Goal: Task Accomplishment & Management: Use online tool/utility

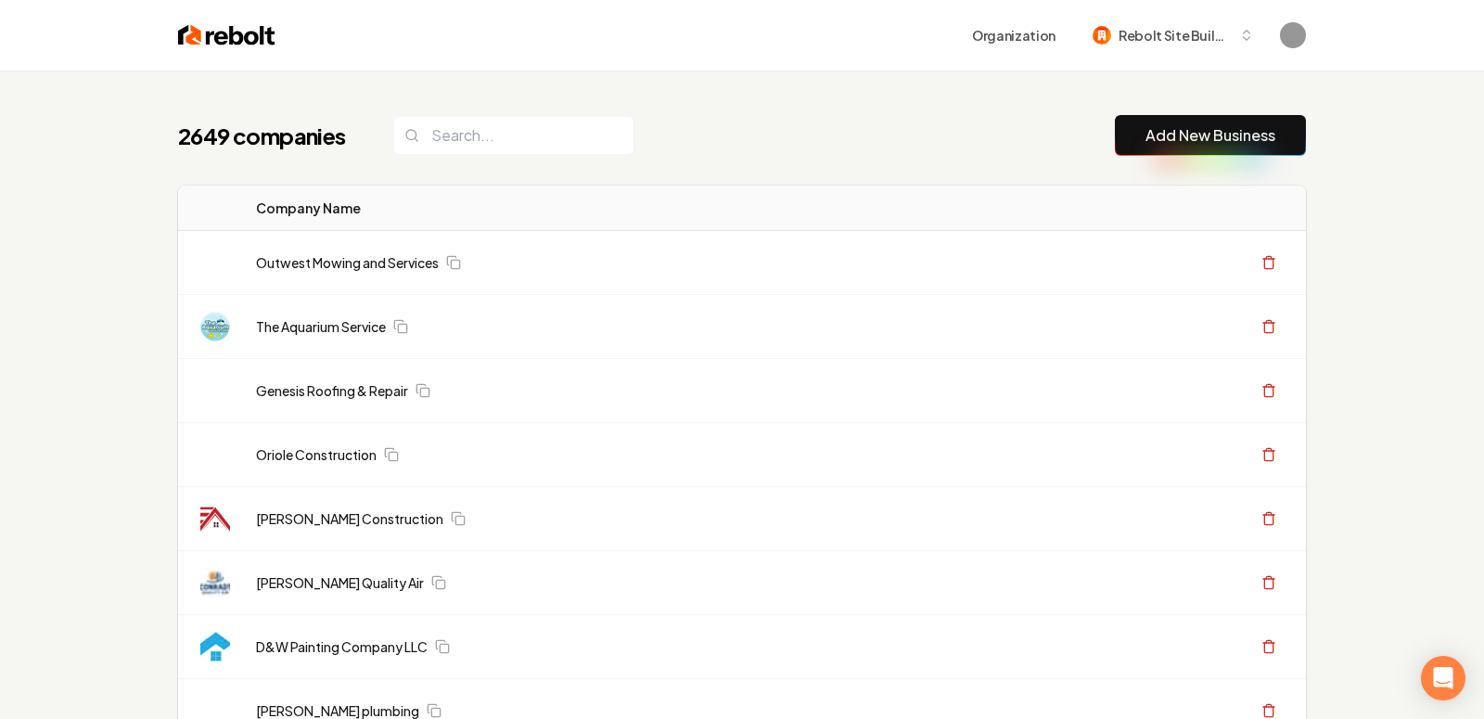
click at [1177, 138] on link "Add New Business" at bounding box center [1210, 135] width 130 height 22
click at [1175, 140] on link "Add New Business" at bounding box center [1210, 135] width 130 height 22
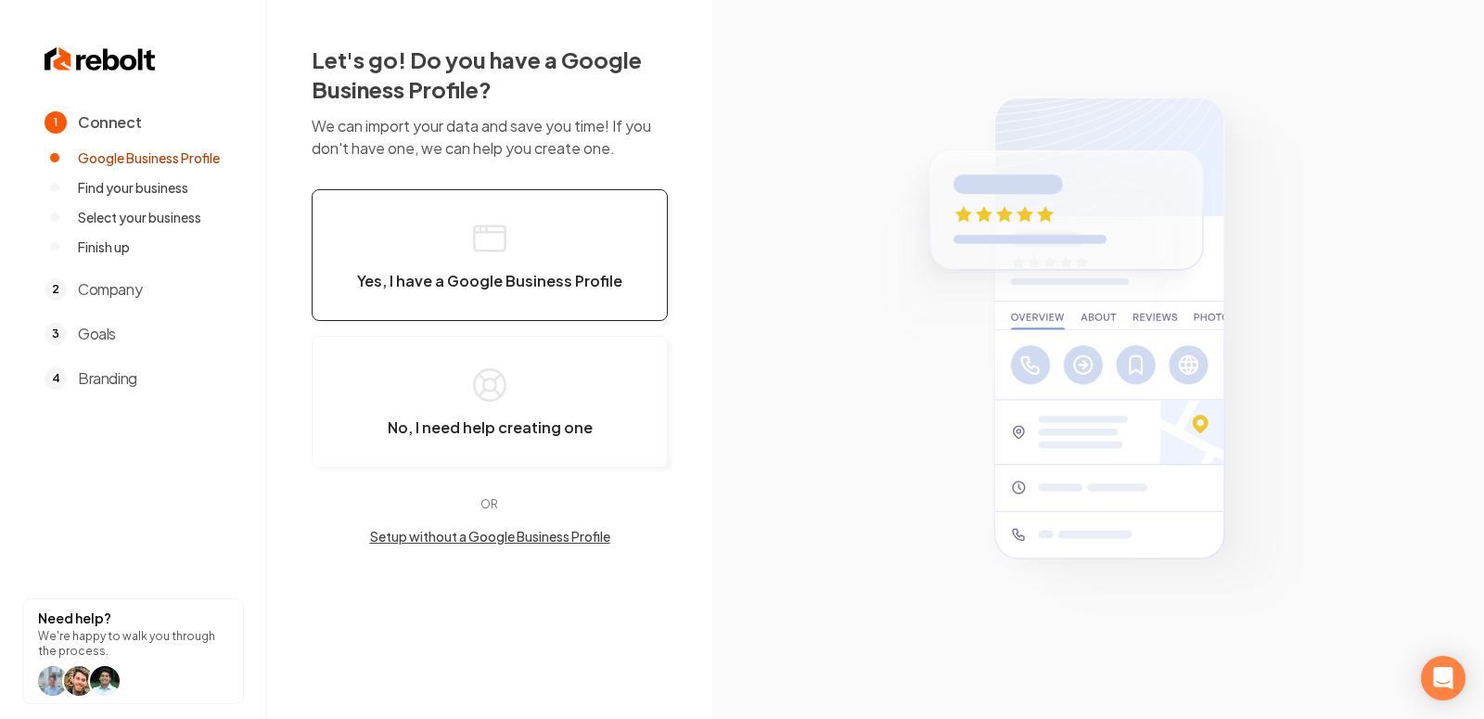
click at [530, 256] on button "Yes, I have a Google Business Profile" at bounding box center [490, 255] width 356 height 132
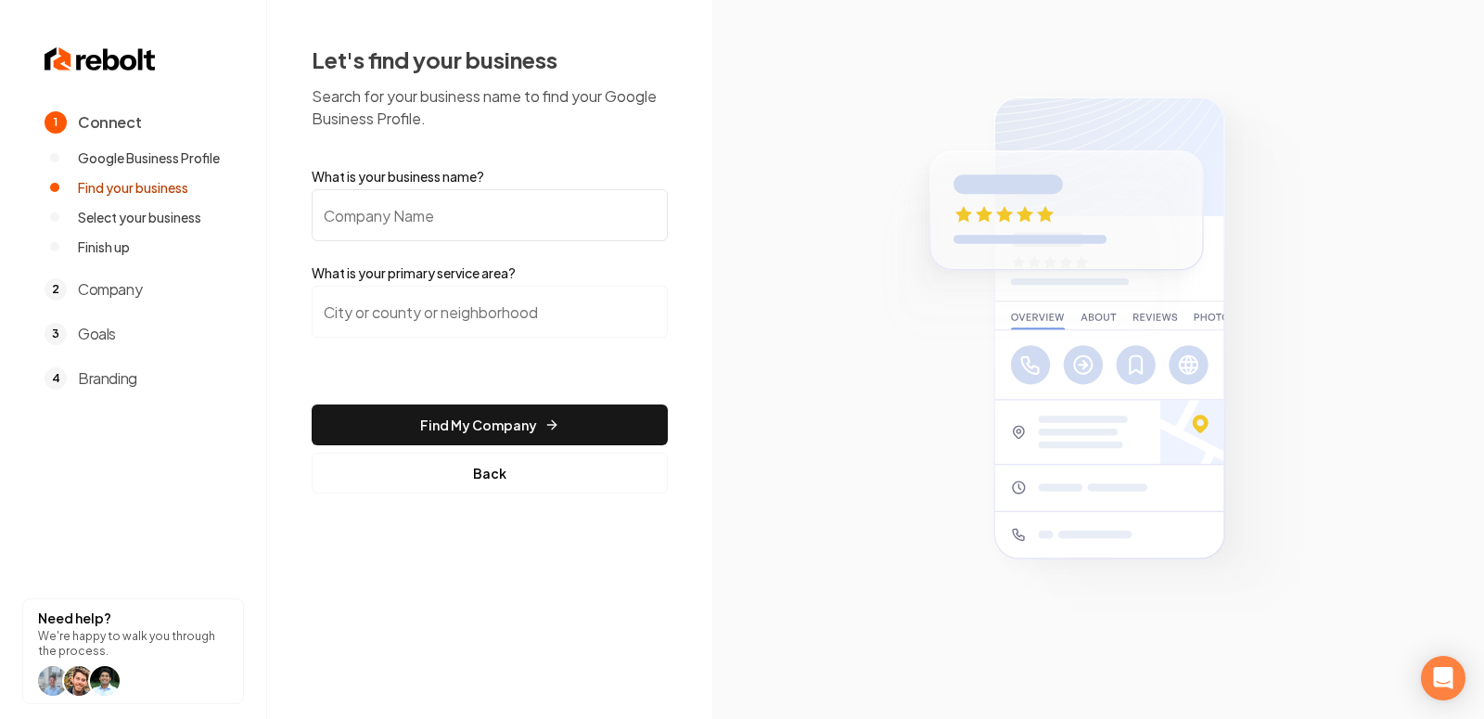
click at [569, 230] on input "What is your business name?" at bounding box center [490, 215] width 356 height 52
paste input "Raptor Roofing"
type input "Raptor Roofing"
click at [475, 309] on input "search" at bounding box center [490, 312] width 356 height 52
type input "Roofing"
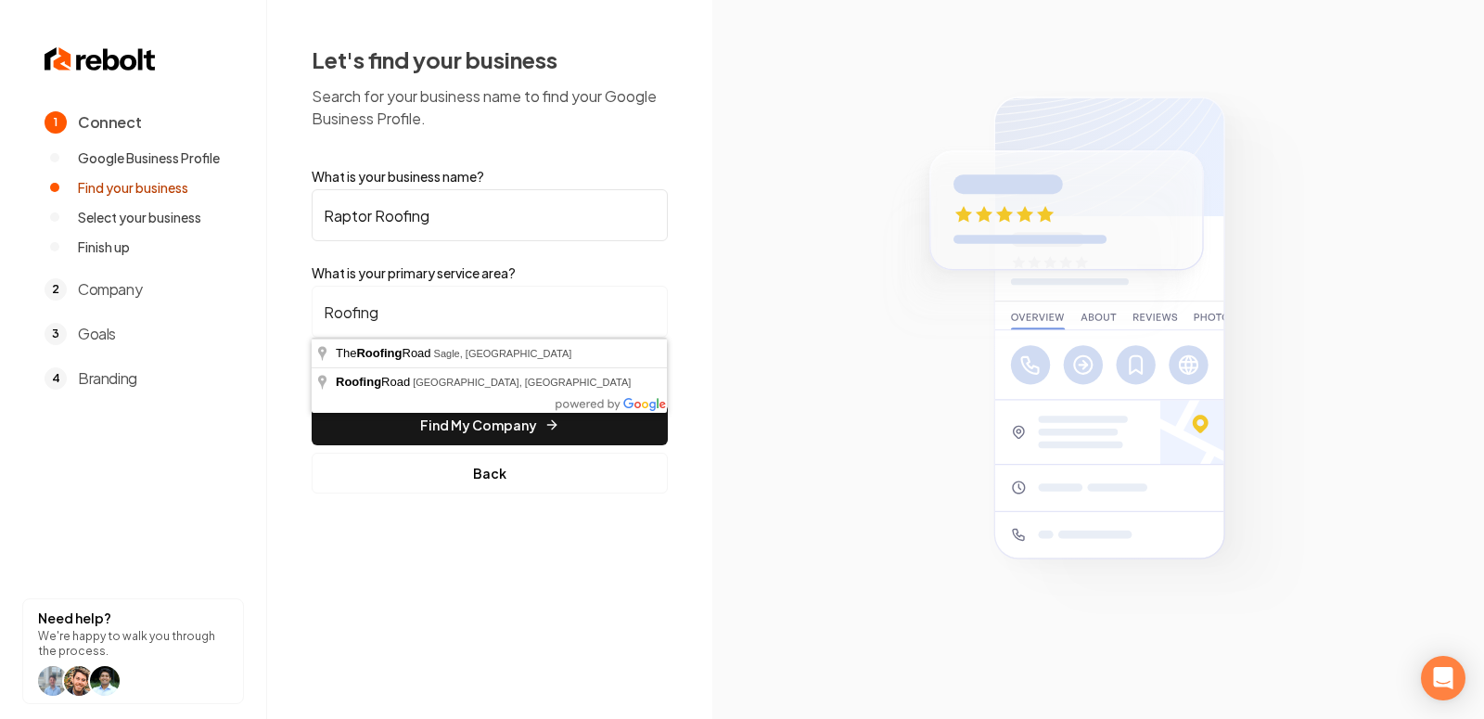
click at [403, 306] on input "Roofing" at bounding box center [490, 312] width 356 height 52
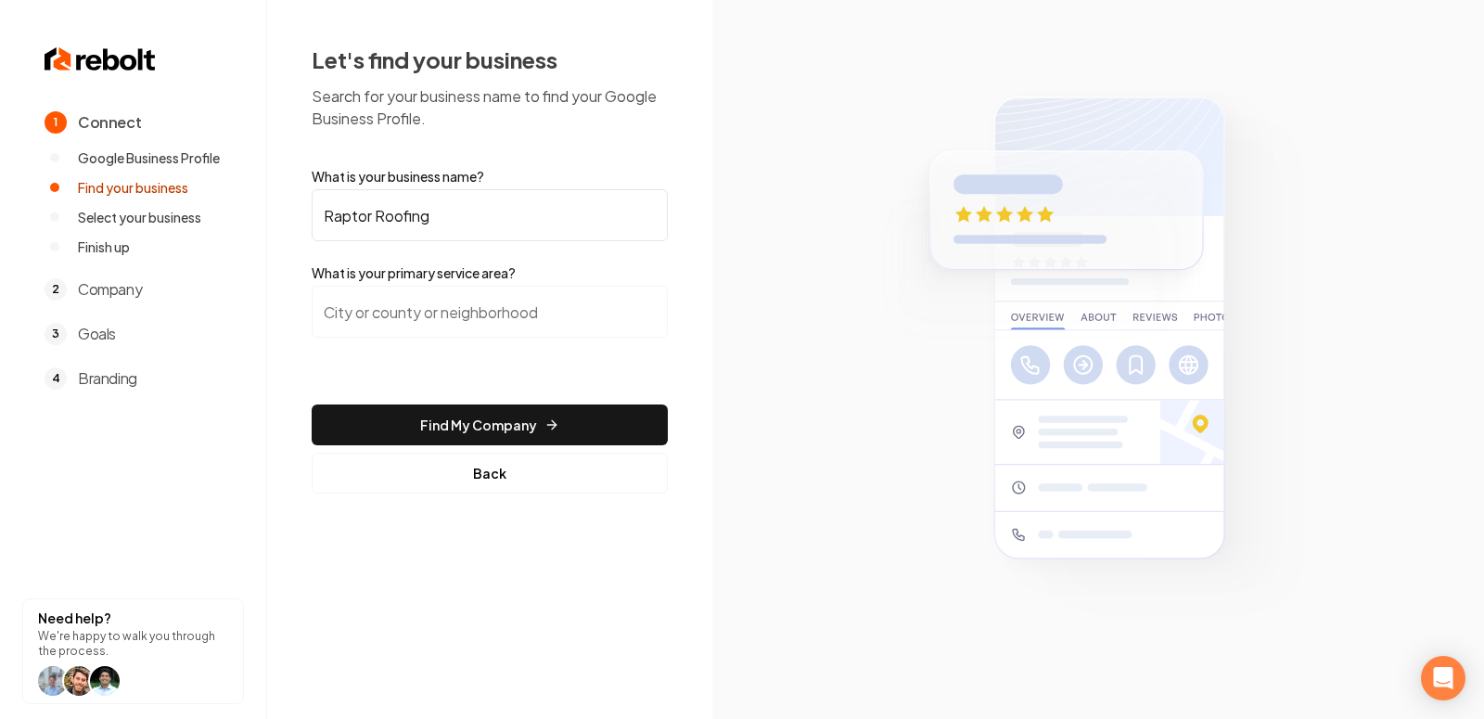
paste input "Woodland Hills"
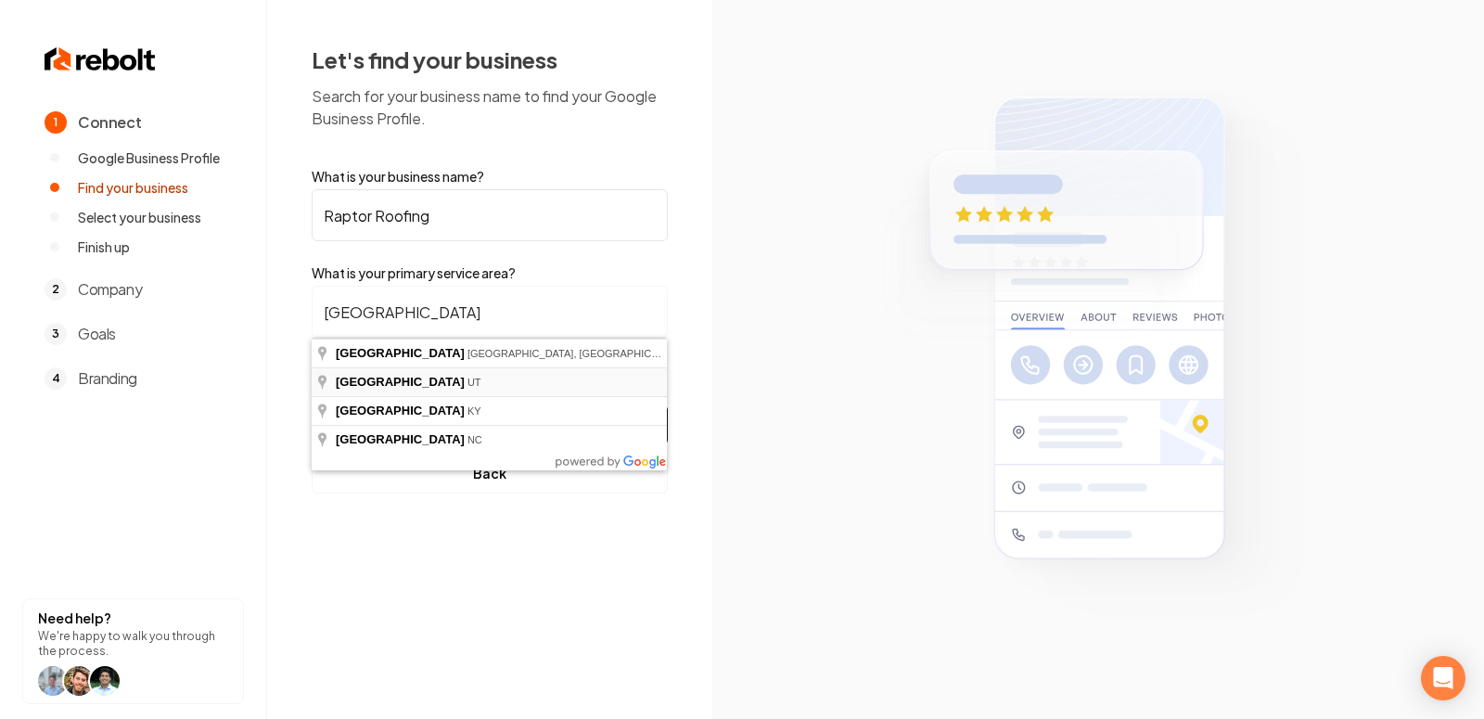
type input "Woodland Hills, UT"
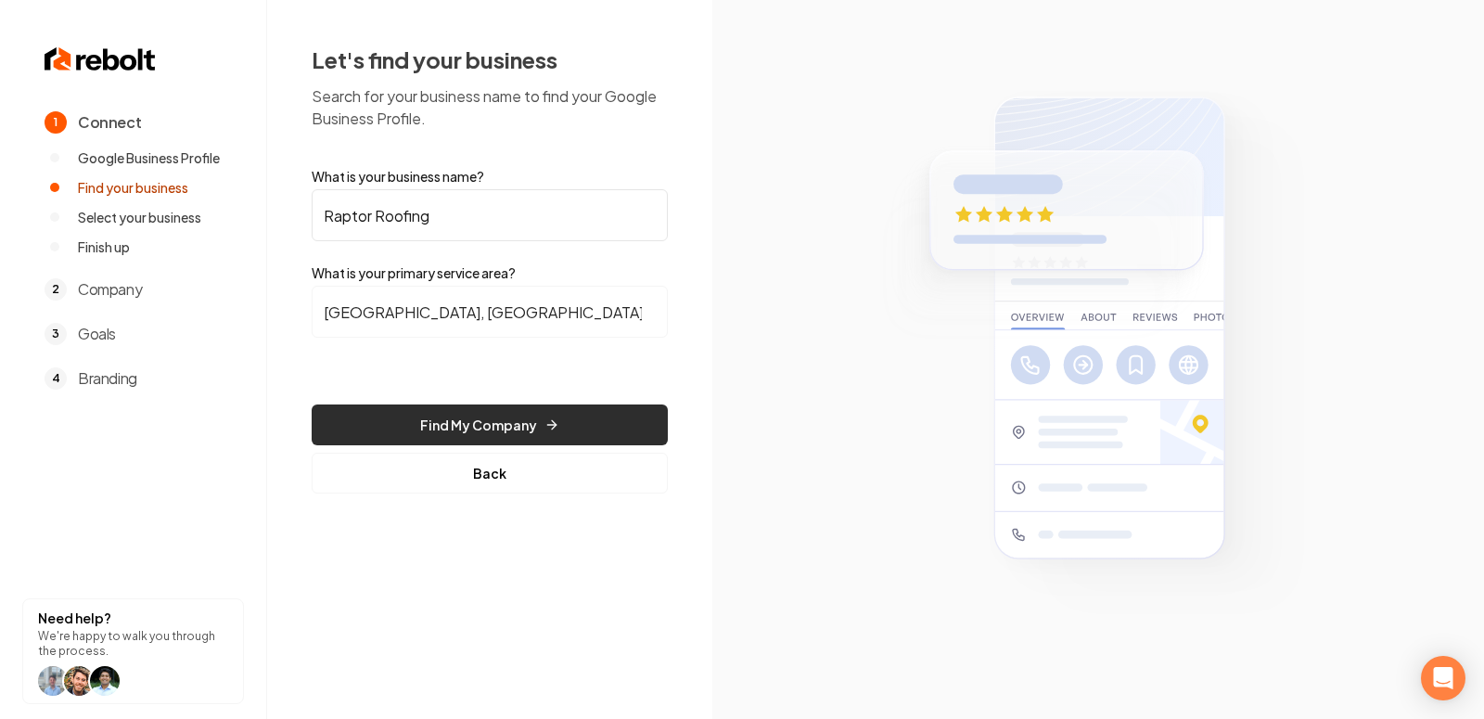
click at [505, 417] on button "Find My Company" at bounding box center [490, 424] width 356 height 41
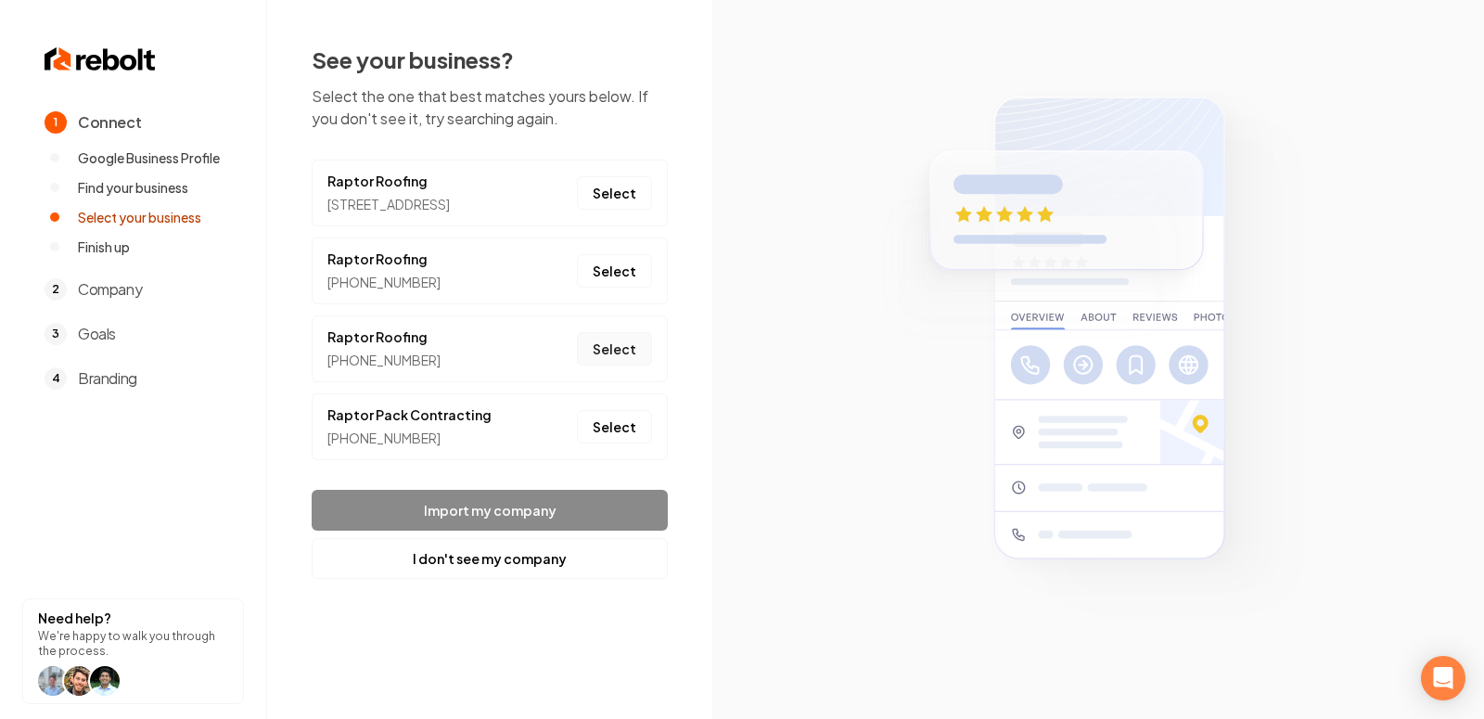
click at [618, 365] on button "Select" at bounding box center [614, 348] width 75 height 33
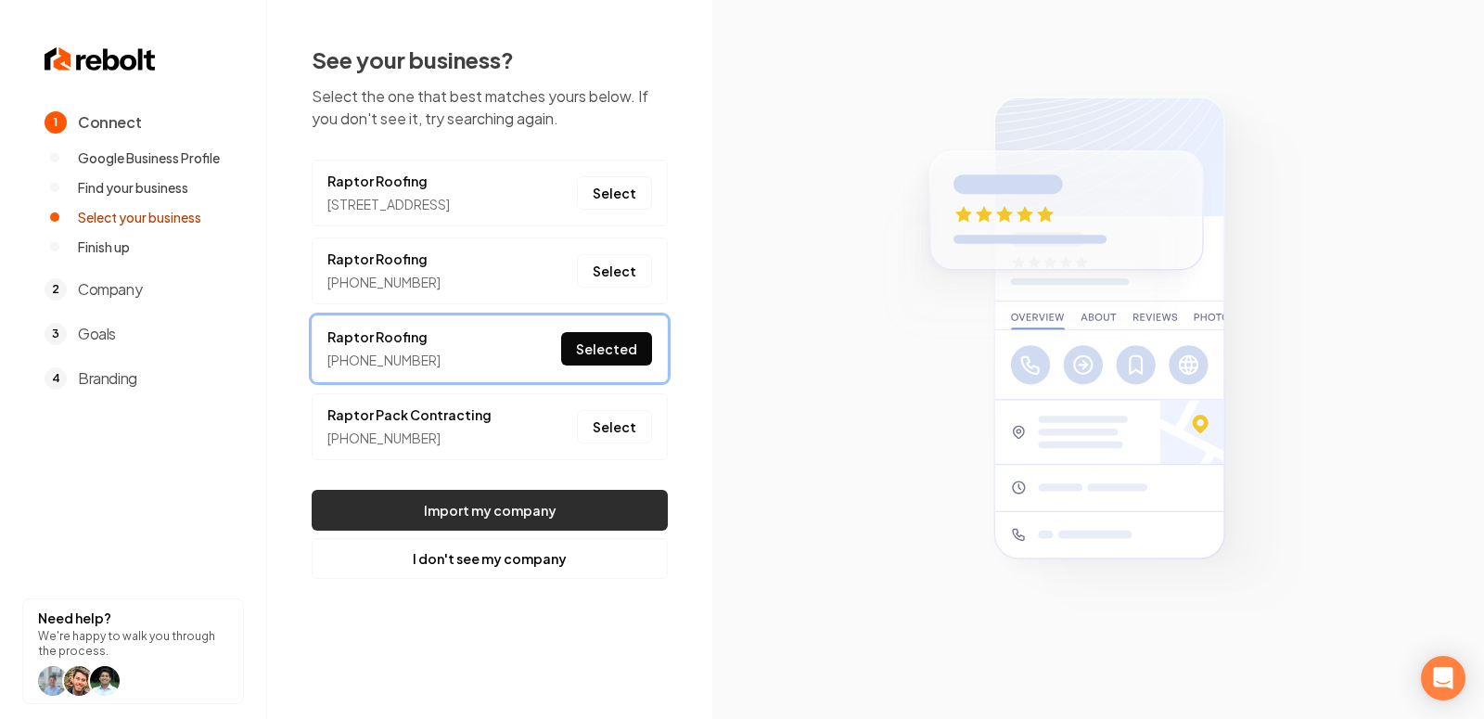
click at [501, 530] on button "Import my company" at bounding box center [490, 510] width 356 height 41
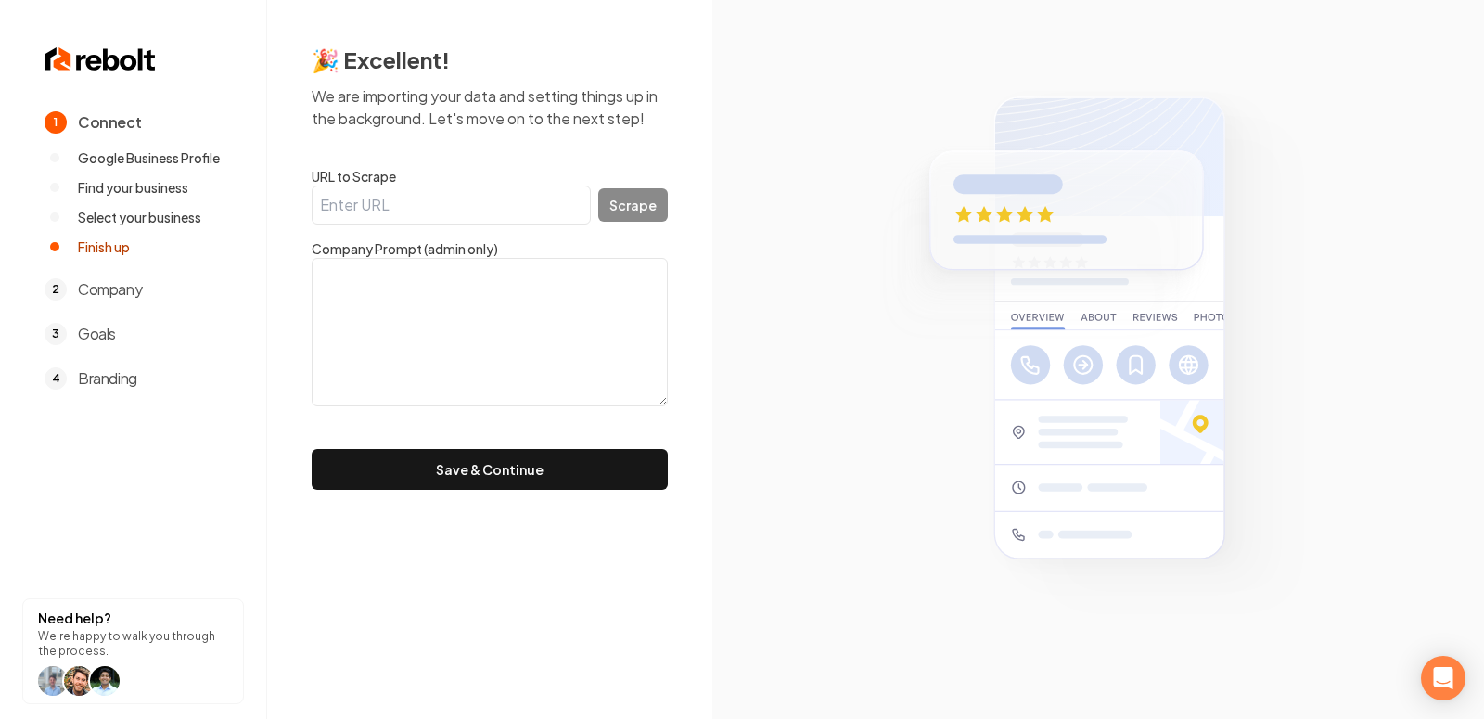
click at [534, 277] on textarea at bounding box center [490, 332] width 356 height 148
paste textarea "https://www.xraptorroofing.com/"
type textarea "https://www.xraptorroofing.com/"
click at [548, 285] on textarea "https://www.xraptorroofing.com/" at bounding box center [490, 332] width 356 height 148
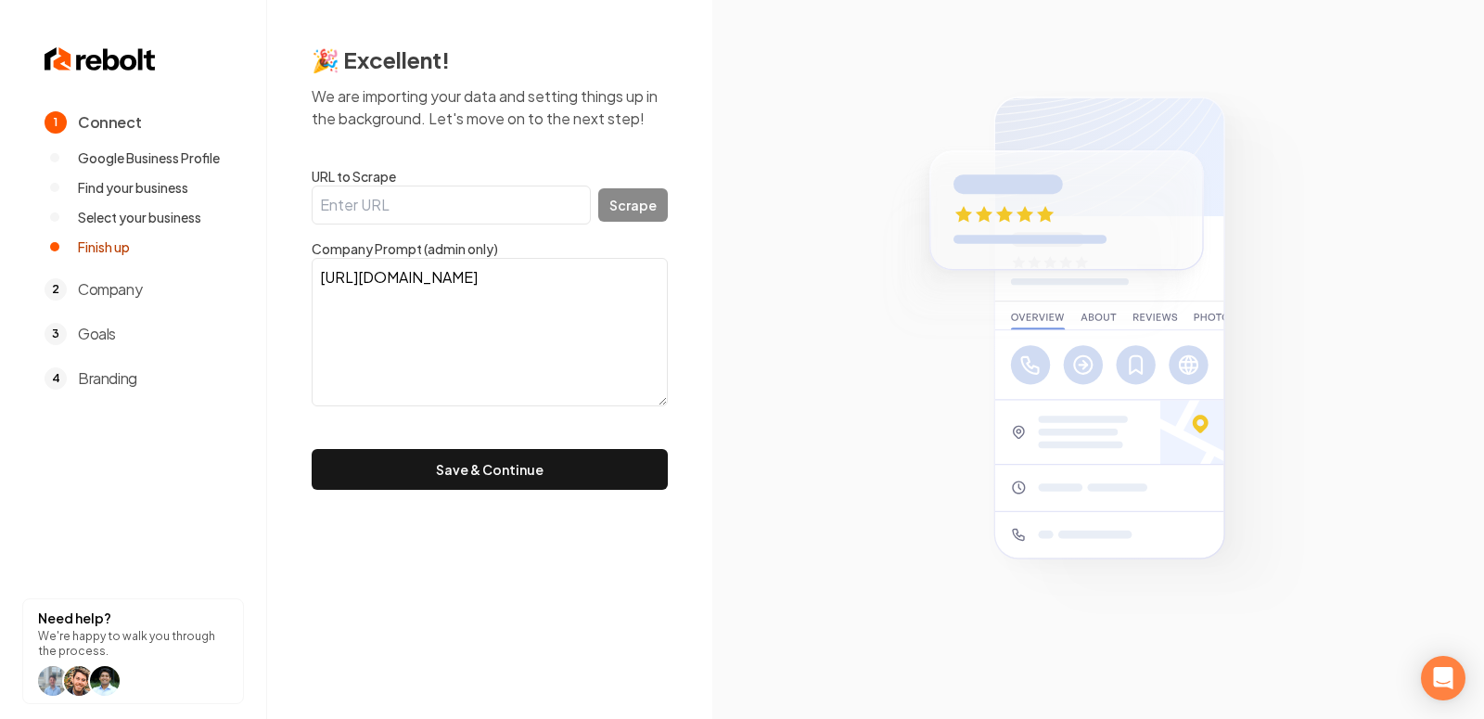
click at [548, 285] on textarea "https://www.xraptorroofing.com/" at bounding box center [490, 332] width 356 height 148
click at [492, 186] on input "URL to Scrape" at bounding box center [451, 204] width 279 height 39
paste input "https://www.xraptorroofing.com/"
type input "https://www.xraptorroofing.com/"
click at [633, 205] on button "Scrape" at bounding box center [633, 204] width 70 height 33
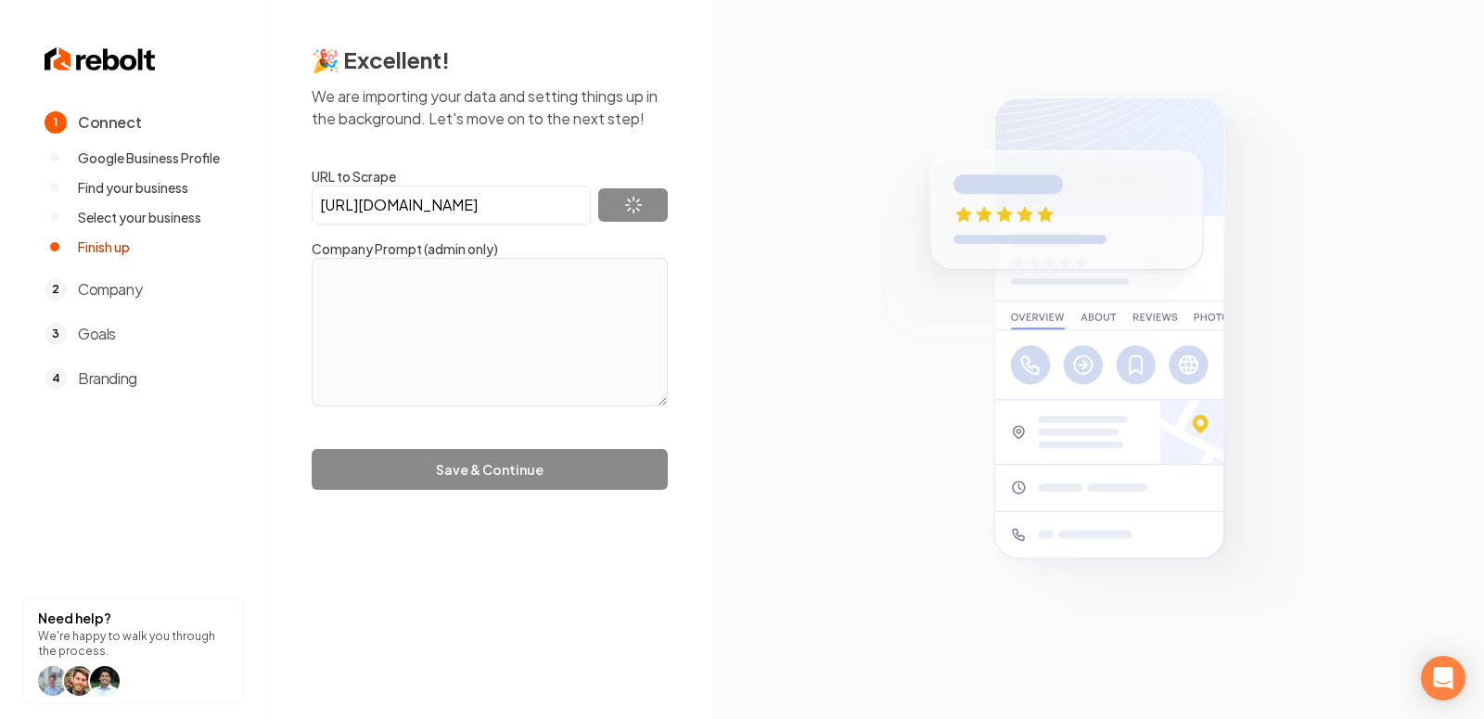
type textarea "At Raptor Roofing, building roofs is what we do — but building community is who…"
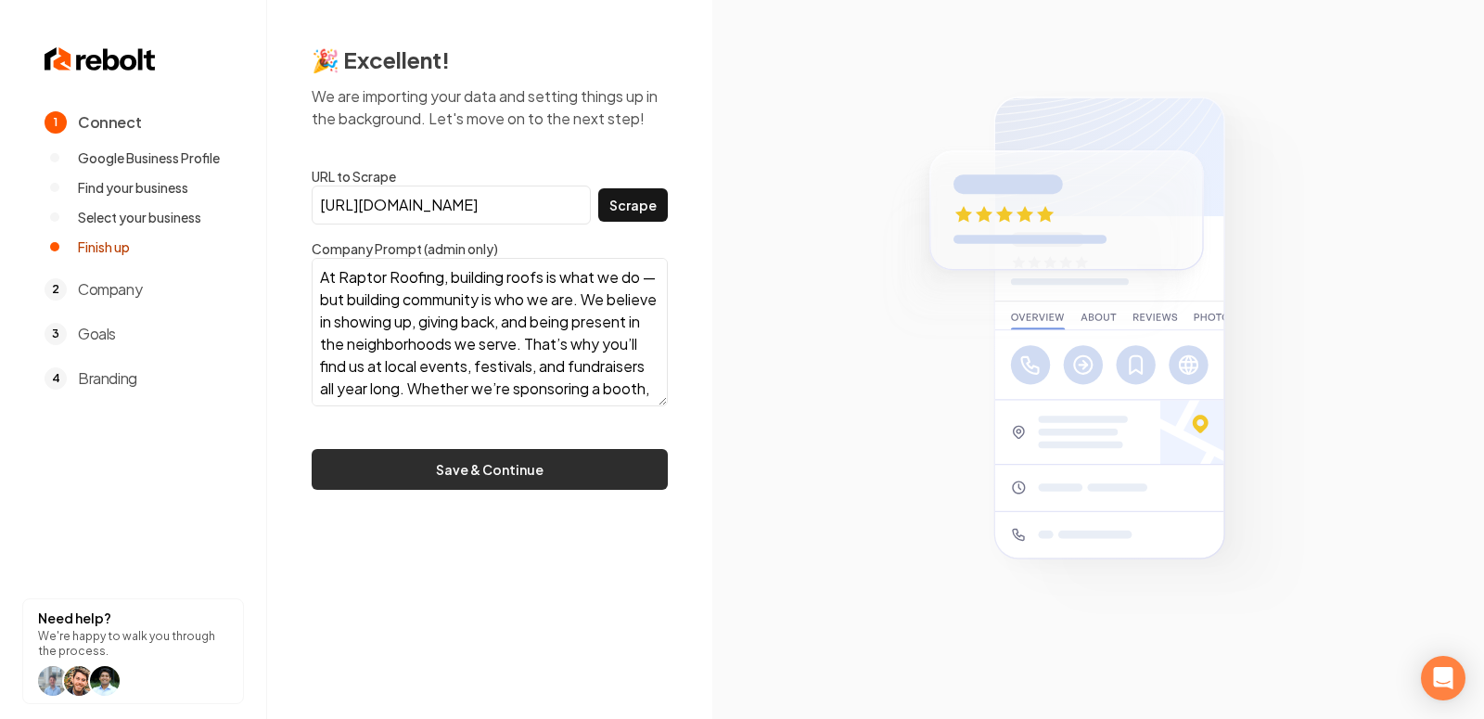
click at [456, 462] on button "Save & Continue" at bounding box center [490, 469] width 356 height 41
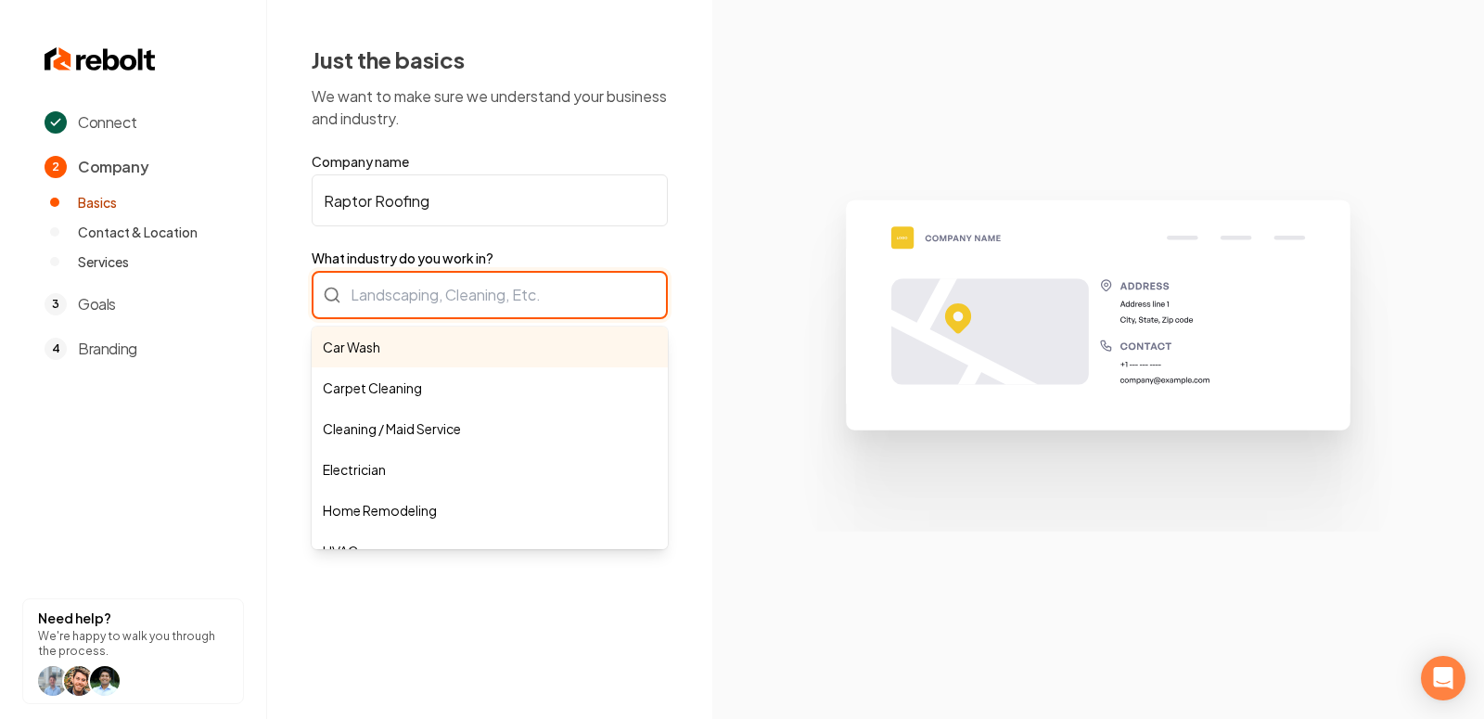
click at [472, 290] on div "Car Wash Carpet Cleaning Cleaning / Maid Service Electrician Home Remodeling HV…" at bounding box center [490, 295] width 356 height 48
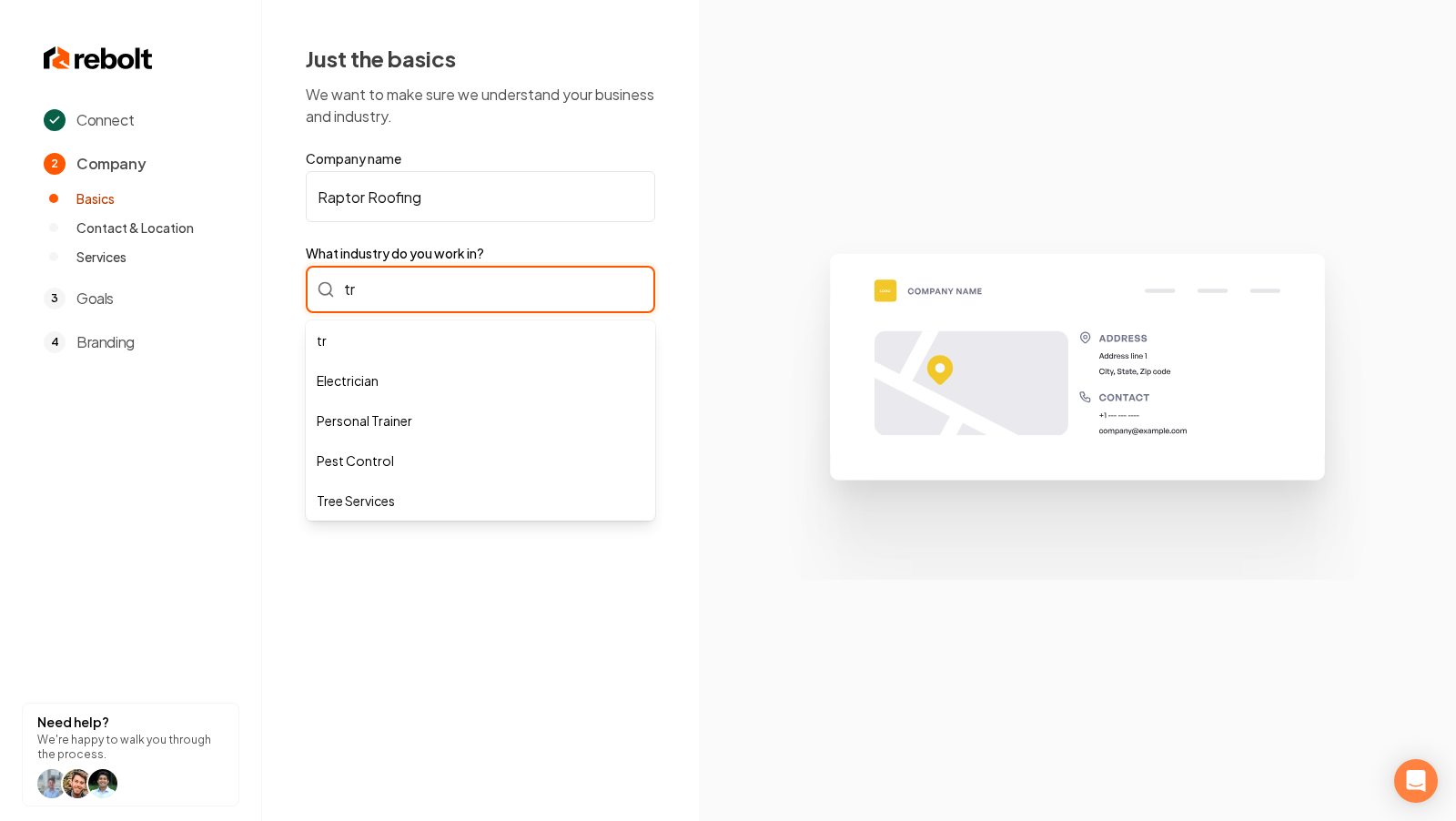
type input "t"
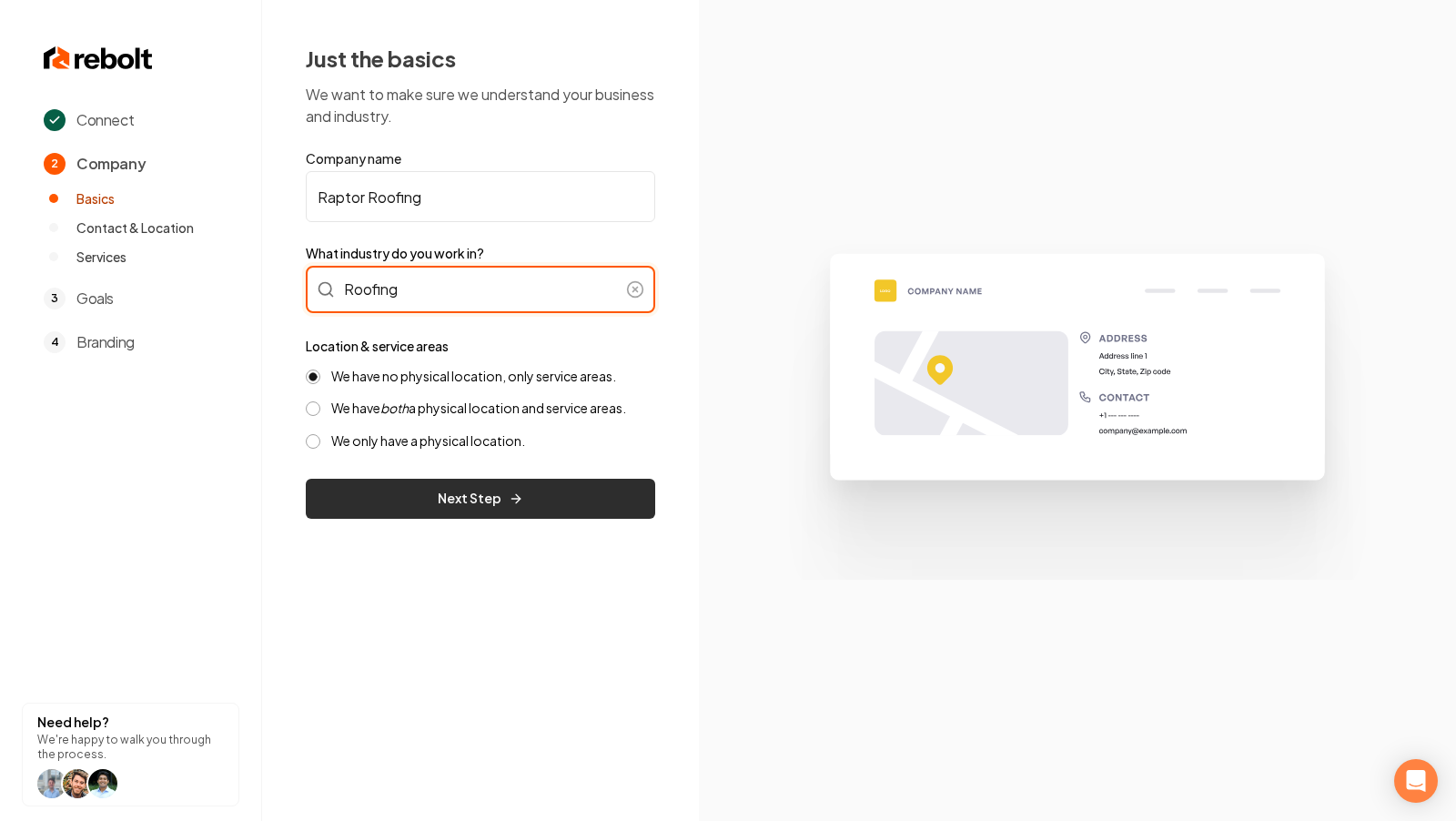
type input "Roofing"
click at [422, 506] on button "Next Step" at bounding box center [481, 498] width 349 height 40
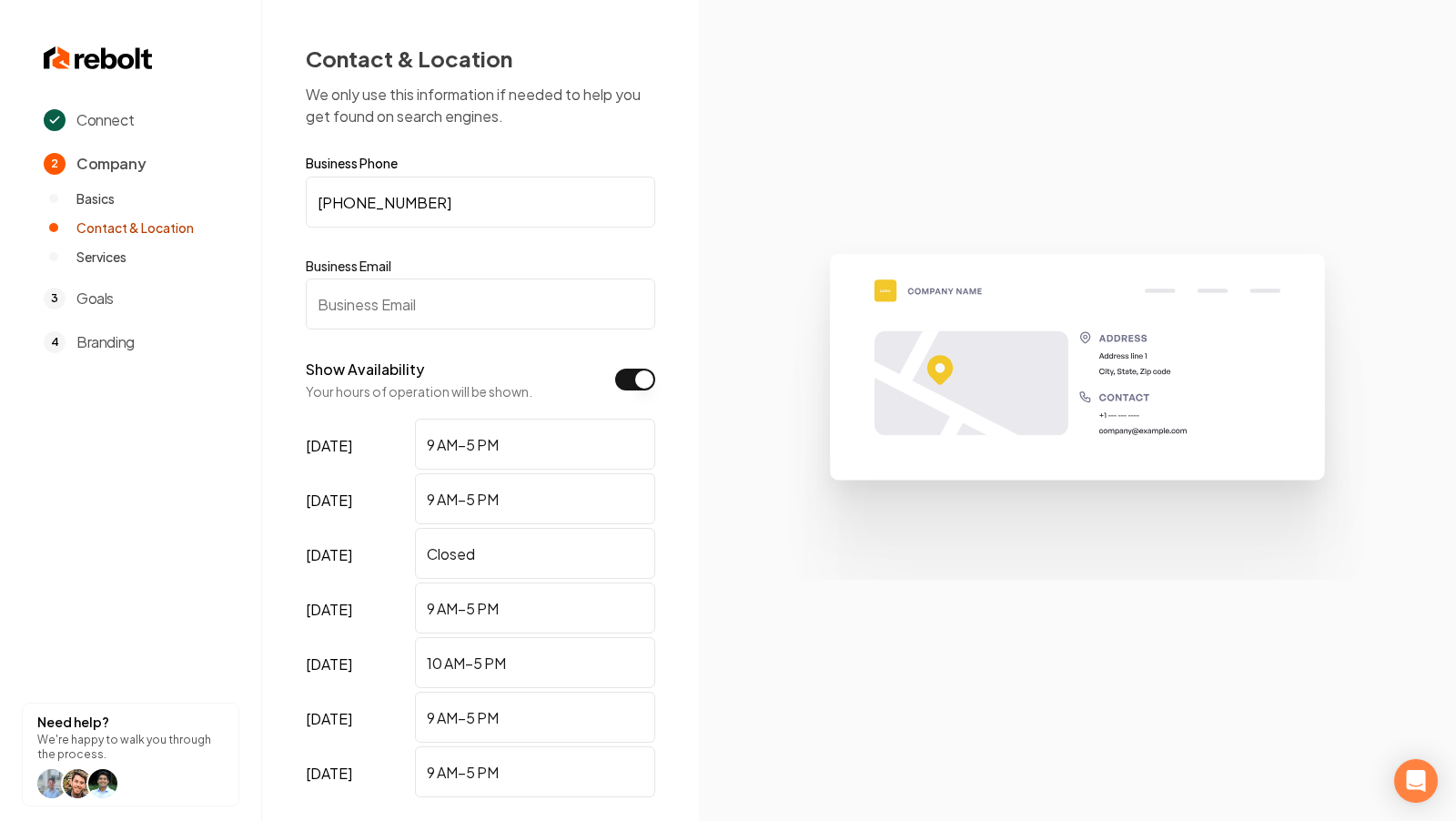
click at [346, 295] on input "Business Email" at bounding box center [481, 304] width 349 height 51
paste input "office@xraptorroofing.com"
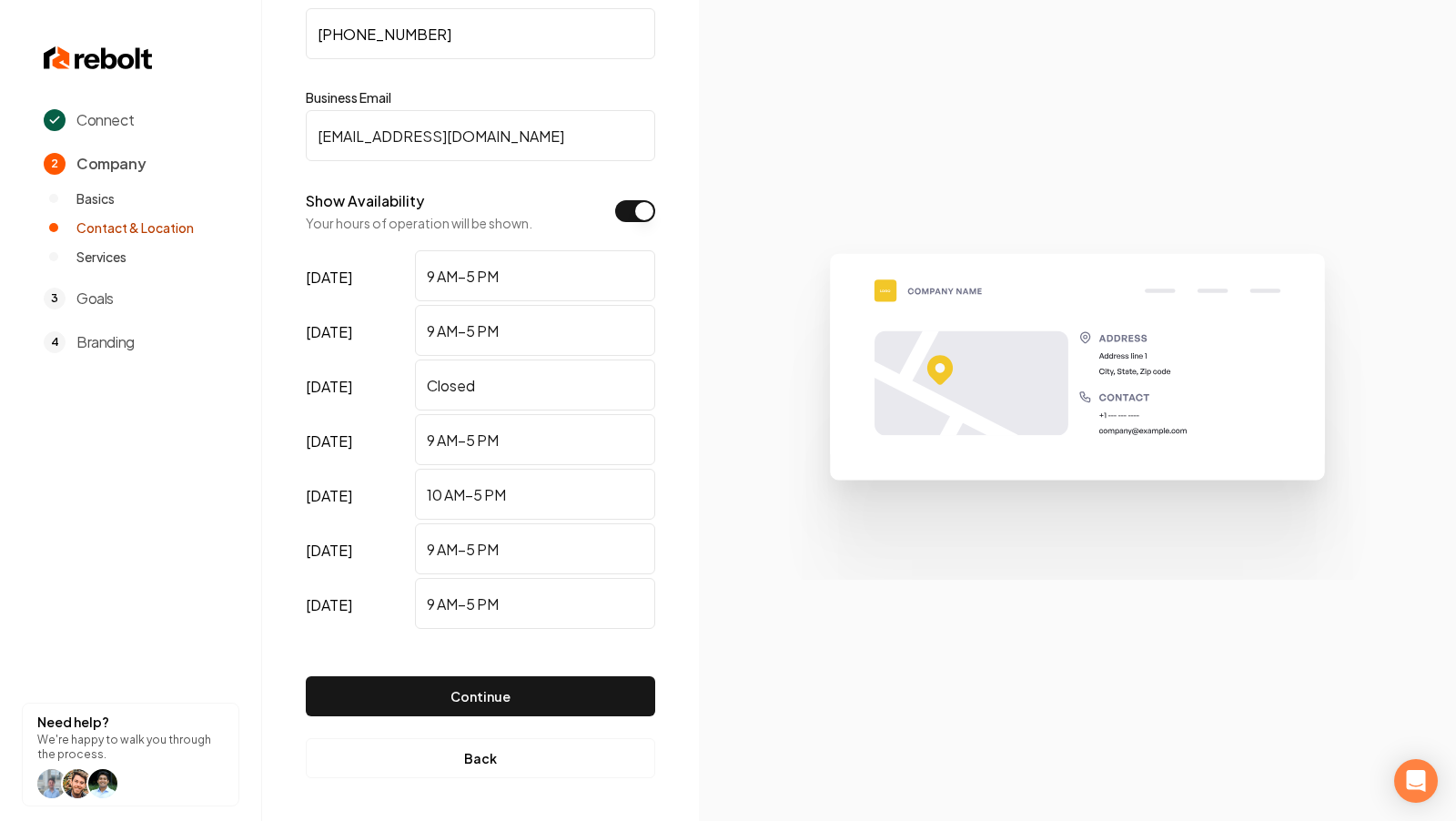
type input "office@xraptorroofing.com"
click at [470, 671] on div "Continue" at bounding box center [481, 682] width 349 height 98
click at [470, 689] on button "Continue" at bounding box center [481, 695] width 349 height 40
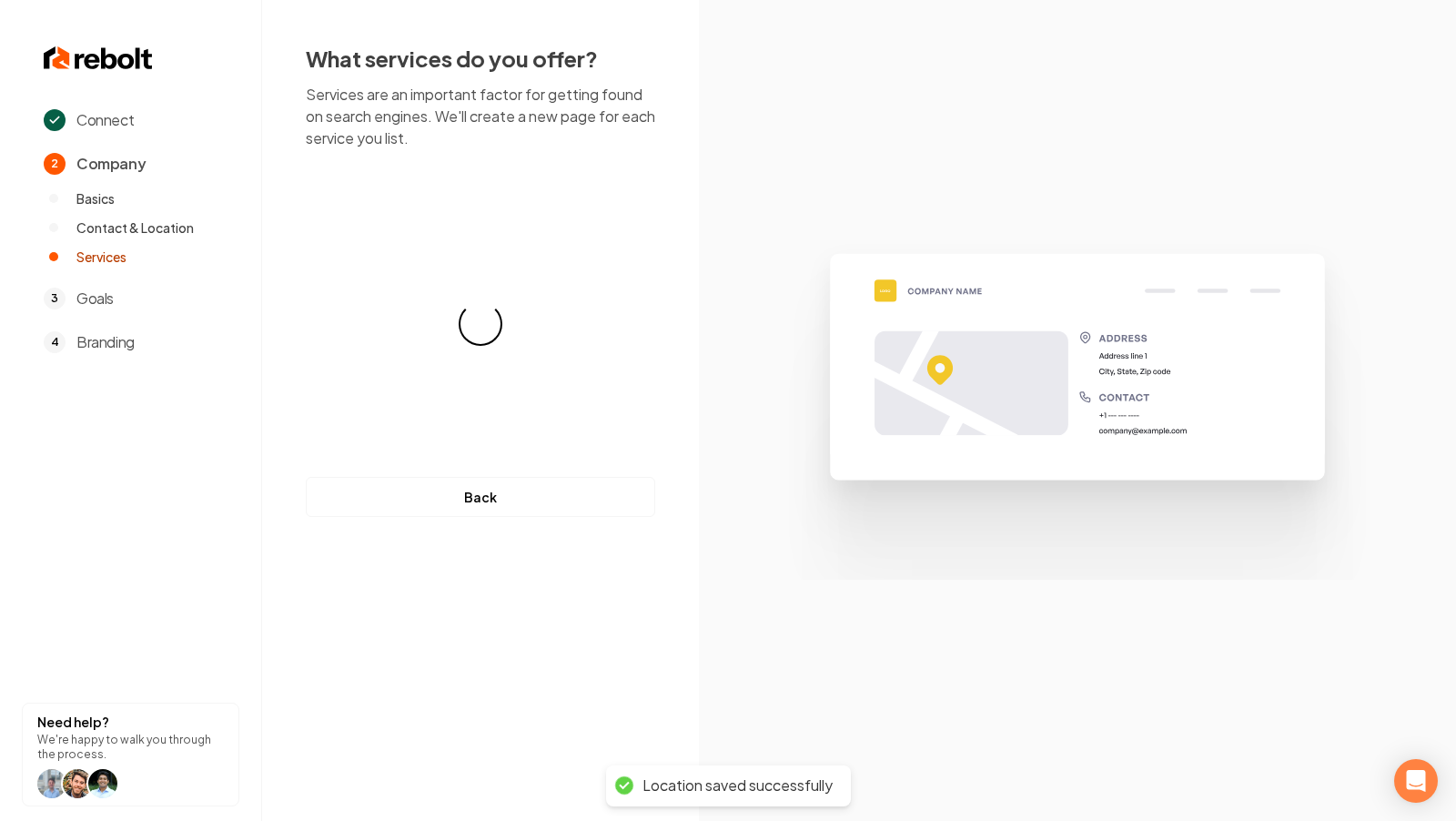
scroll to position [0, 0]
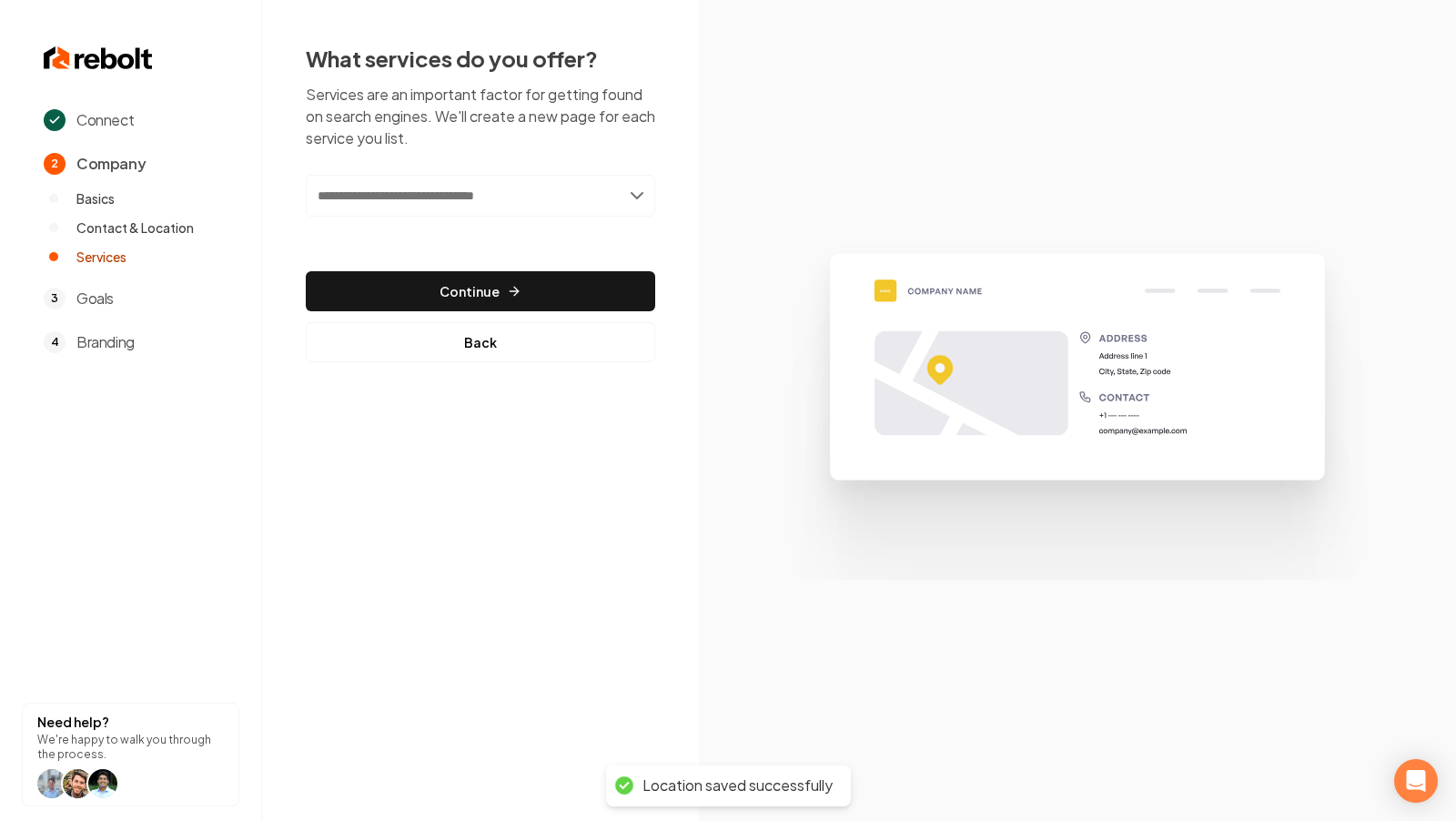
click at [448, 206] on input "text" at bounding box center [481, 195] width 349 height 42
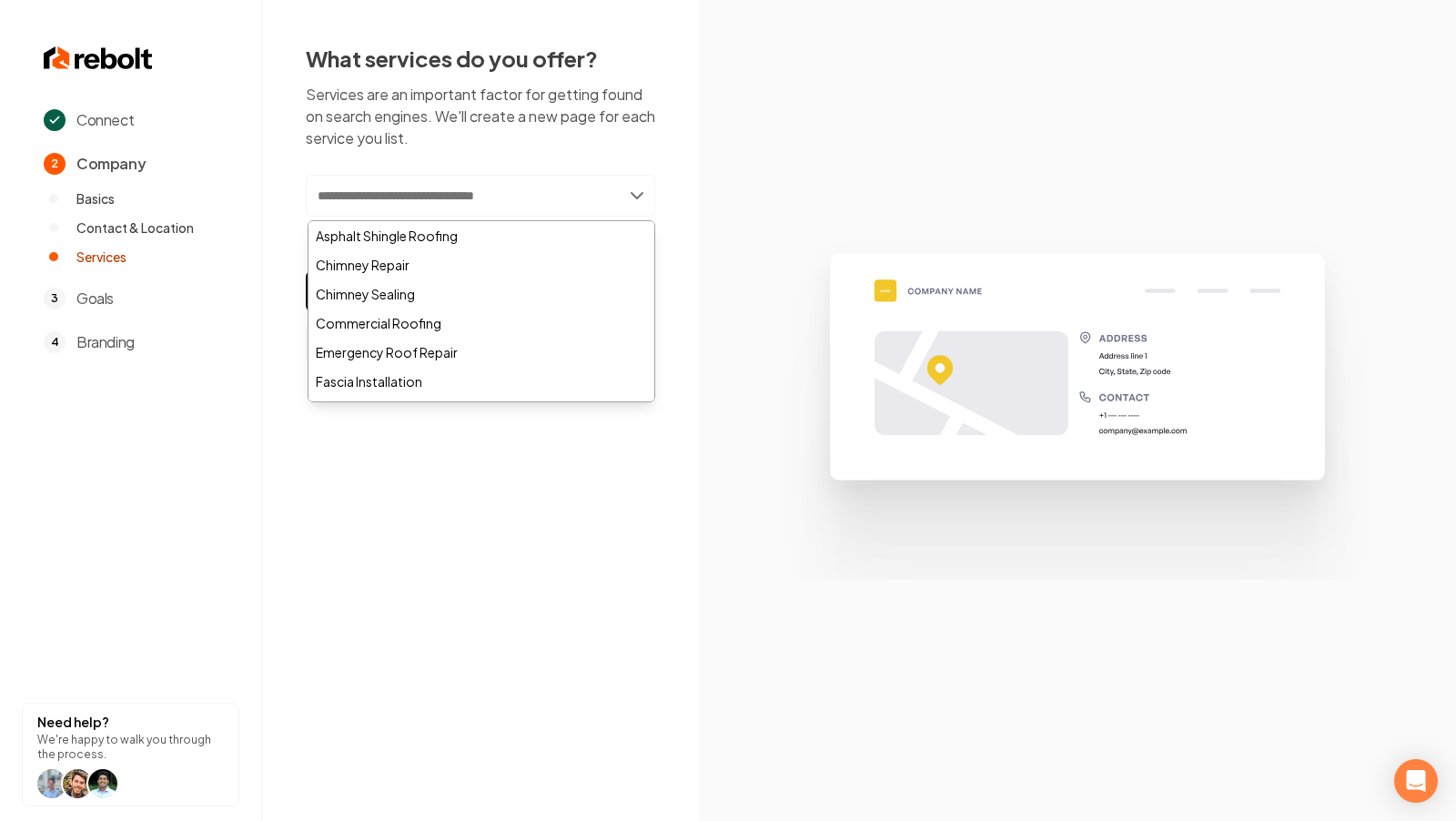
paste input "**********"
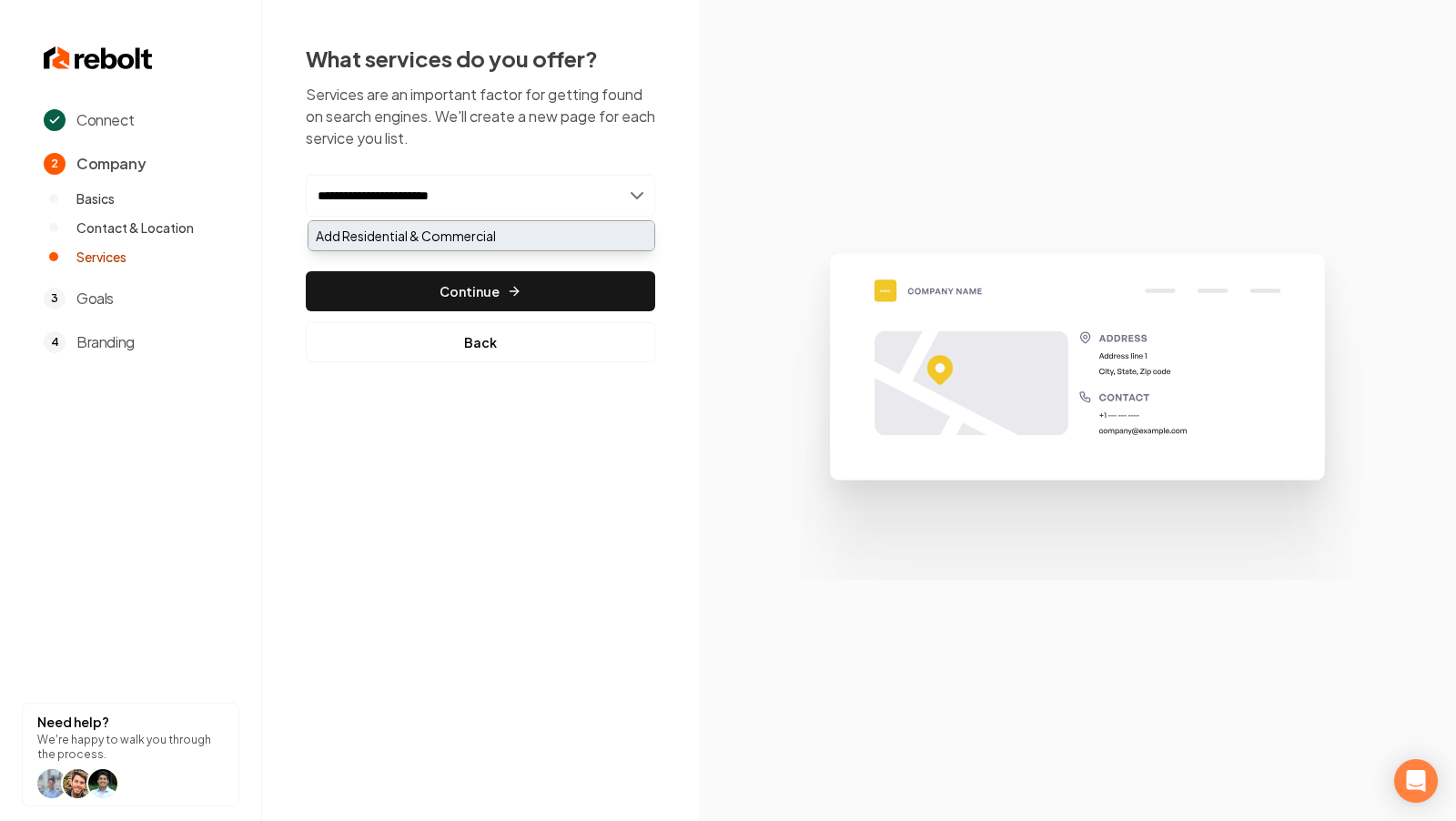
type input "**********"
click at [397, 223] on div "Add Residential & Commercial" at bounding box center [481, 235] width 345 height 29
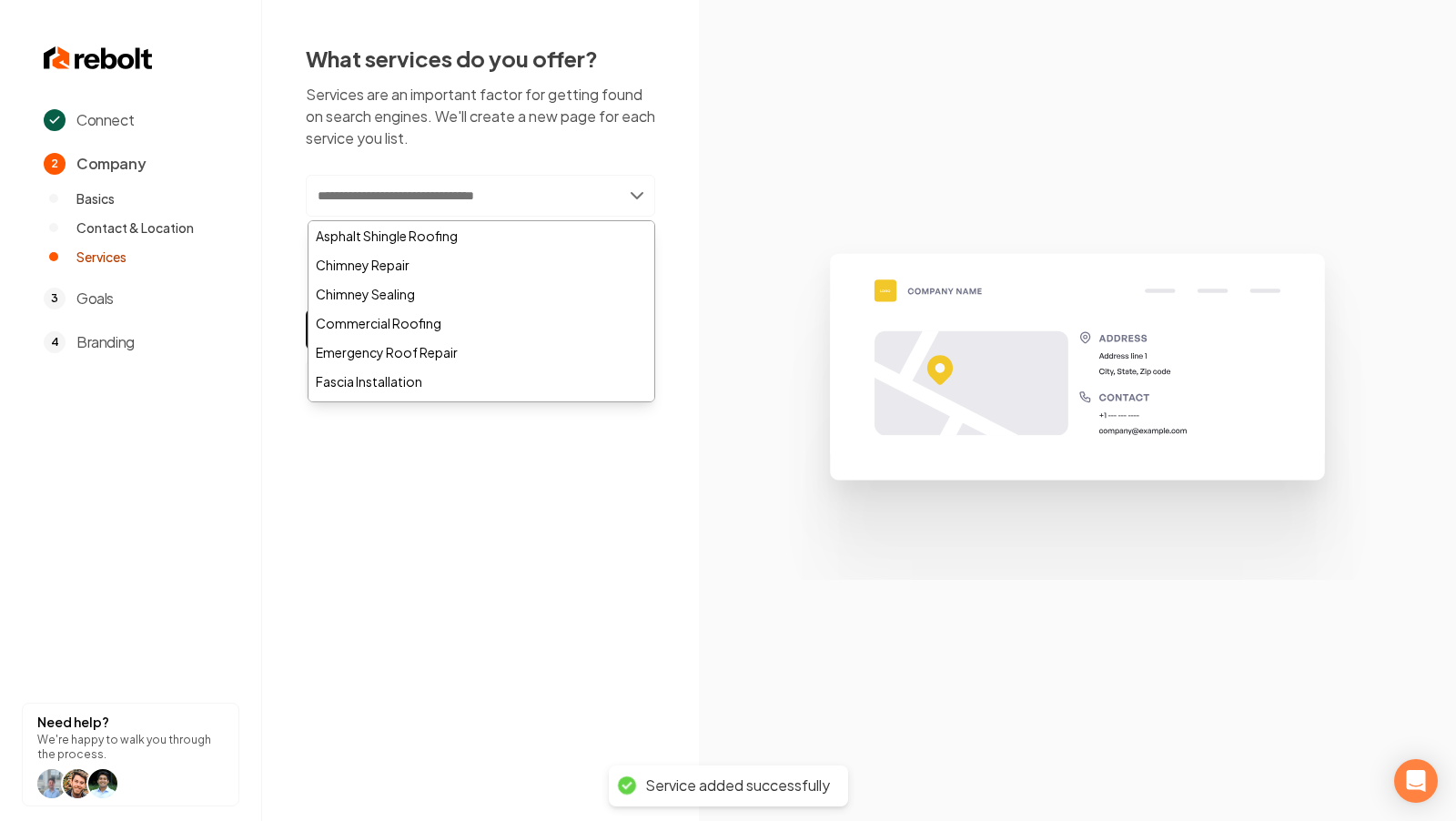
paste input "**********"
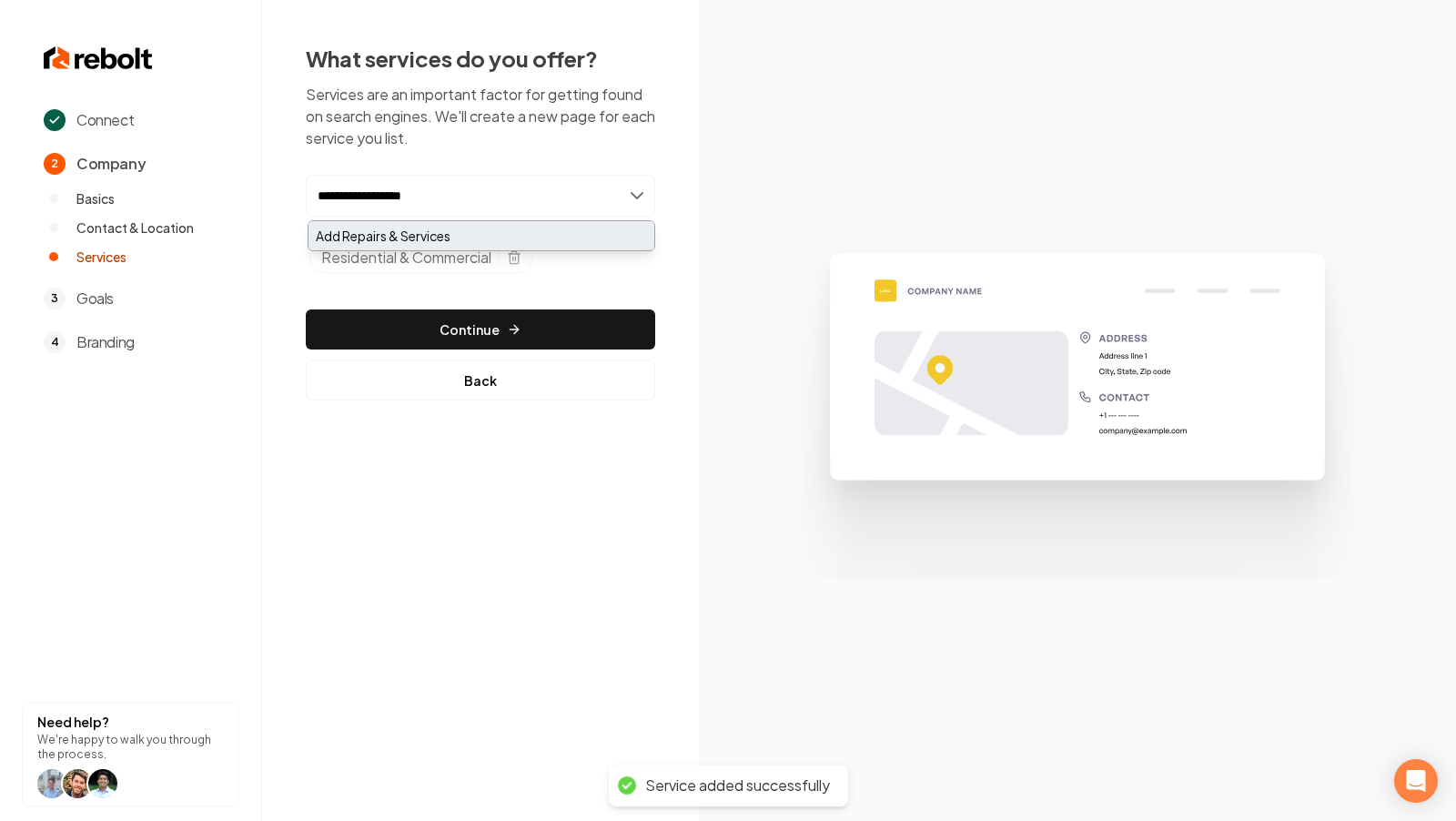
type input "**********"
click at [381, 231] on div "Add Repairs & Services" at bounding box center [481, 235] width 345 height 29
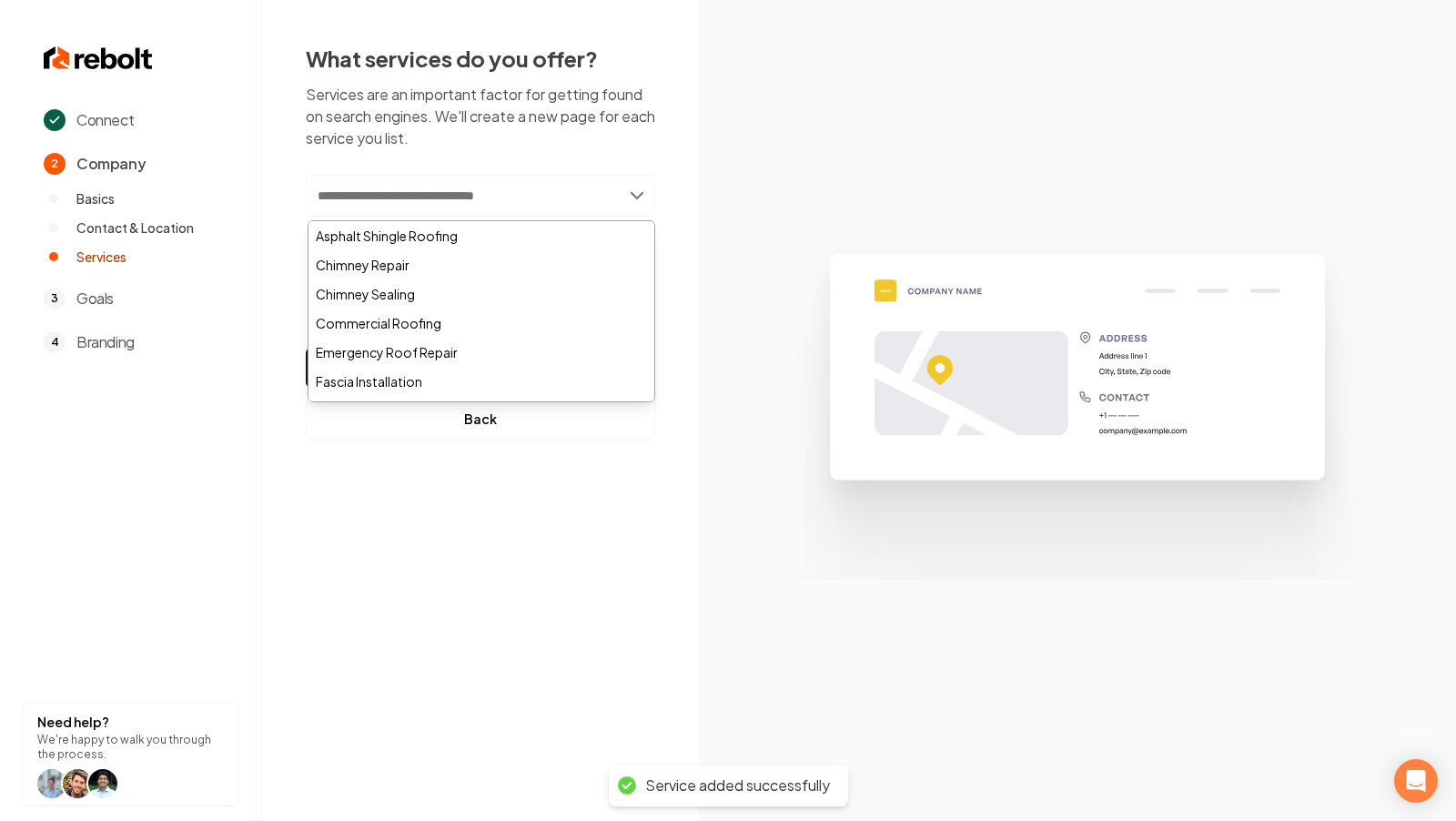
paste input "**********"
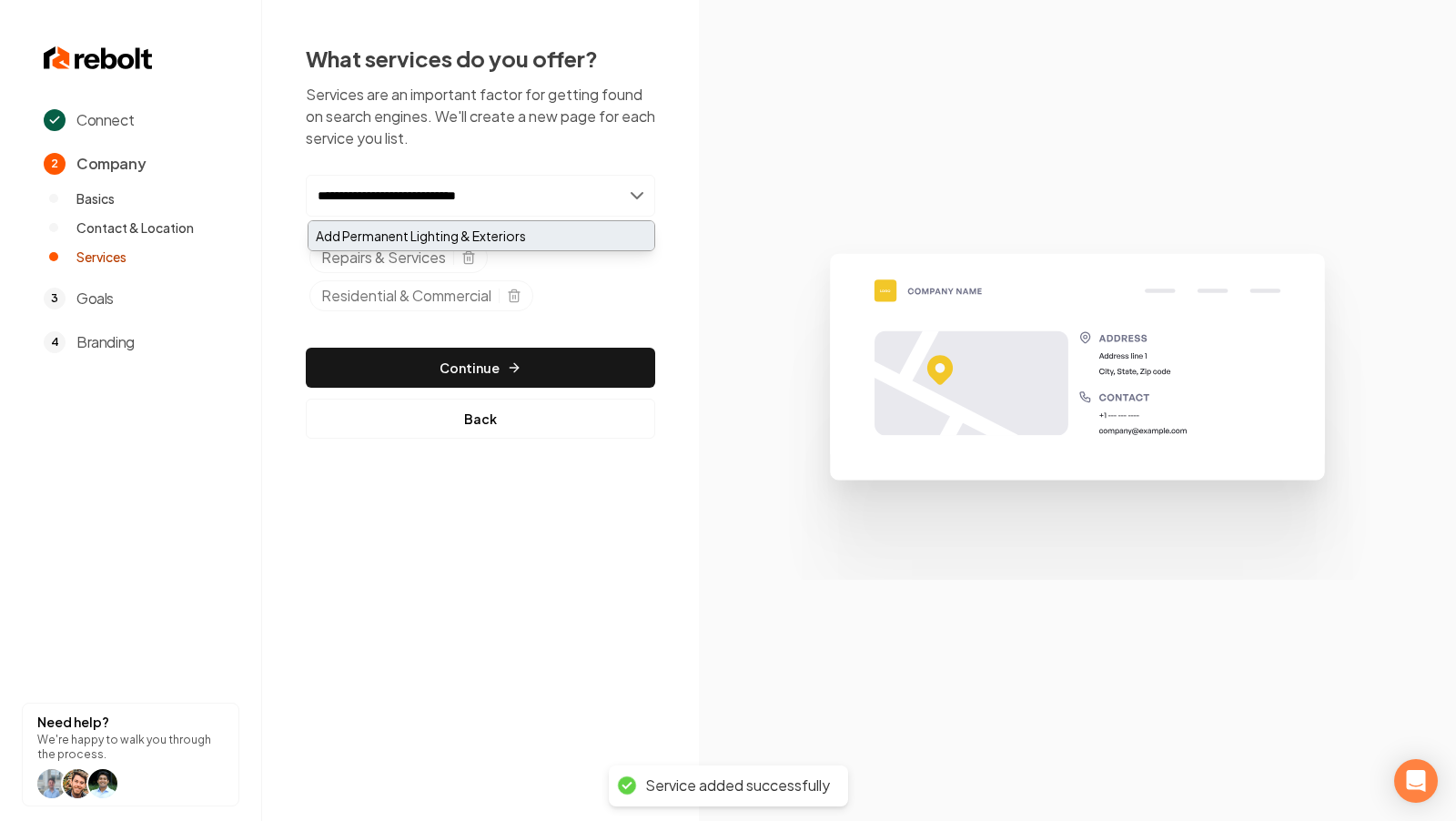
type input "**********"
click at [447, 222] on div "Add Permanent Lighting & Exteriors" at bounding box center [481, 235] width 345 height 29
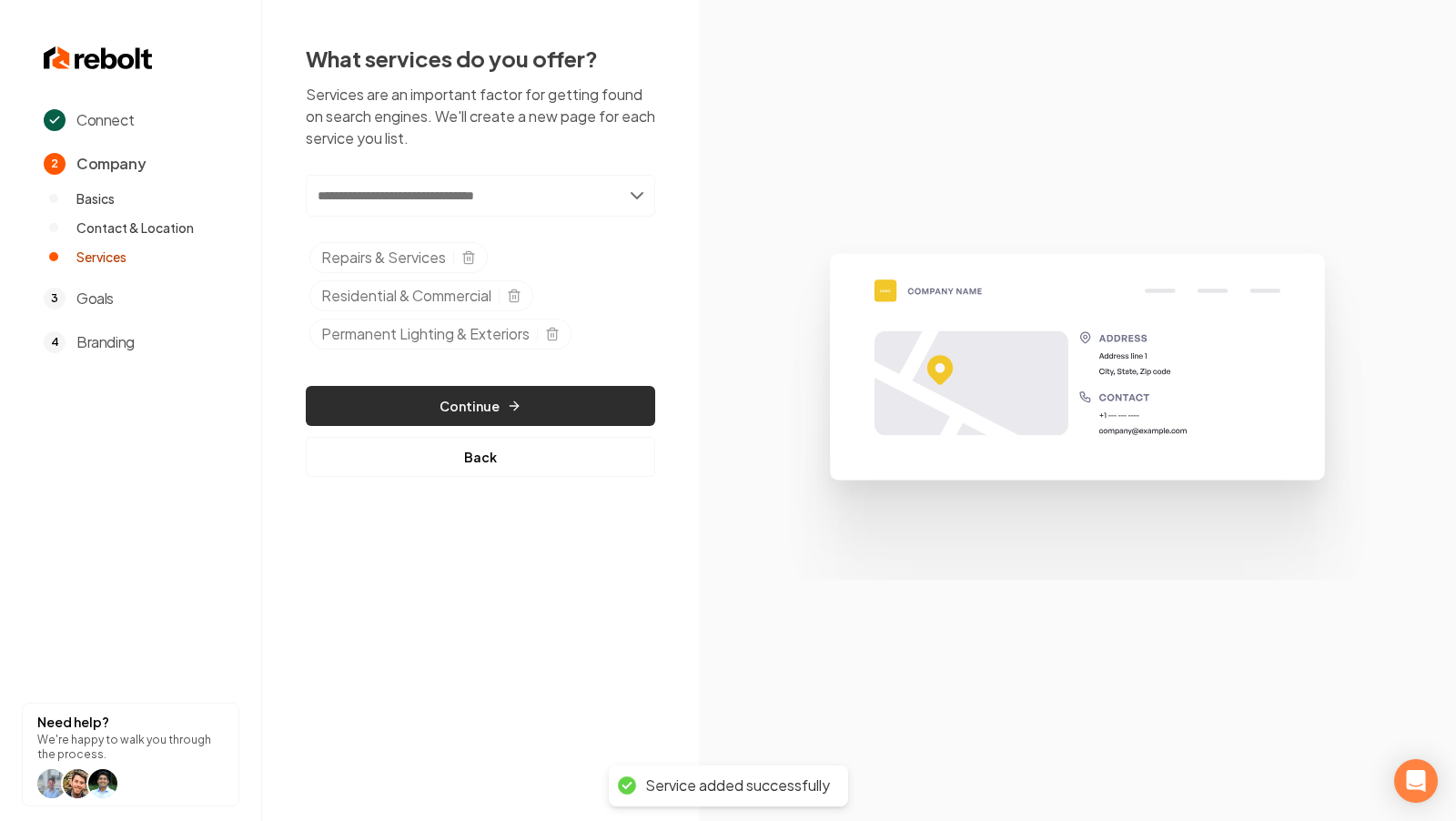
click at [539, 398] on button "Continue" at bounding box center [481, 405] width 349 height 40
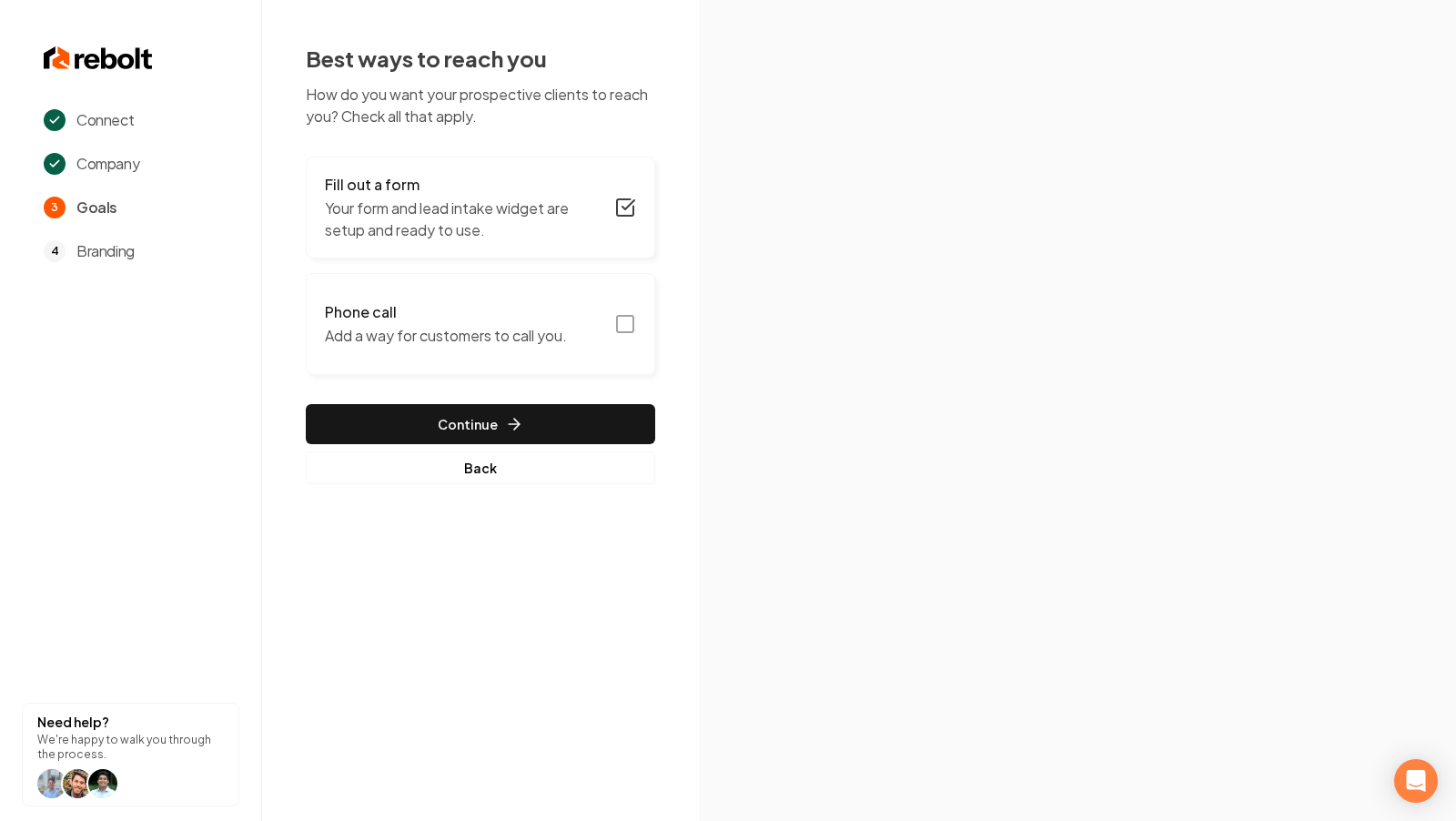
click at [622, 320] on icon "button" at bounding box center [625, 324] width 22 height 22
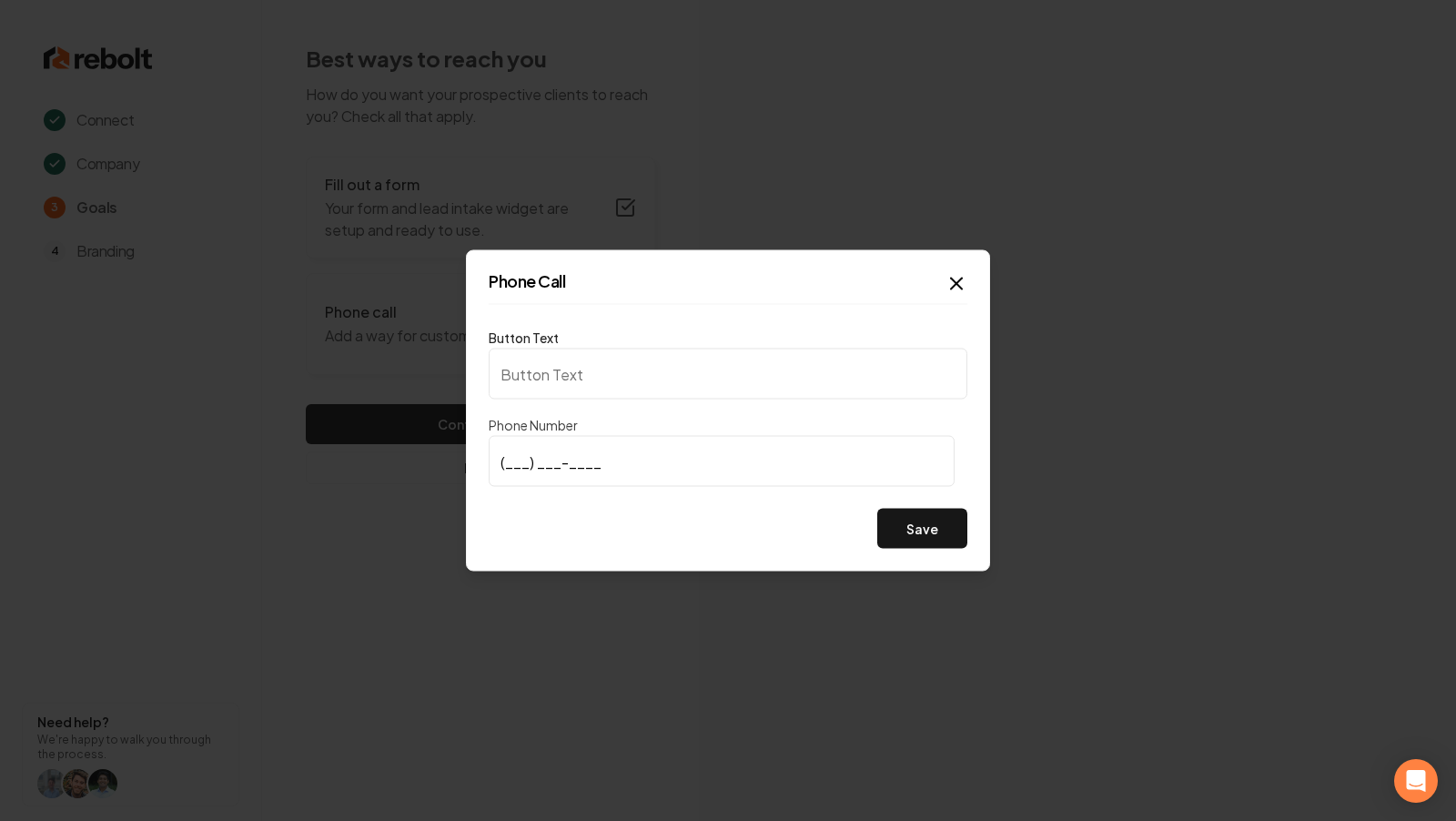
type input "Call us"
type input "(801) 318-3896"
click at [923, 513] on button "Save" at bounding box center [922, 528] width 90 height 40
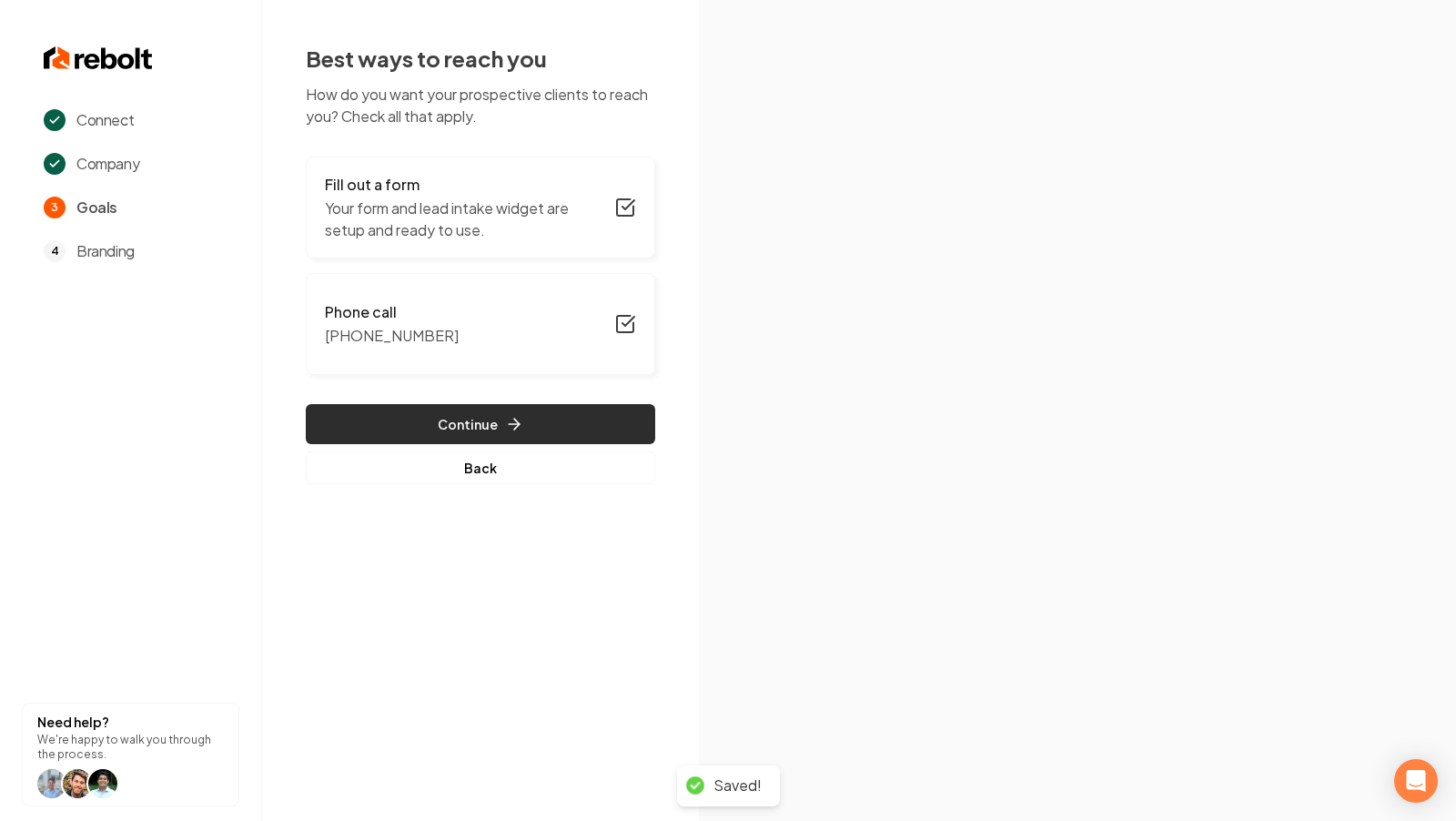
click at [506, 410] on button "Continue" at bounding box center [481, 424] width 349 height 40
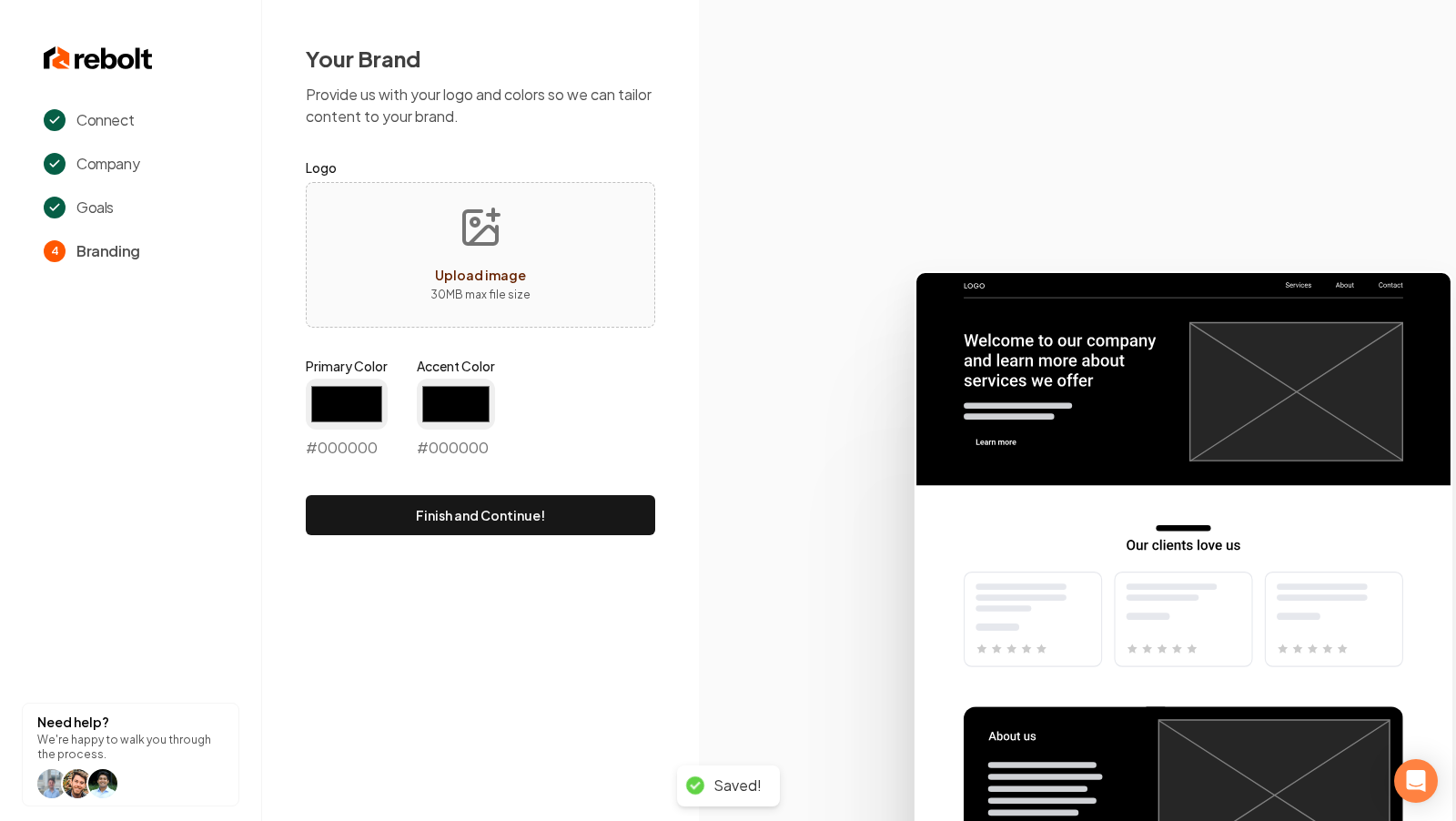
type input "#194d33"
type input "#70be00"
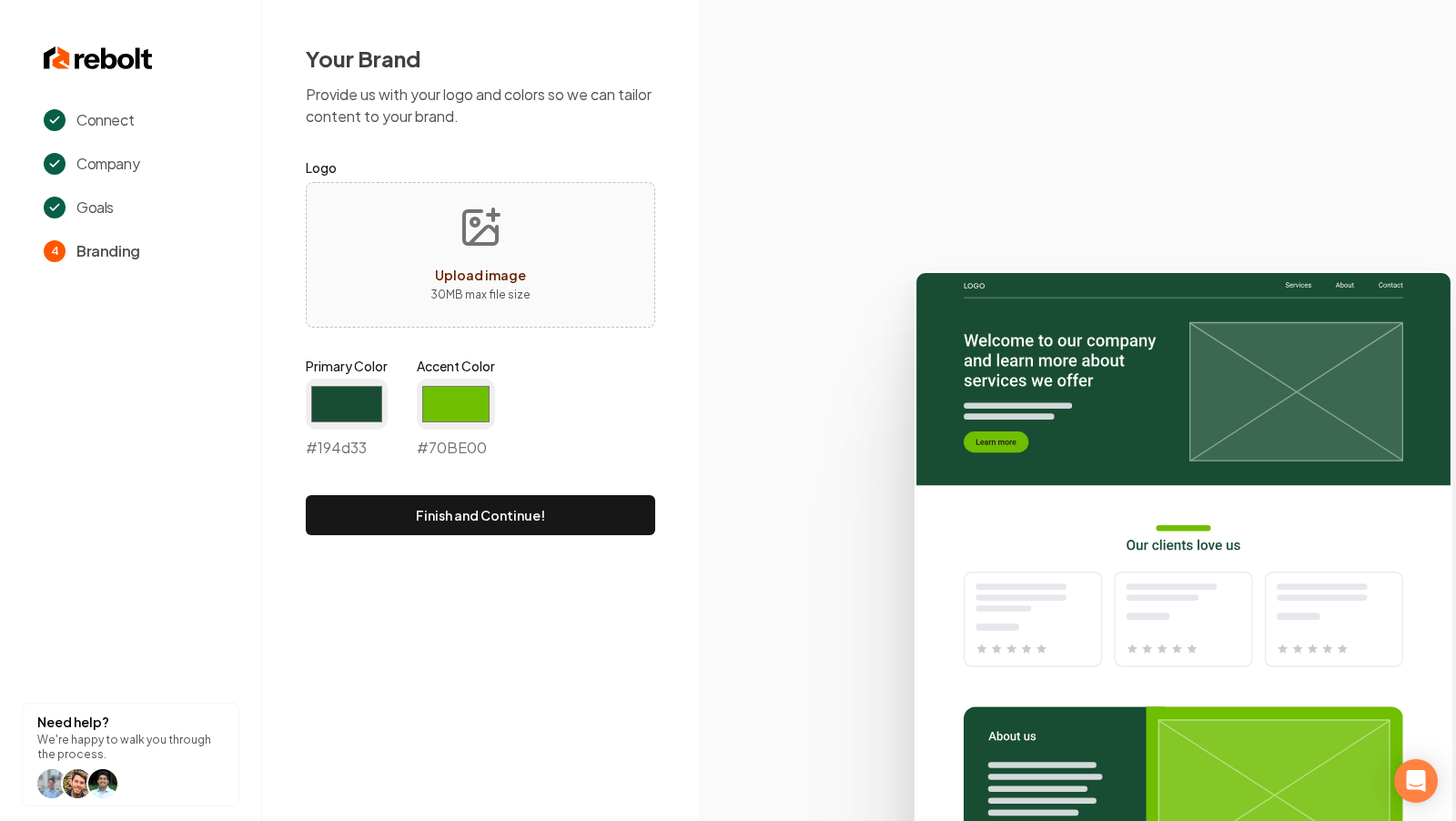
click at [467, 250] on button "Upload image 30 MB max file size" at bounding box center [481, 255] width 130 height 128
type input "**********"
click at [353, 413] on input "#194d33" at bounding box center [346, 404] width 81 height 51
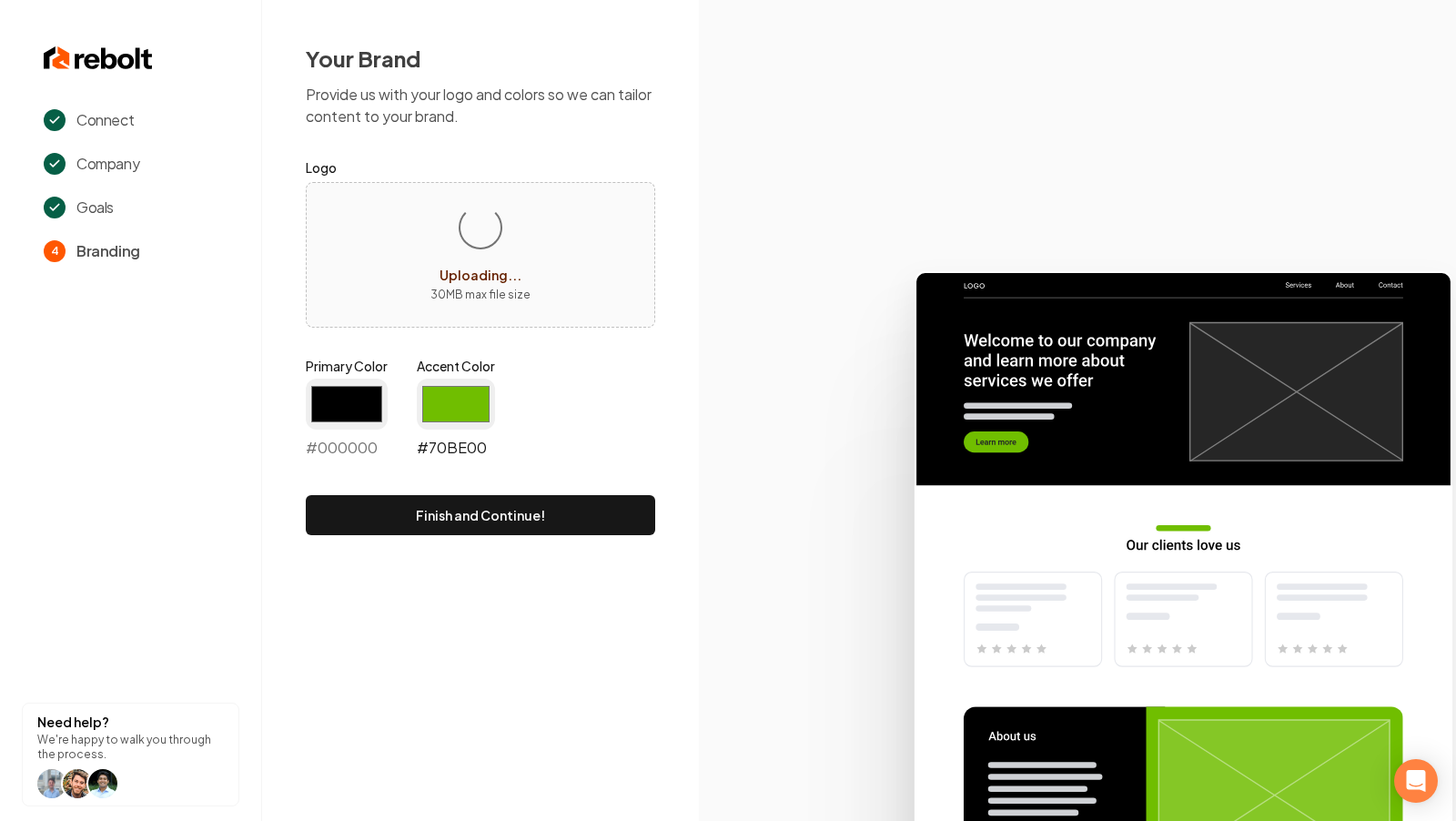
type input "#000000"
click at [478, 402] on input "#70be00" at bounding box center [456, 404] width 78 height 51
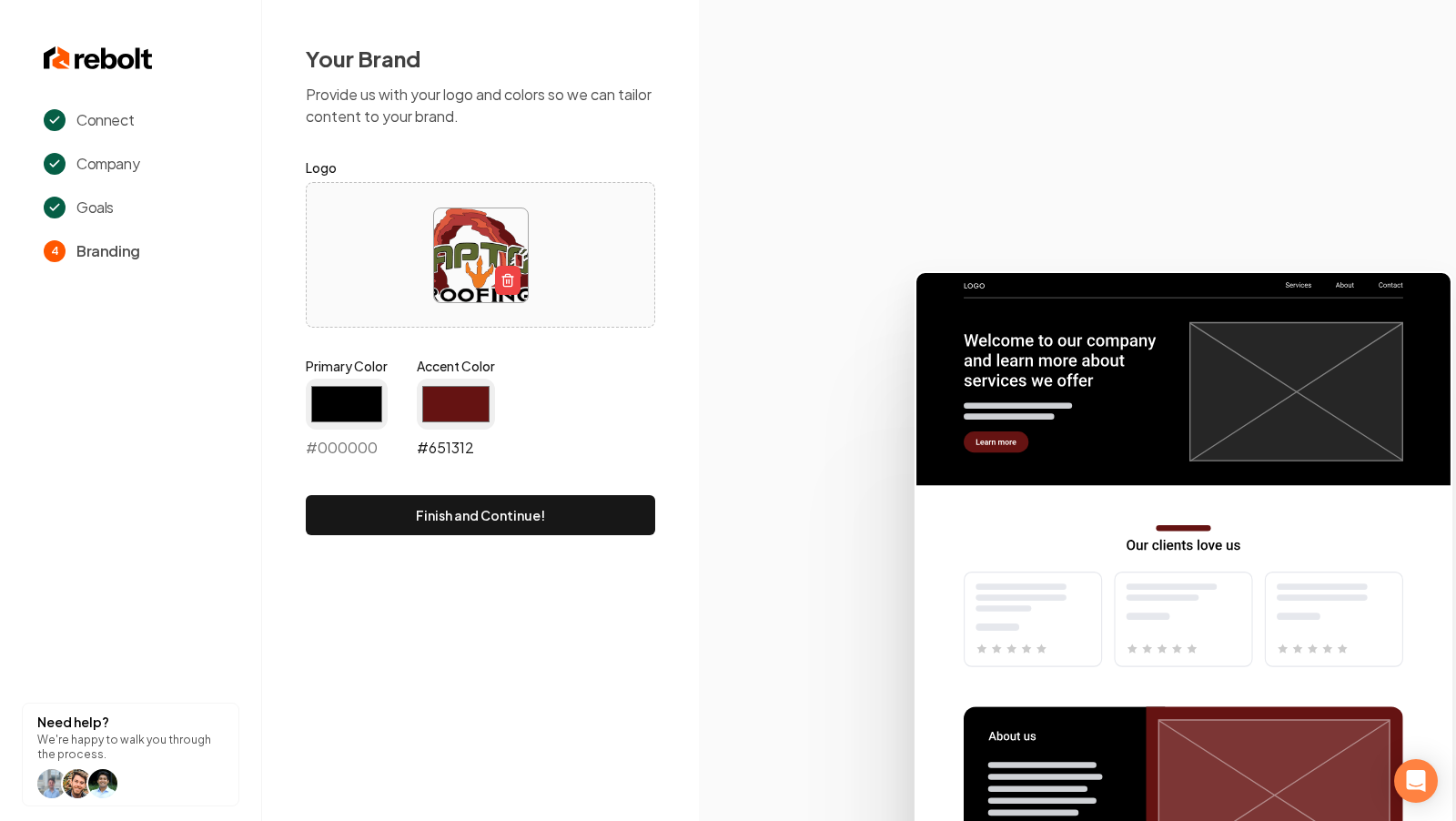
type input "#651312"
click at [789, 335] on icon at bounding box center [1077, 539] width 757 height 565
click at [503, 517] on button "Finish and Continue!" at bounding box center [481, 515] width 349 height 40
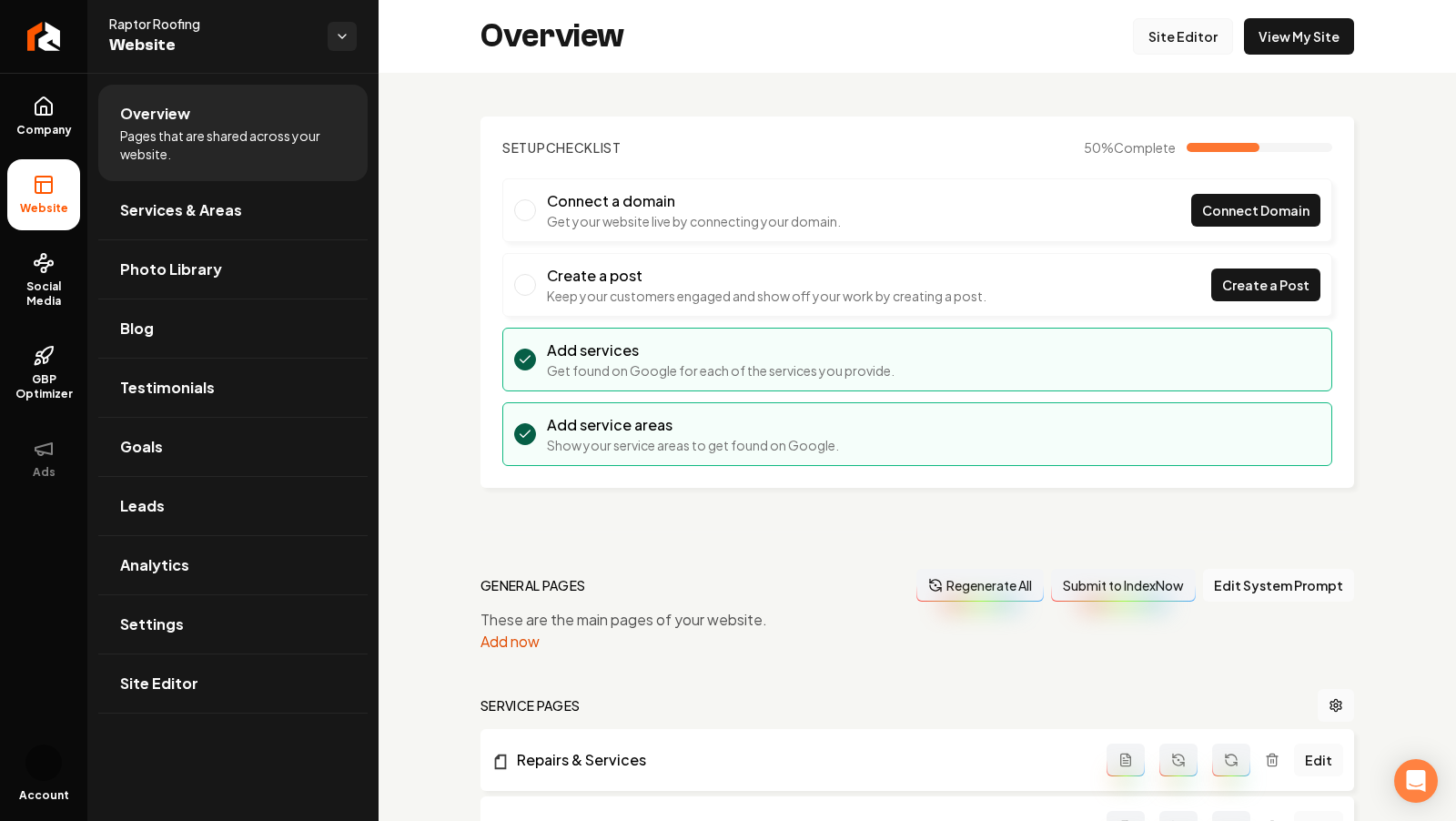
click at [1175, 44] on link "Site Editor" at bounding box center [1183, 36] width 100 height 36
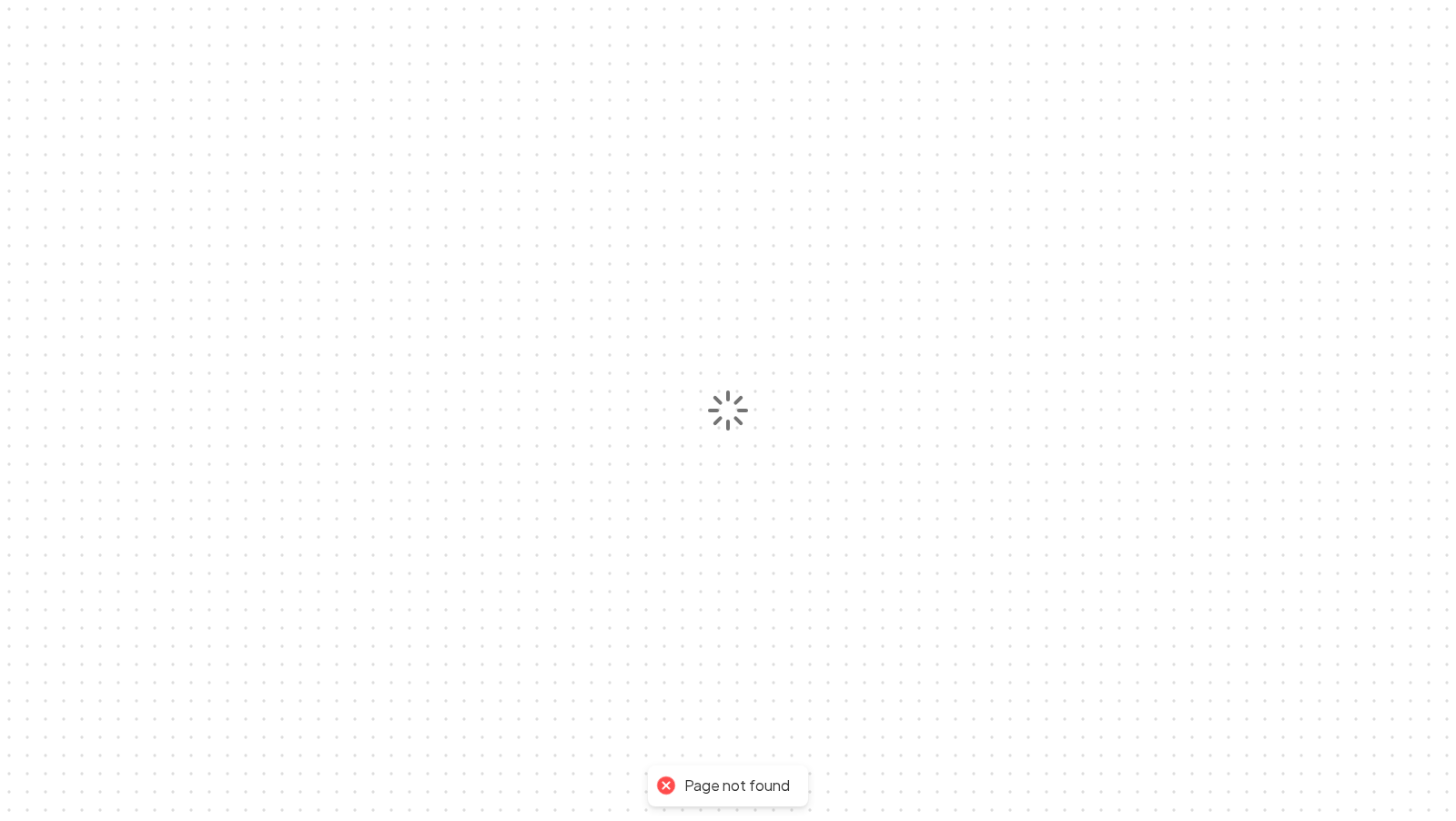
click at [862, 231] on div at bounding box center [728, 410] width 1456 height 821
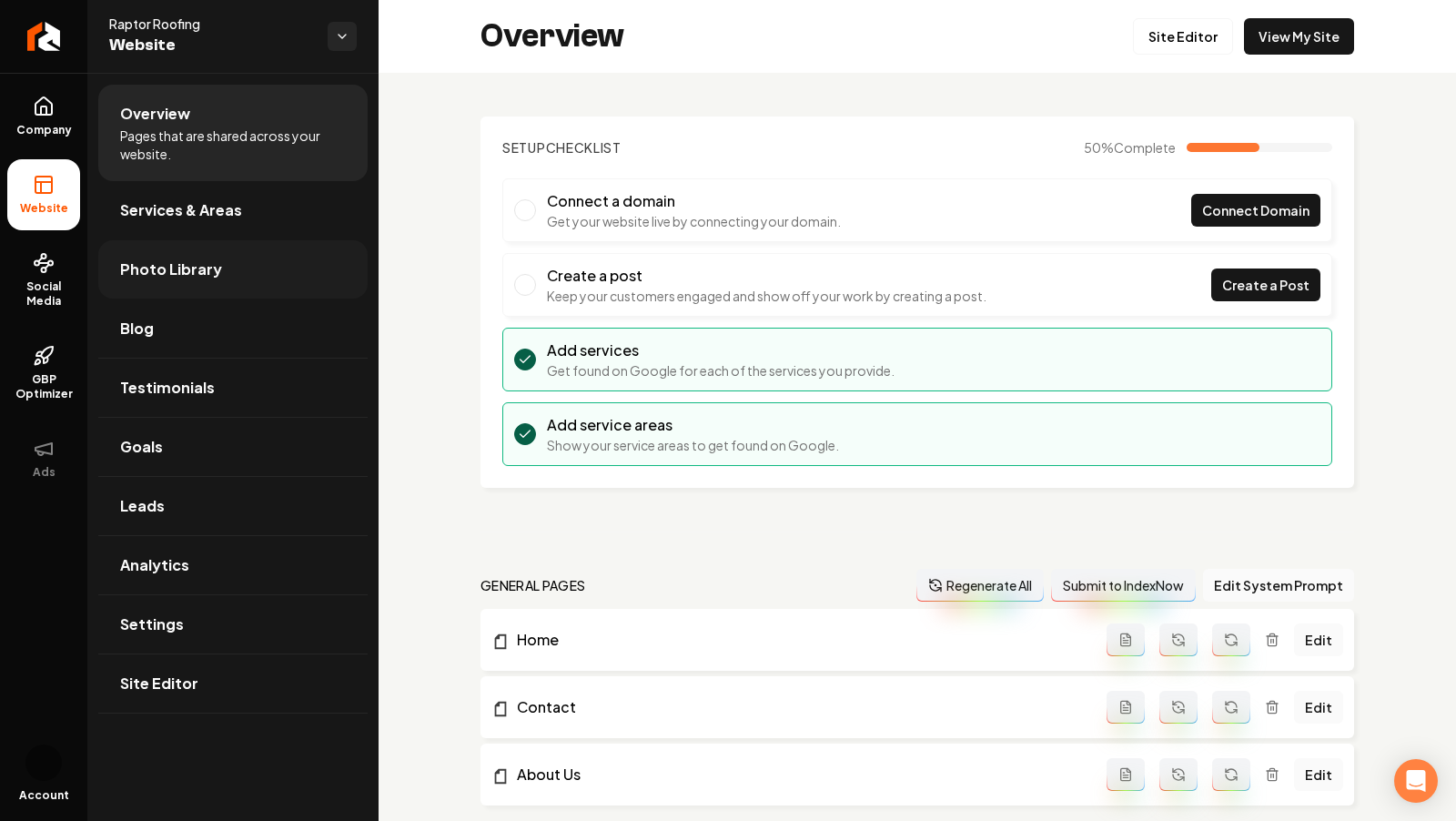
click at [189, 248] on link "Photo Library" at bounding box center [233, 269] width 270 height 58
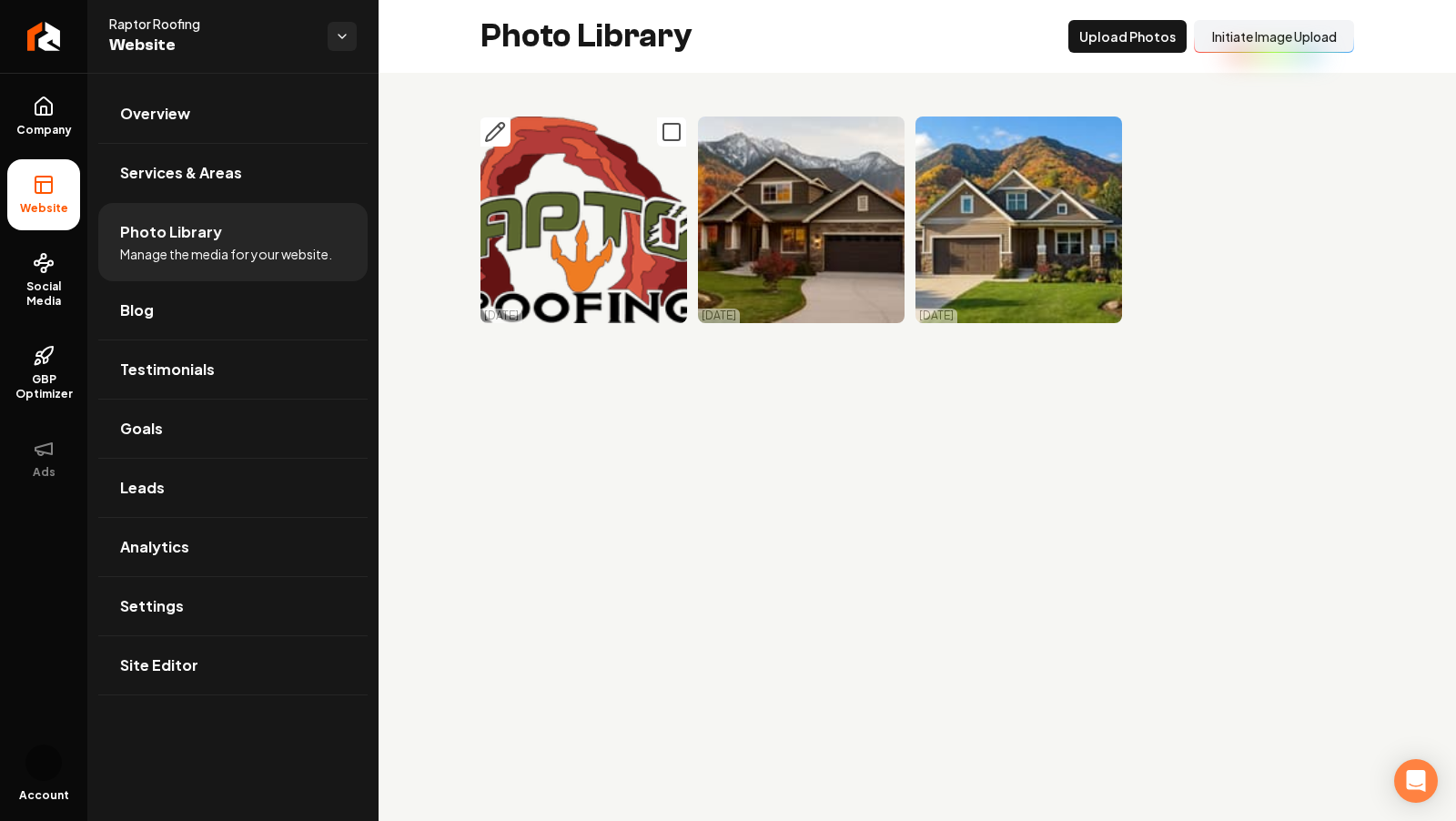
click at [668, 131] on icon "Main content area" at bounding box center [671, 131] width 22 height 22
click at [884, 129] on icon "Main content area" at bounding box center [889, 131] width 22 height 22
click at [1098, 137] on rect "Main content area" at bounding box center [1106, 131] width 17 height 17
click at [988, 29] on button "Delet e Selected" at bounding box center [998, 35] width 126 height 32
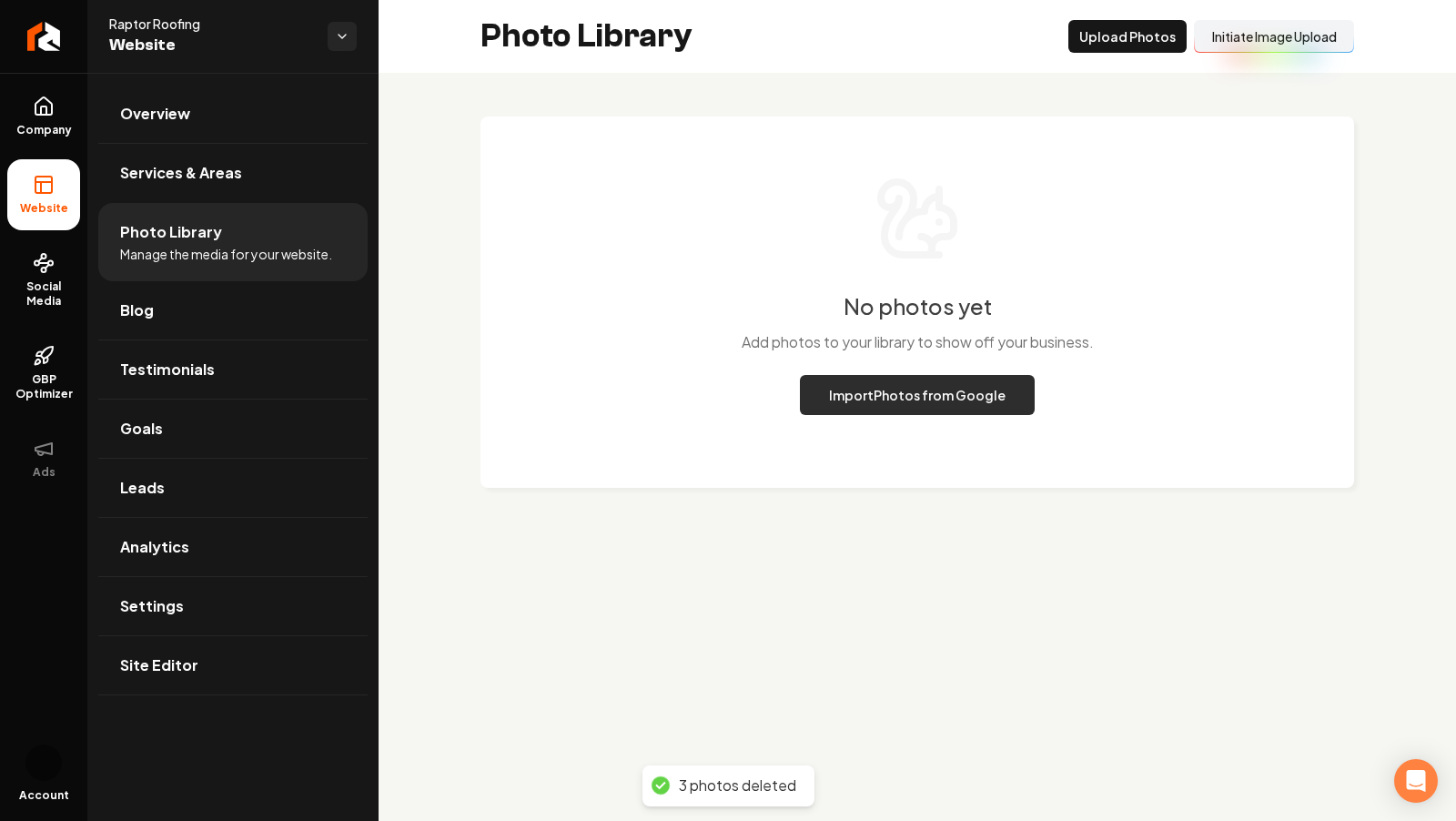
click at [924, 391] on button "Import Photos from Google" at bounding box center [916, 394] width 234 height 40
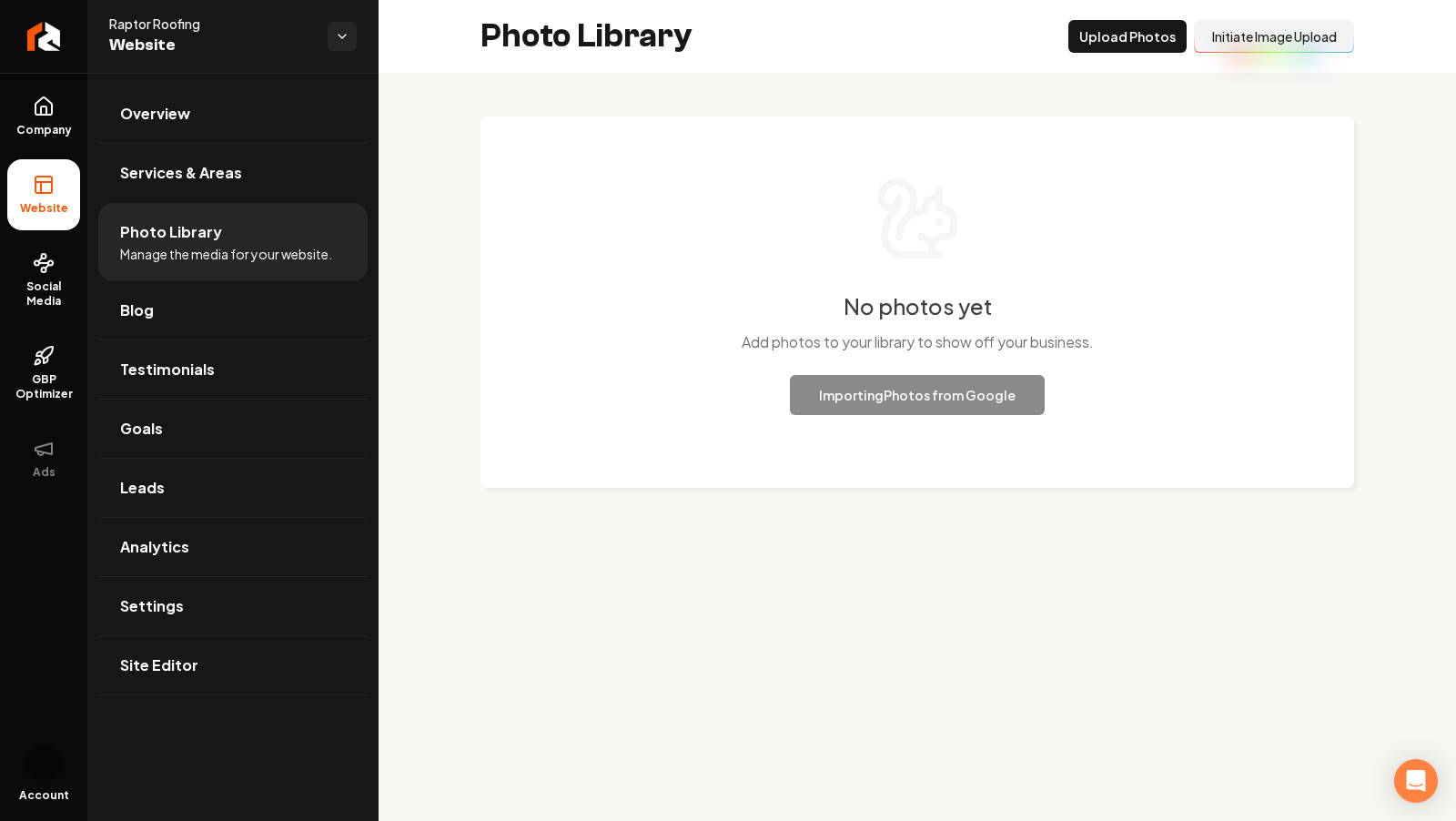
click at [900, 379] on div "Import ing Photos from Google" at bounding box center [917, 394] width 255 height 40
click at [876, 419] on div "No photos yet Add photos to your library to show off your business. Import ing …" at bounding box center [917, 302] width 873 height 371
click at [847, 367] on div "No photos yet Add photos to your library to show off your business. Import ing …" at bounding box center [917, 294] width 801 height 240
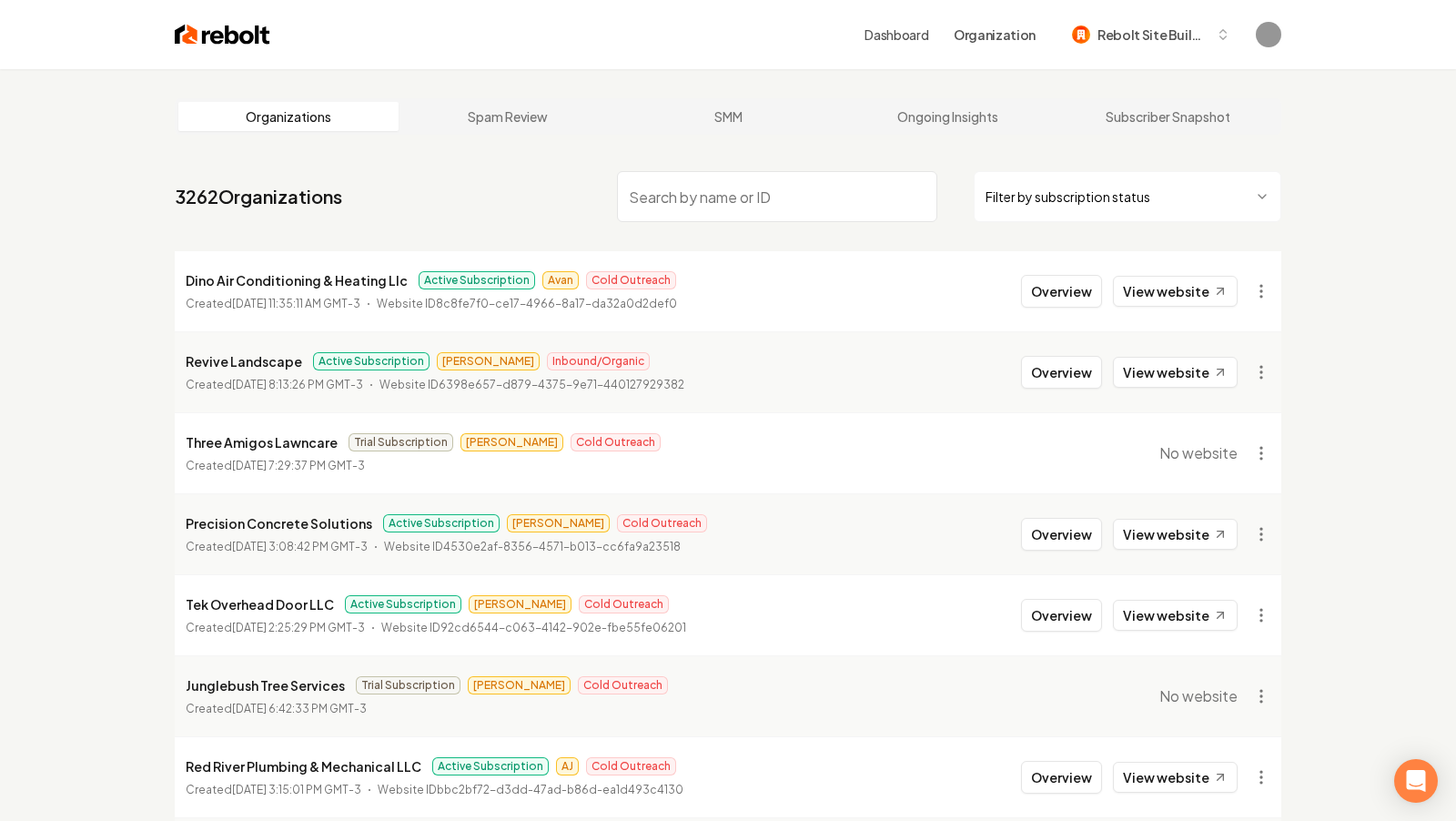
click at [711, 185] on input "search" at bounding box center [777, 196] width 320 height 51
type input "Raptor Roofing"
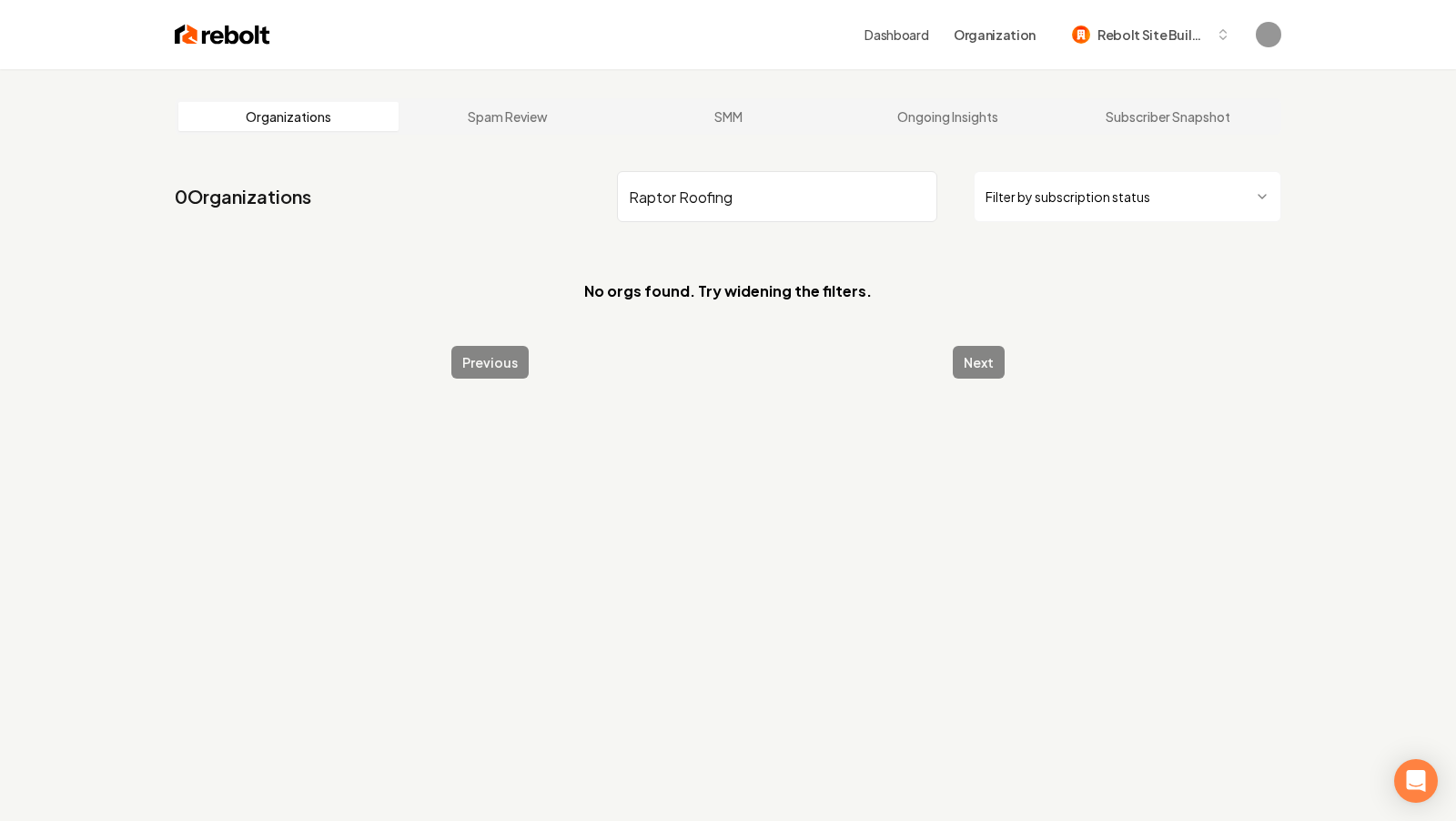
click at [839, 328] on section "No orgs found. Try widening the filters." at bounding box center [728, 291] width 1107 height 80
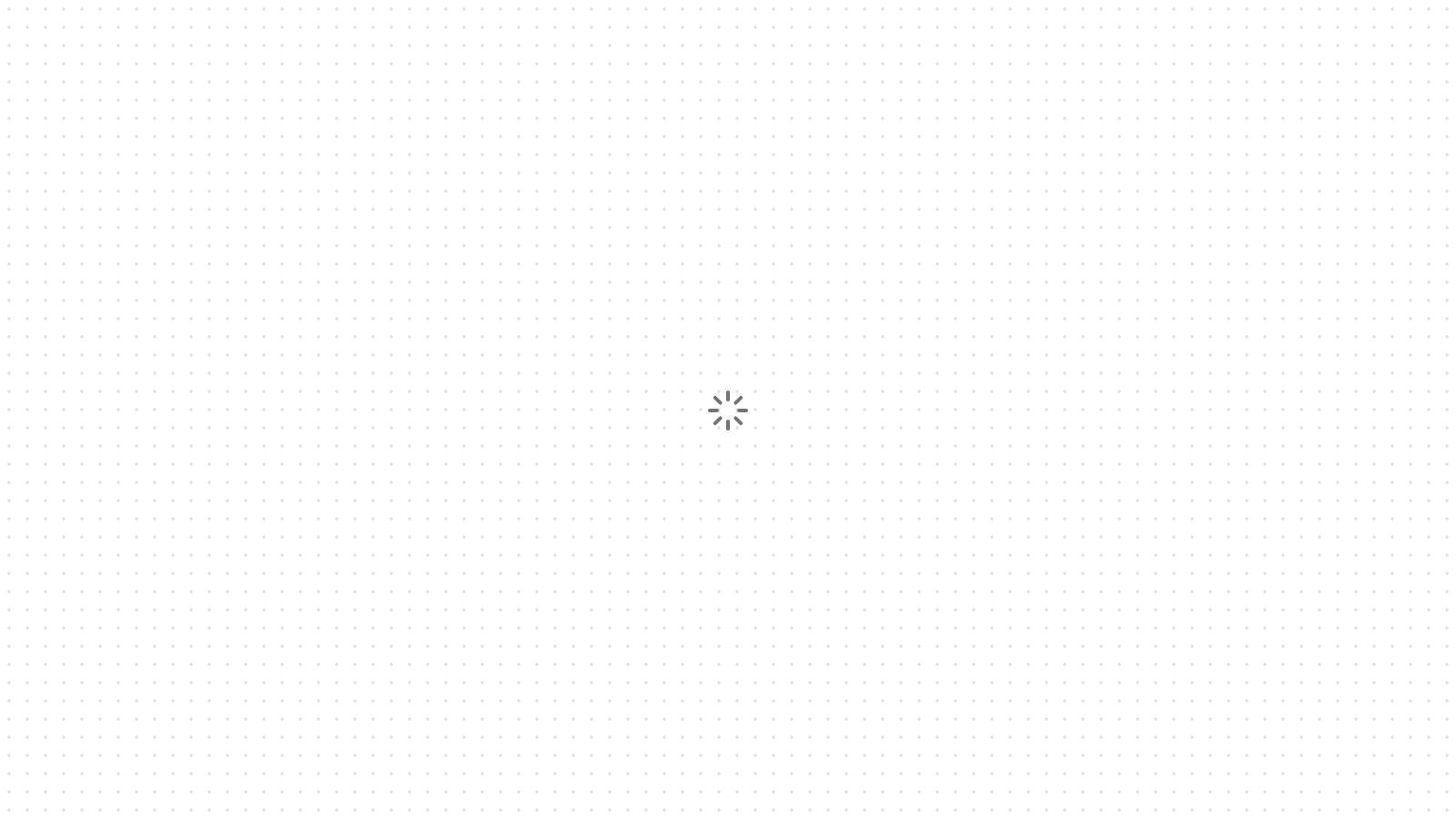
click at [1056, 357] on div at bounding box center [728, 410] width 1456 height 821
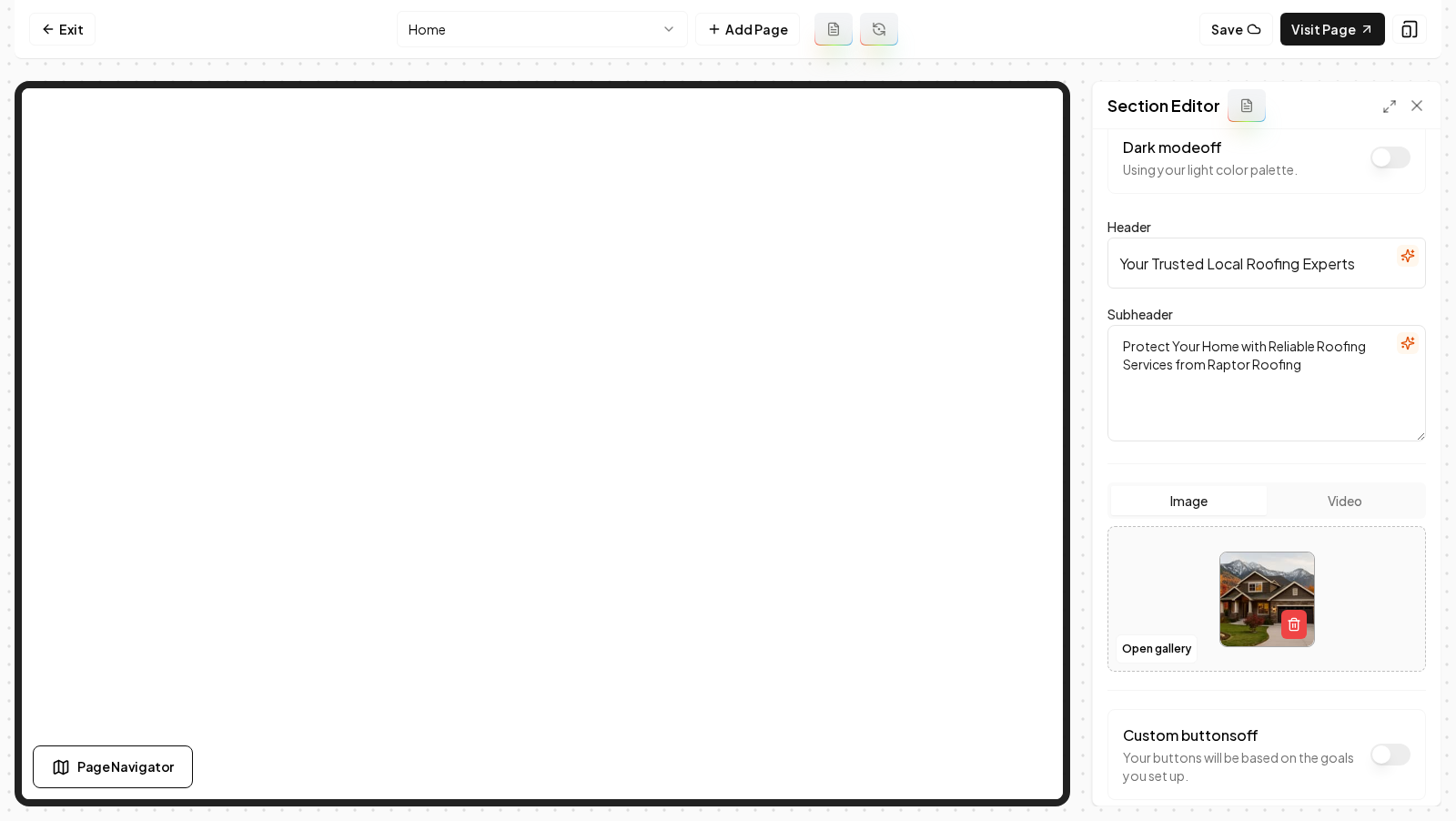
scroll to position [34, 0]
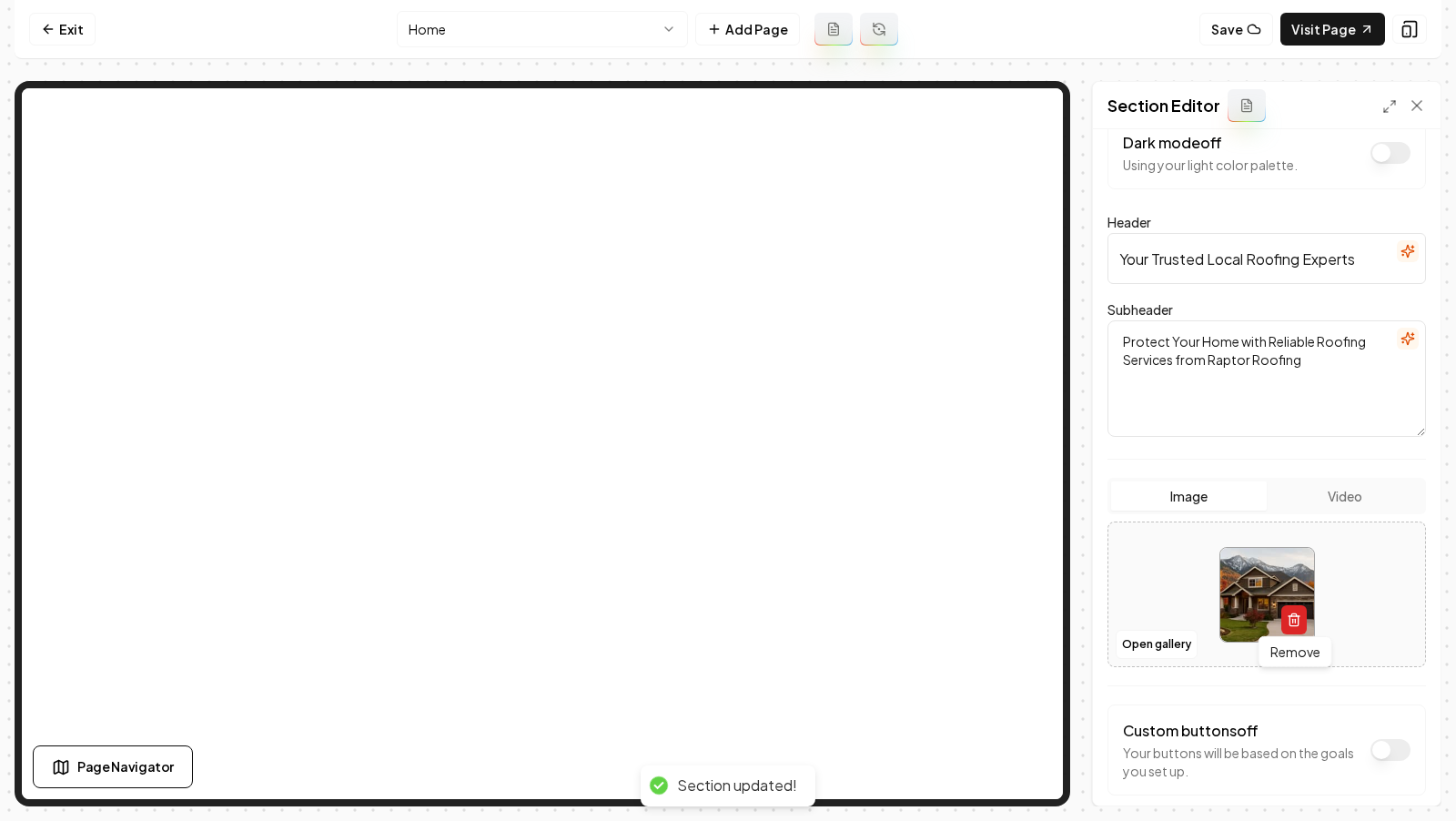
click at [1291, 623] on icon "button" at bounding box center [1293, 621] width 8 height 10
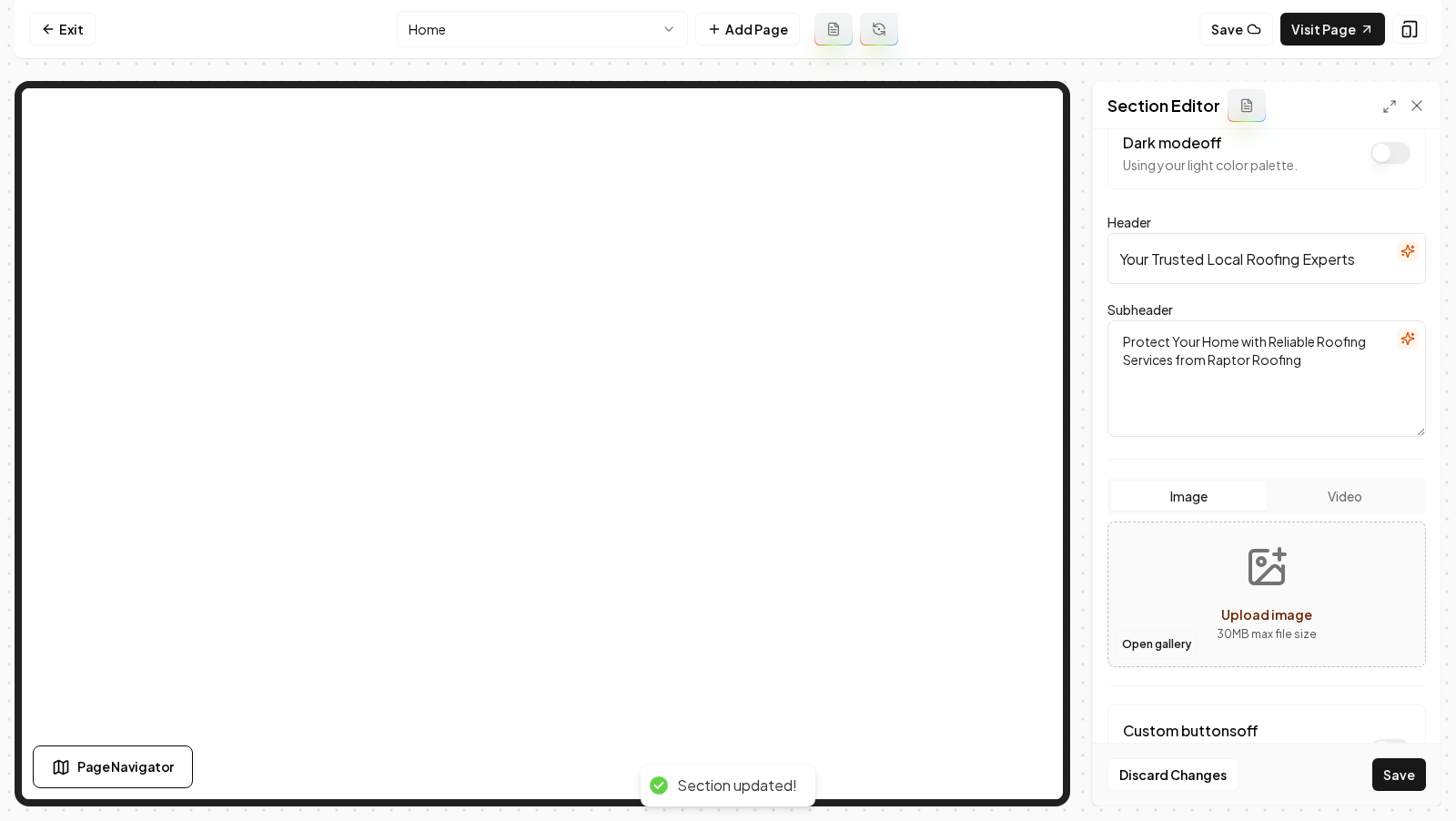
click at [1152, 635] on button "Open gallery" at bounding box center [1156, 644] width 81 height 29
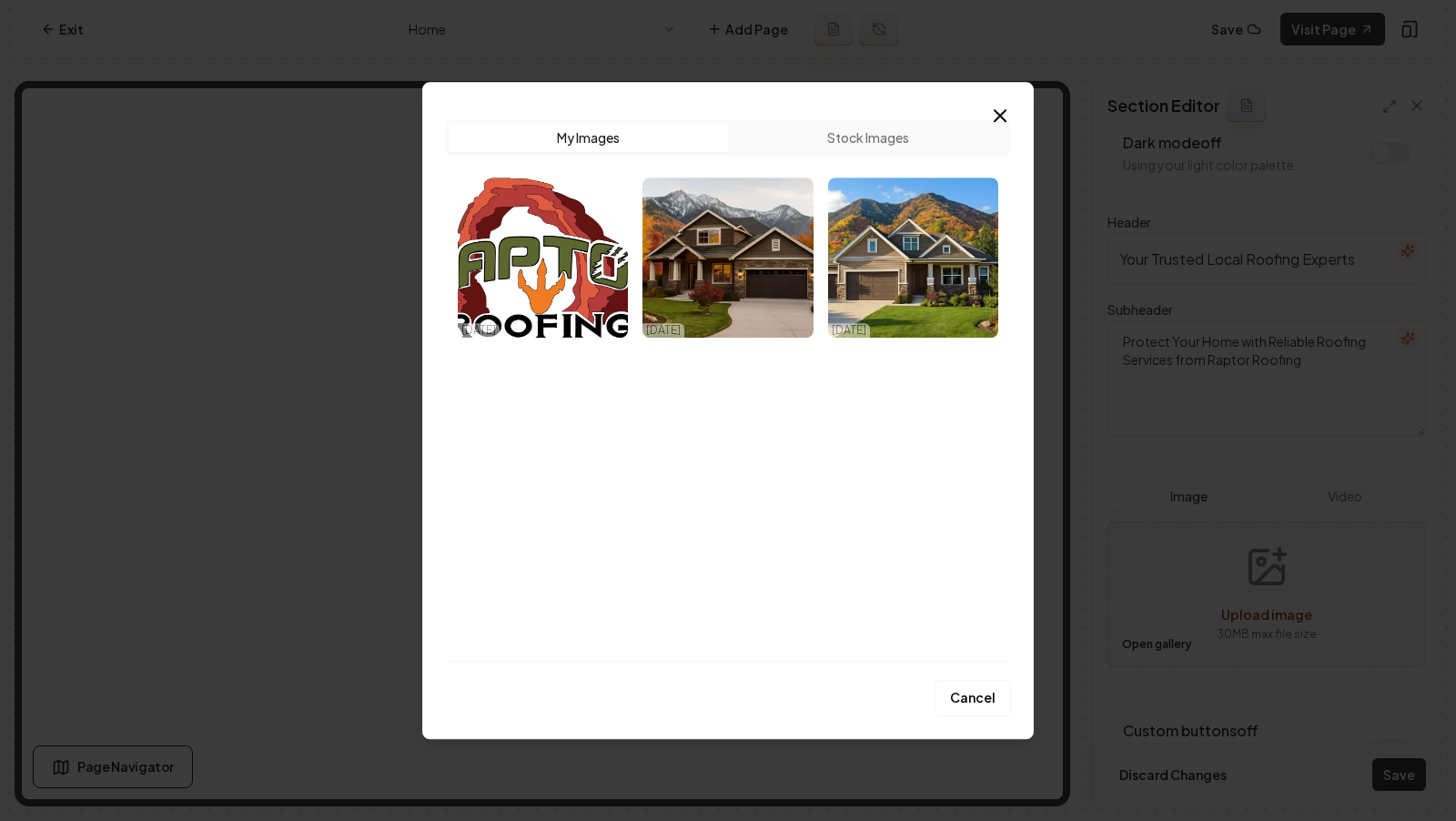
click at [1032, 356] on div "Upload My Images Stock Images 10/10/25 10/10/25 10/10/25 Cancel Close" at bounding box center [727, 410] width 611 height 657
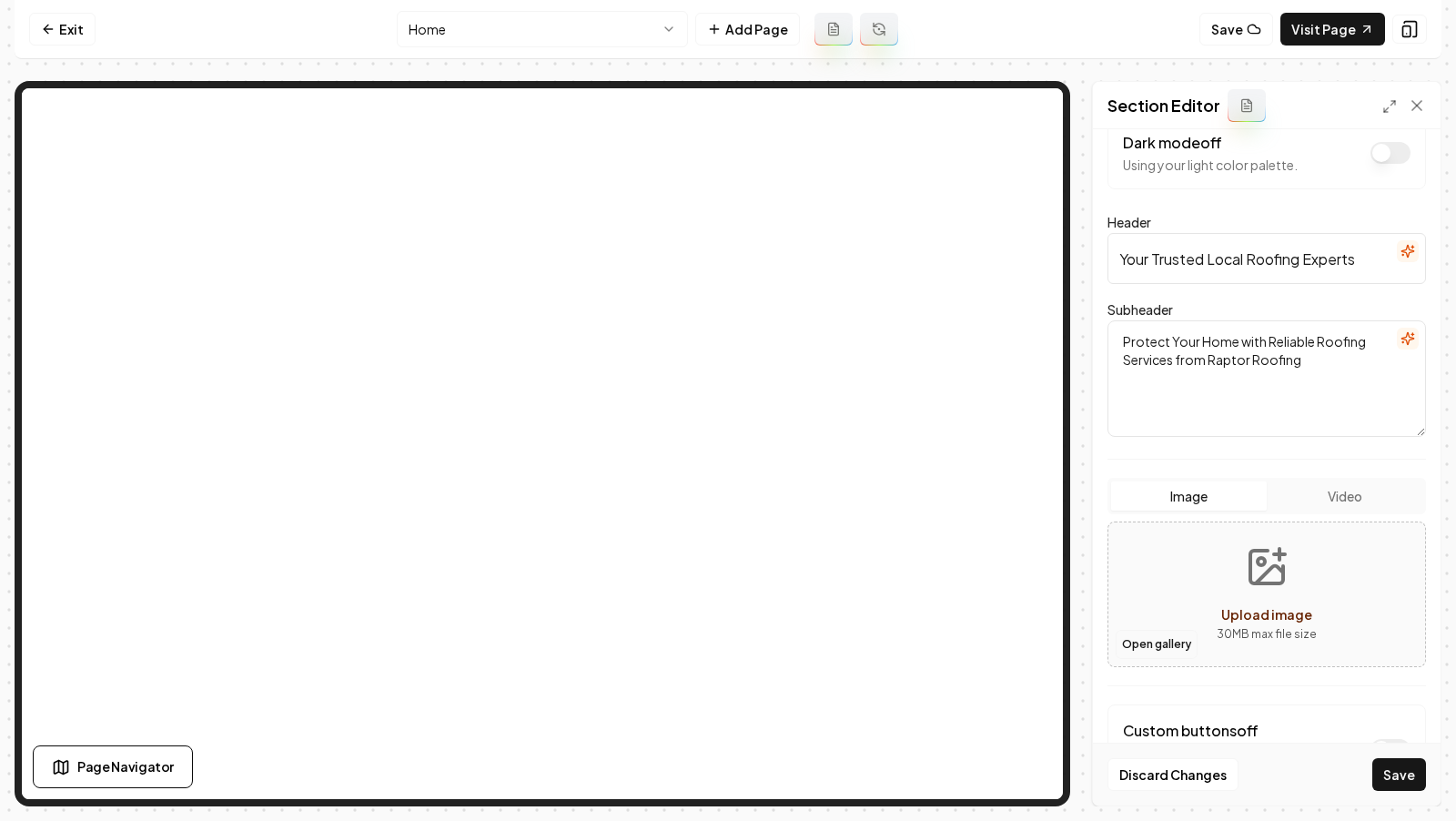
click at [1145, 640] on button "Open gallery" at bounding box center [1156, 644] width 81 height 29
click at [1260, 564] on icon "Upload image" at bounding box center [1267, 567] width 44 height 44
type input "**********"
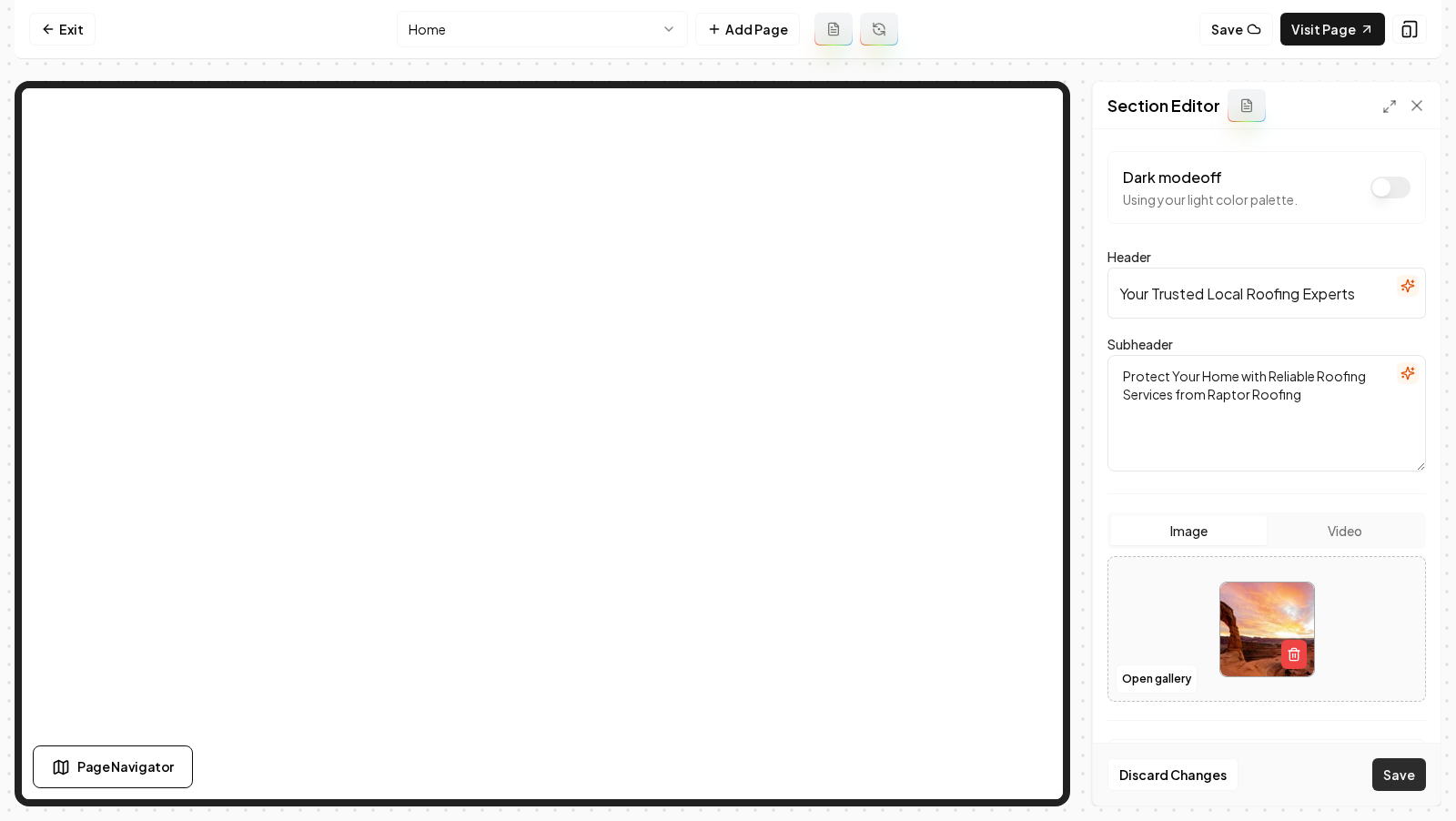
click at [1398, 764] on button "Save" at bounding box center [1399, 774] width 54 height 32
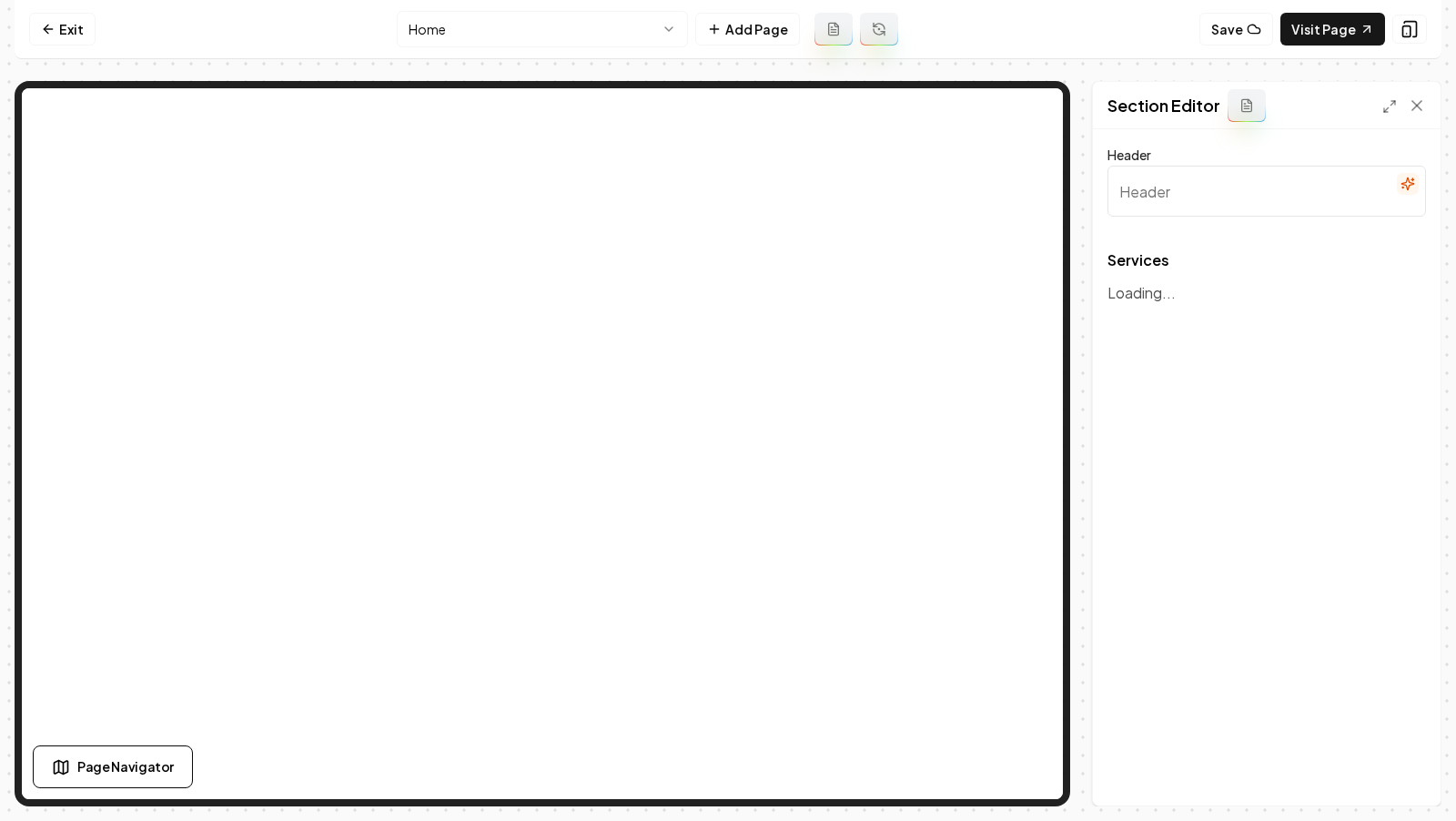
type input "Expert Roofing Solutions"
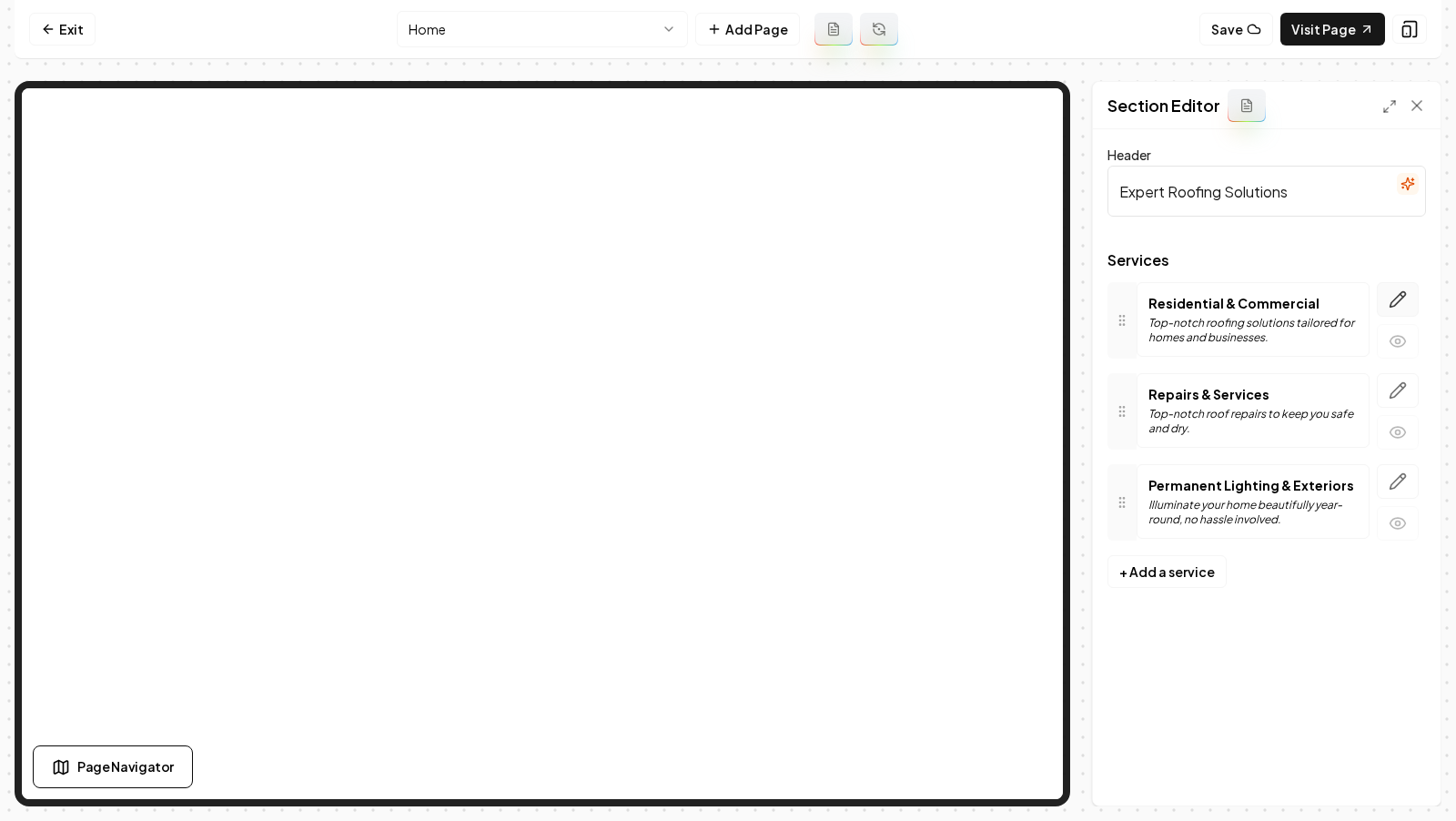
click at [1396, 307] on button "button" at bounding box center [1397, 299] width 42 height 34
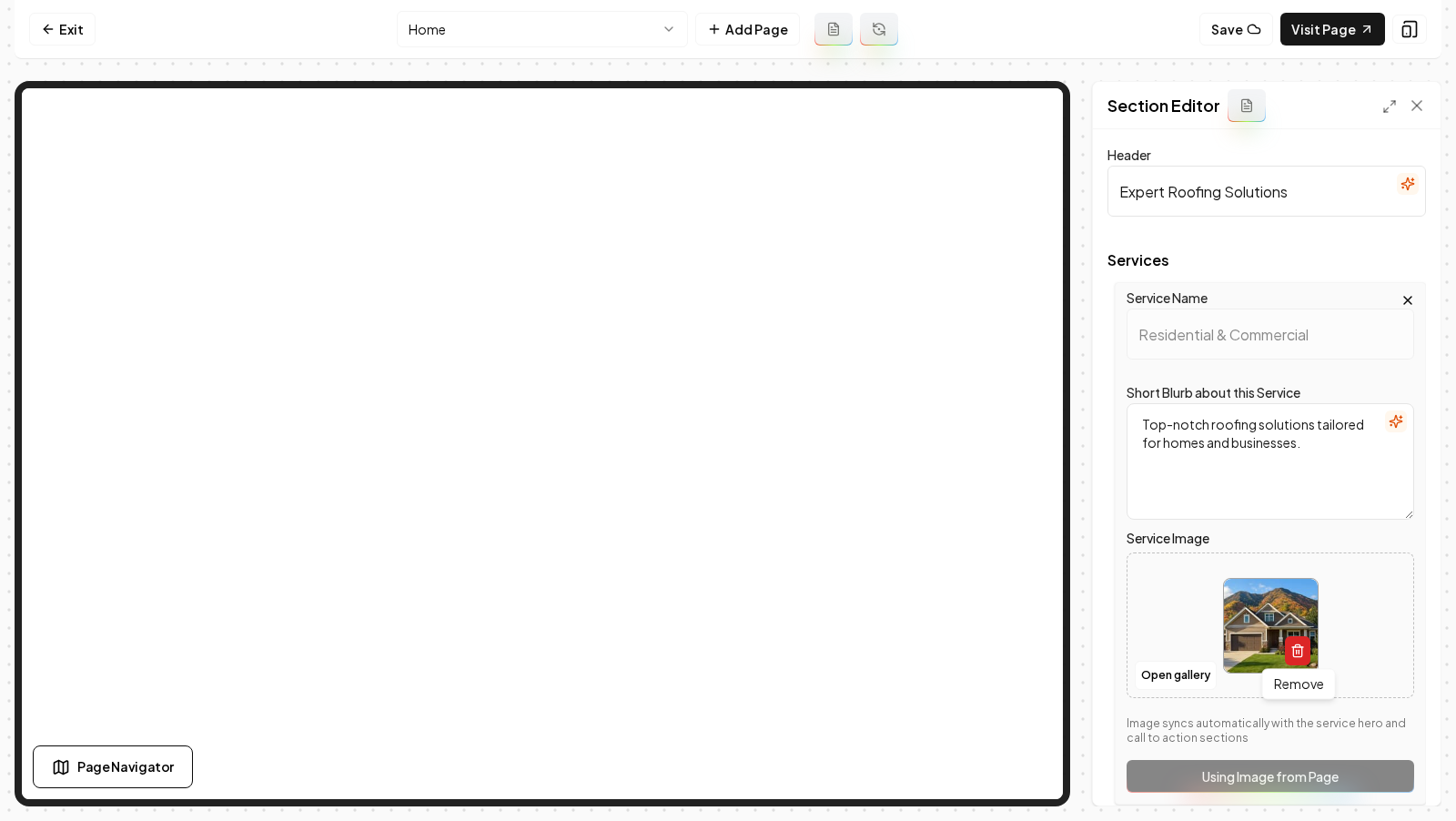
click at [1286, 657] on button "button" at bounding box center [1298, 650] width 26 height 29
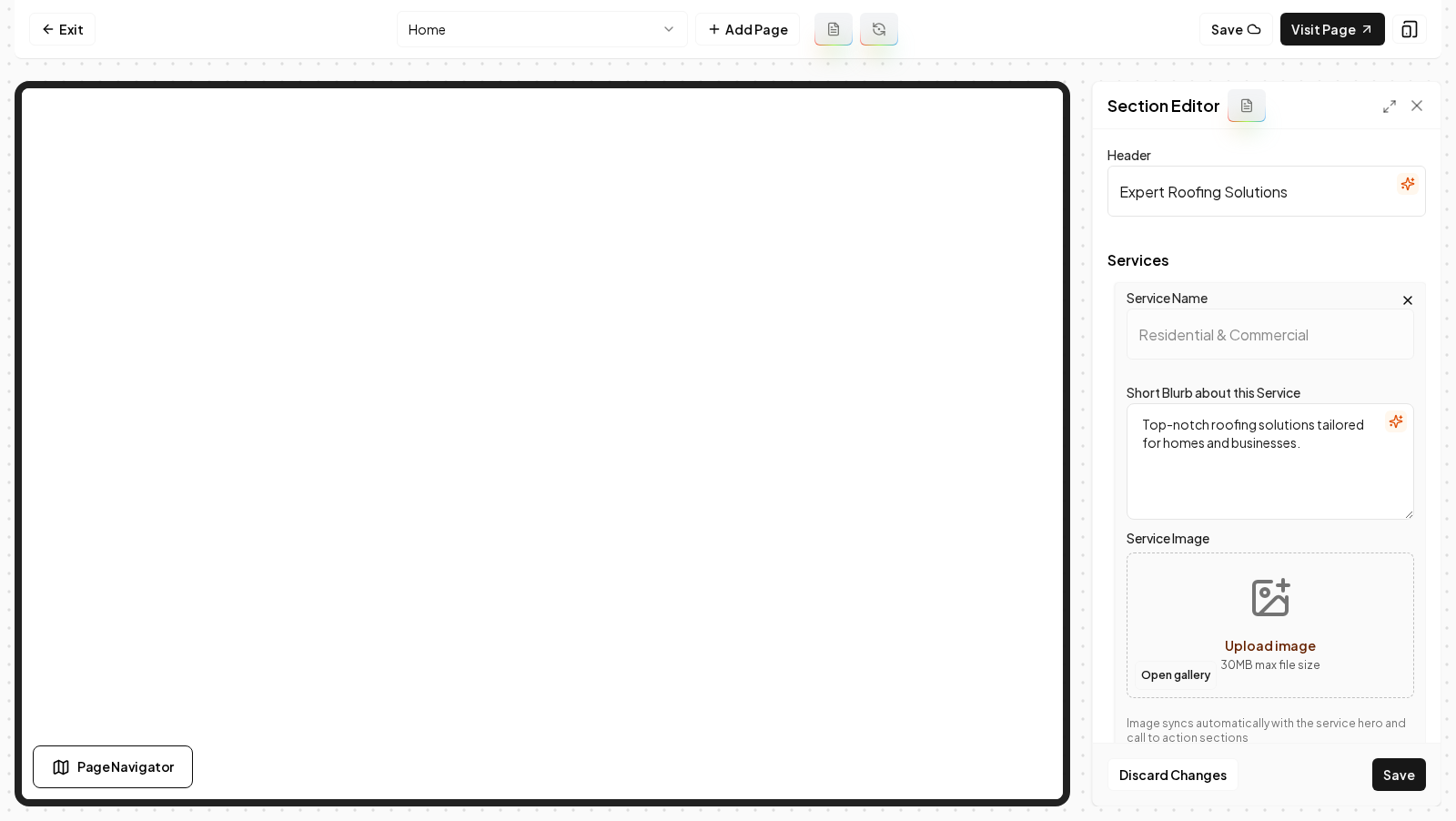
click at [1167, 663] on button "Open gallery" at bounding box center [1174, 675] width 81 height 29
click at [1302, 608] on button "Upload image 30 MB max file size" at bounding box center [1271, 625] width 130 height 128
type input "**********"
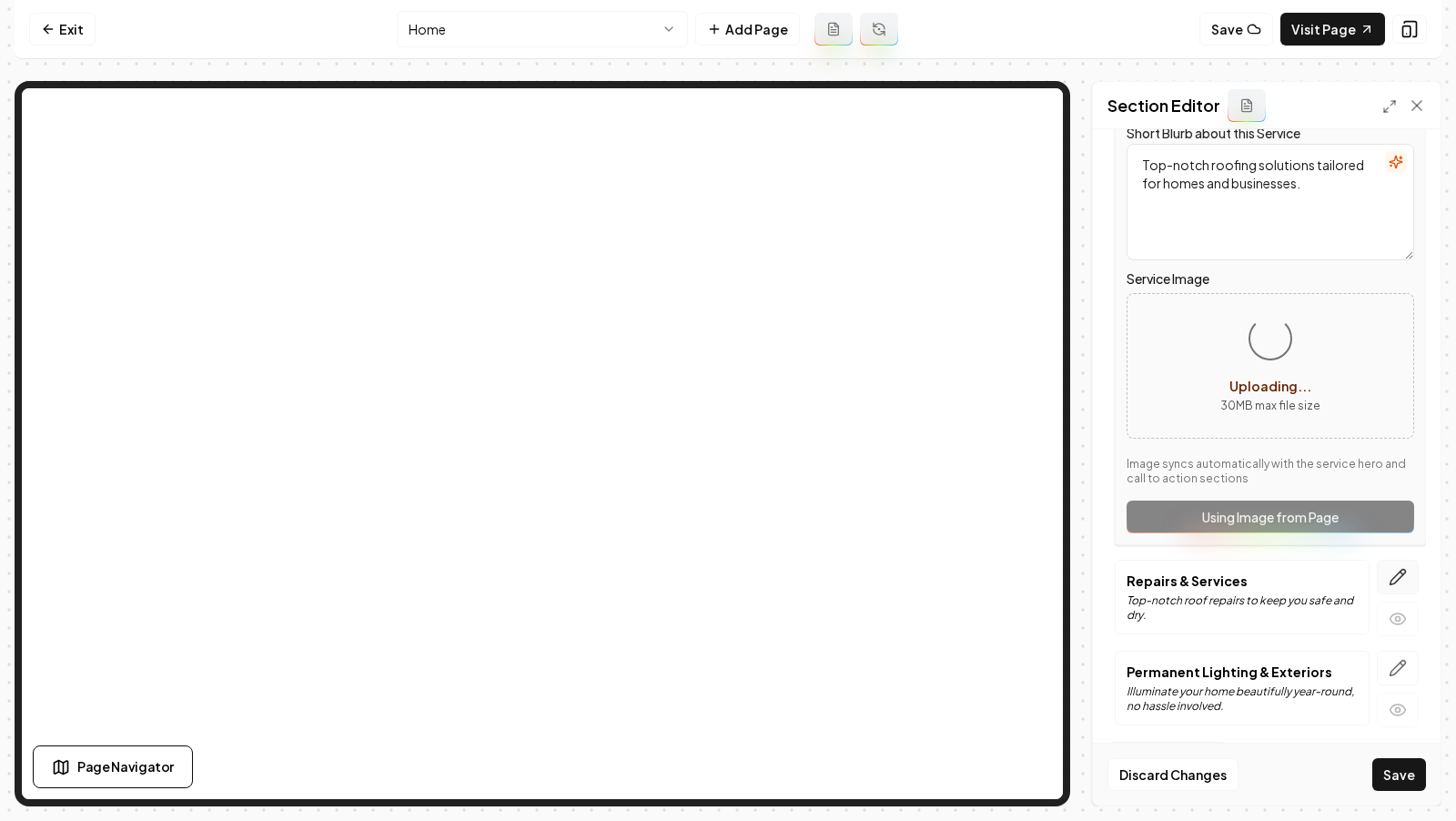
click at [1398, 576] on icon "button" at bounding box center [1398, 578] width 16 height 16
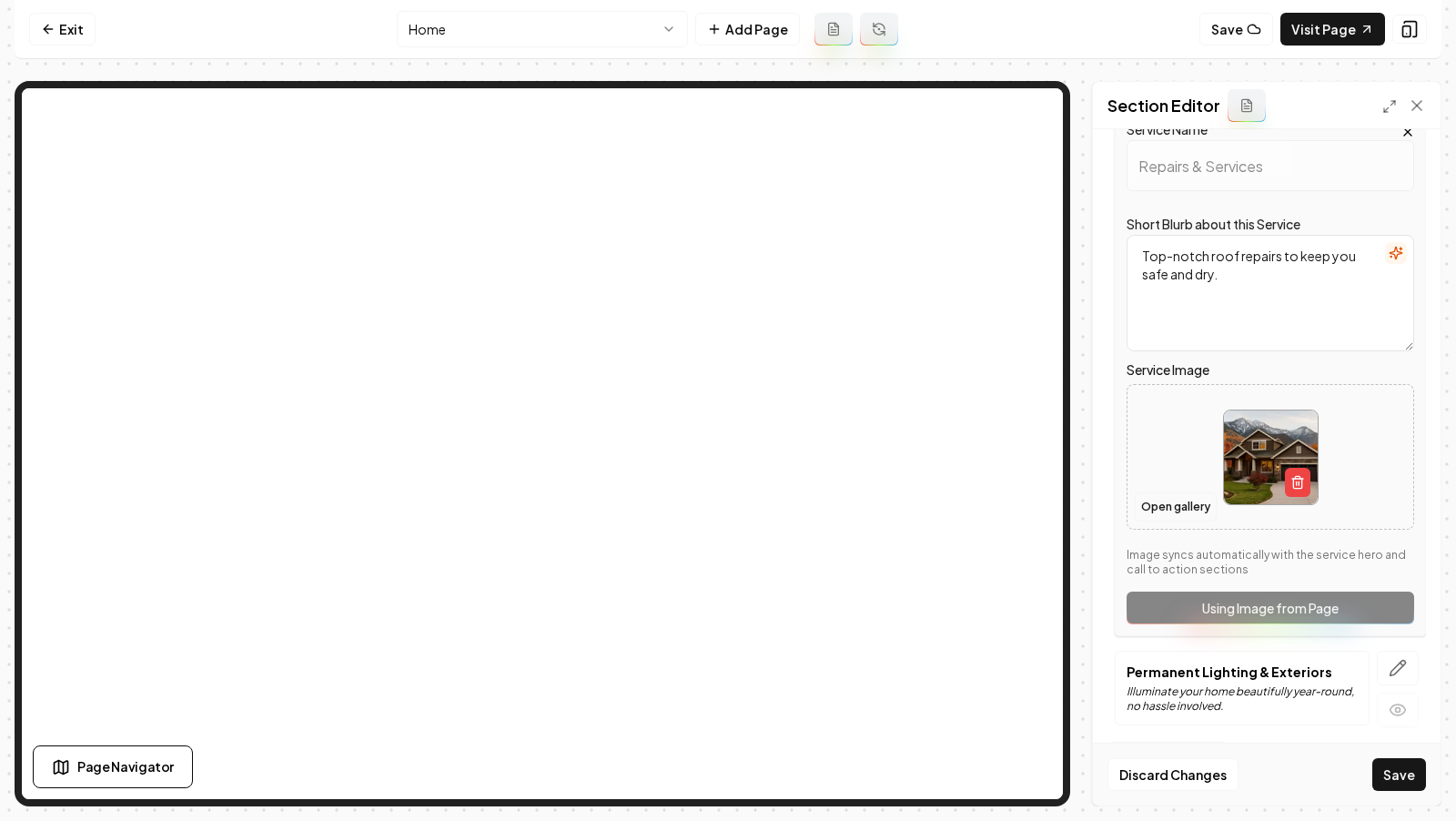
click at [1171, 507] on button "Open gallery" at bounding box center [1174, 507] width 81 height 29
click at [1300, 484] on icon "button" at bounding box center [1297, 482] width 15 height 15
click at [1271, 440] on icon "Upload image" at bounding box center [1270, 429] width 44 height 44
type input "**********"
click at [1385, 668] on button "button" at bounding box center [1397, 667] width 42 height 34
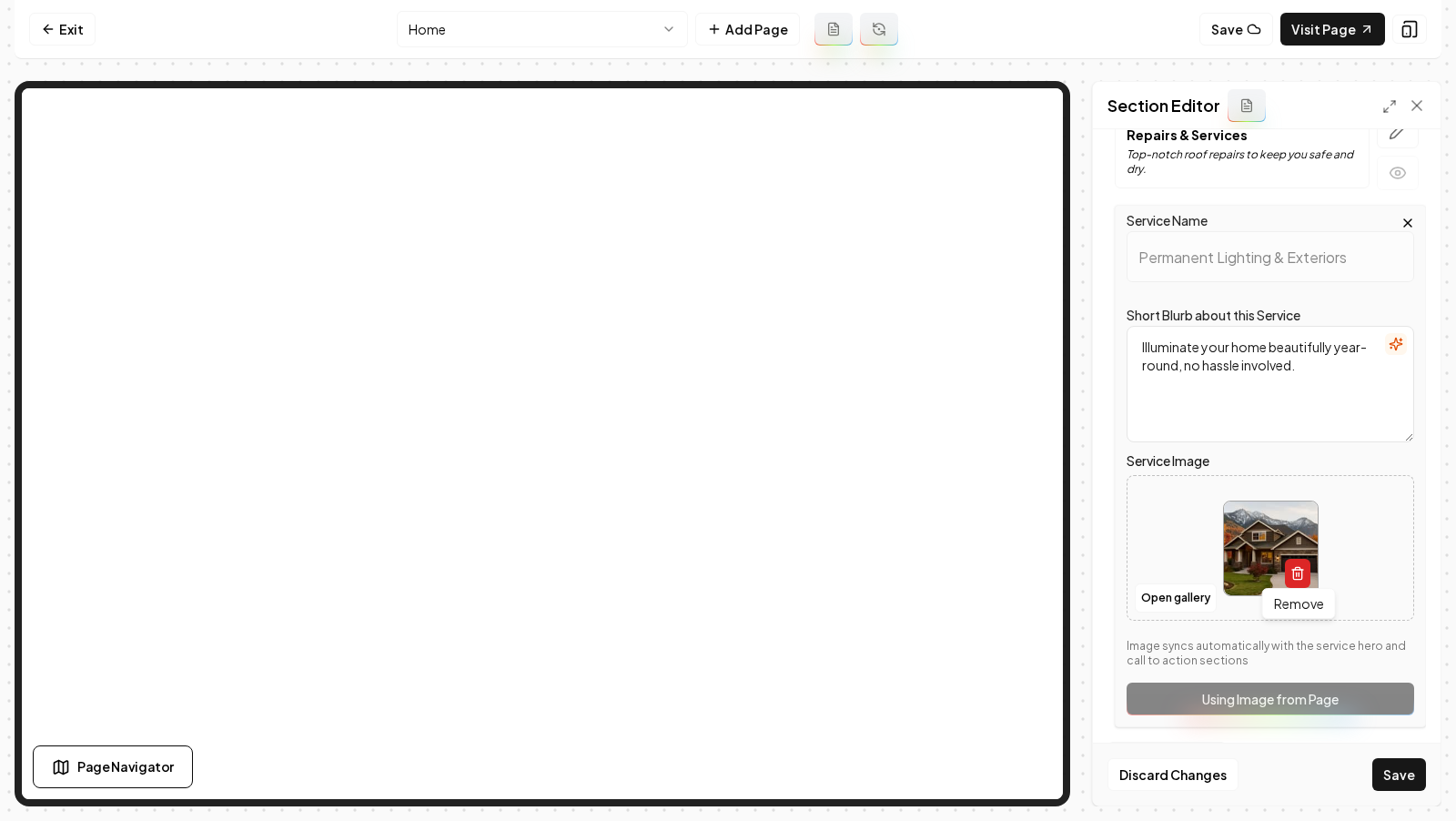
click at [1295, 566] on icon "button" at bounding box center [1297, 573] width 15 height 15
click at [1249, 504] on icon "Upload image" at bounding box center [1270, 520] width 44 height 44
type input "**********"
click at [1392, 779] on button "Save" at bounding box center [1399, 774] width 54 height 32
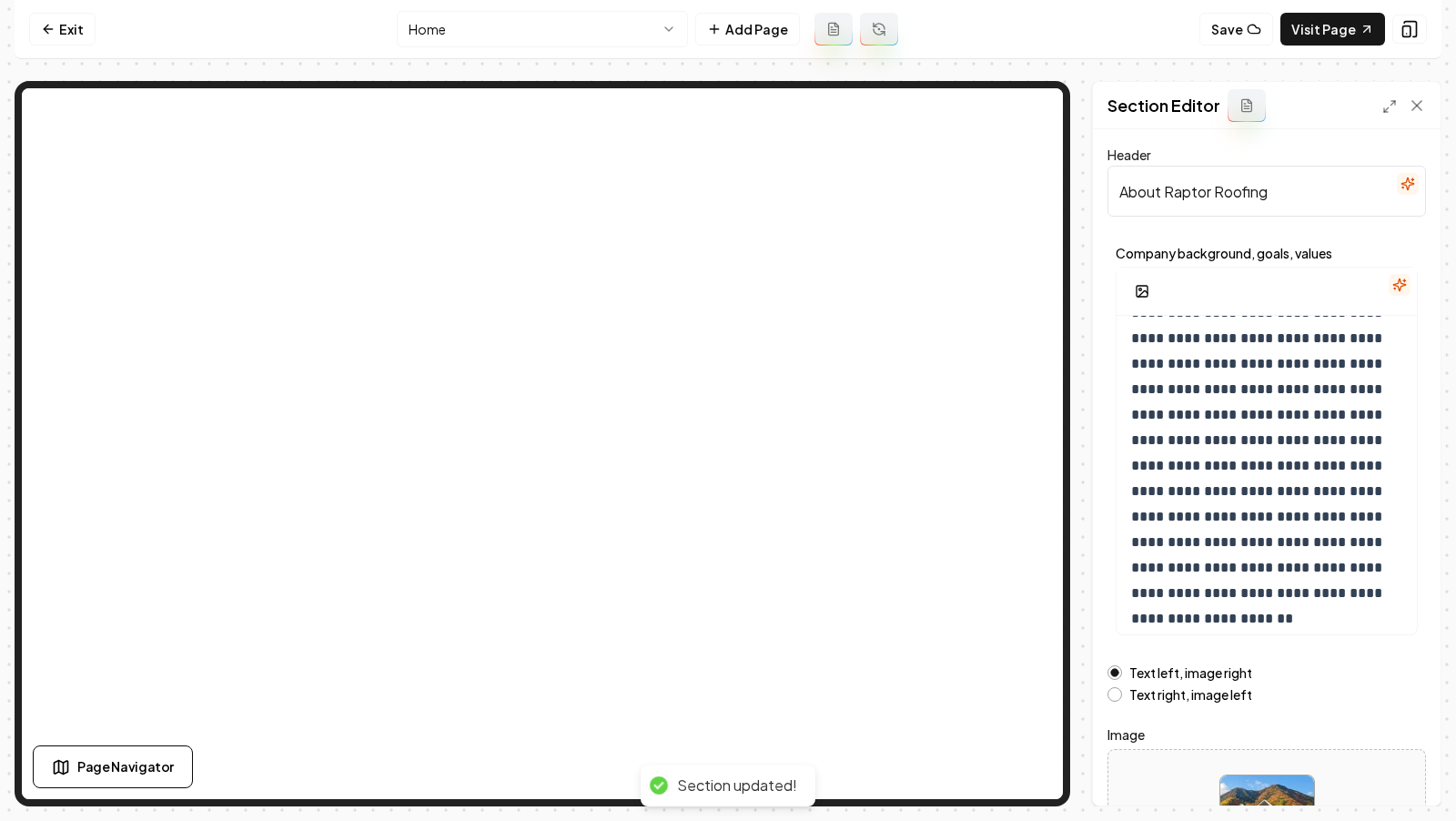
scroll to position [158, 0]
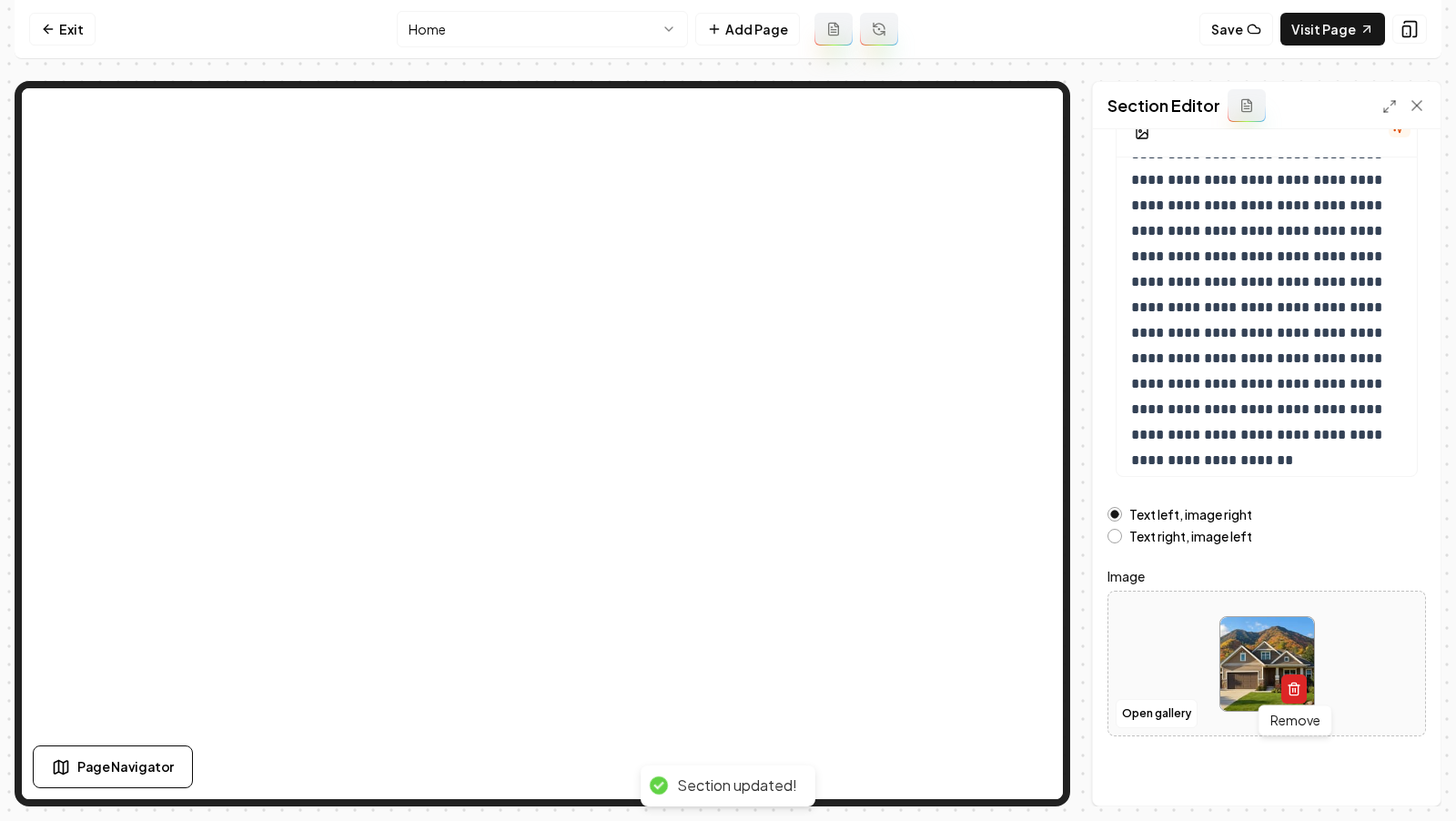
click at [1296, 694] on button "button" at bounding box center [1294, 689] width 26 height 29
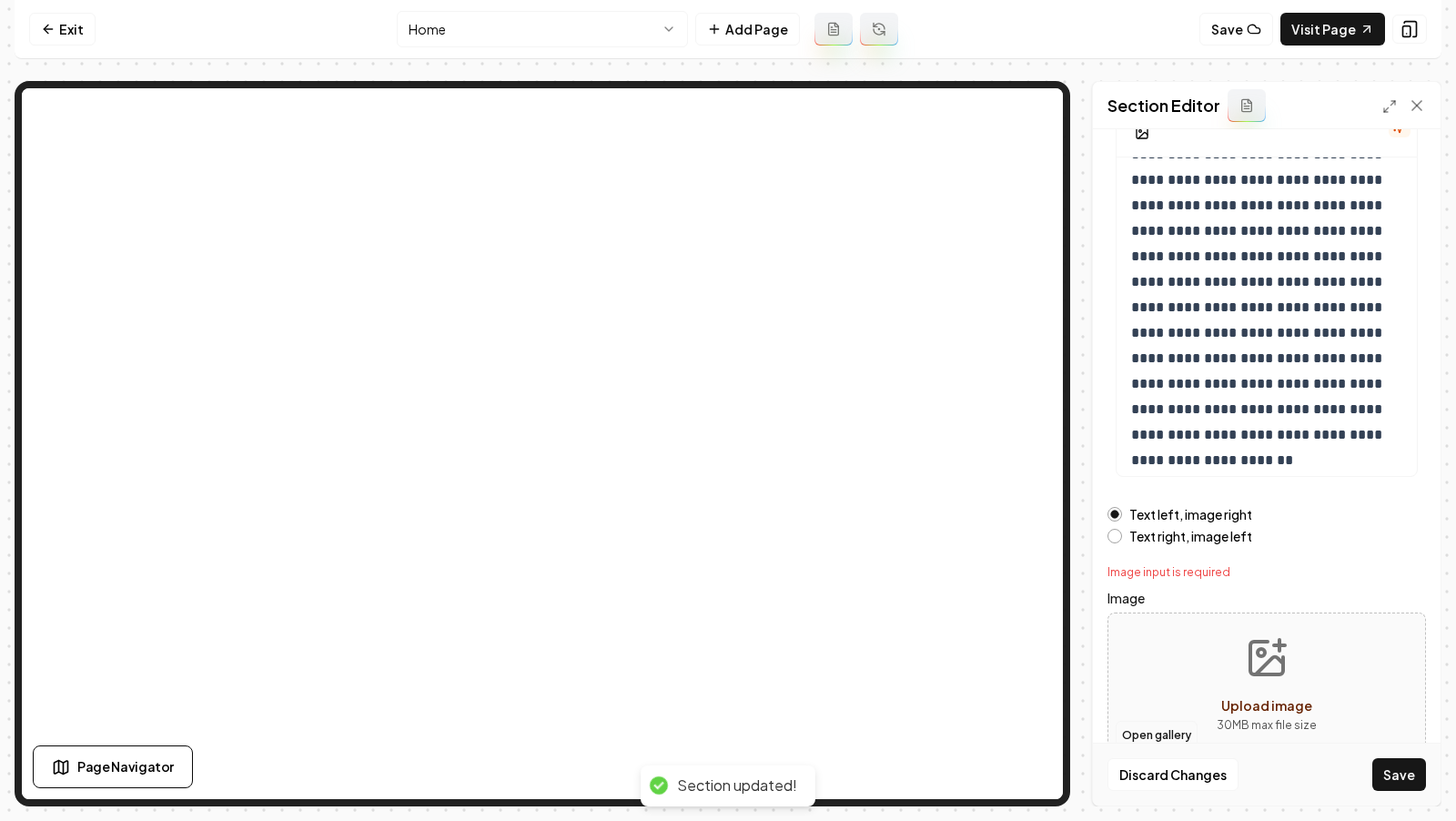
click at [1172, 728] on button "Open gallery" at bounding box center [1156, 736] width 81 height 29
click at [1258, 658] on icon "Upload image" at bounding box center [1267, 657] width 44 height 44
type input "**********"
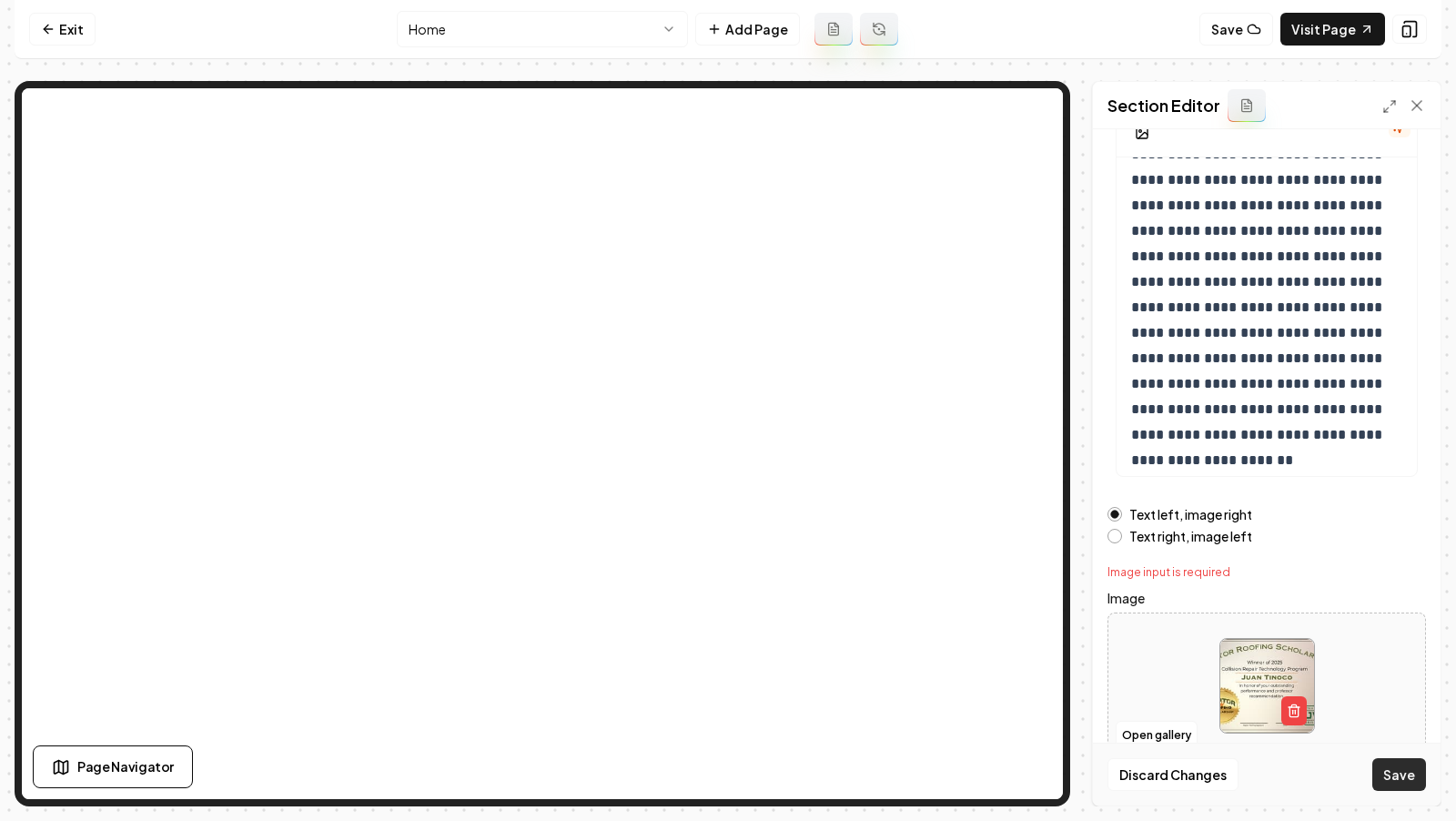
click at [1393, 774] on button "Save" at bounding box center [1399, 774] width 54 height 32
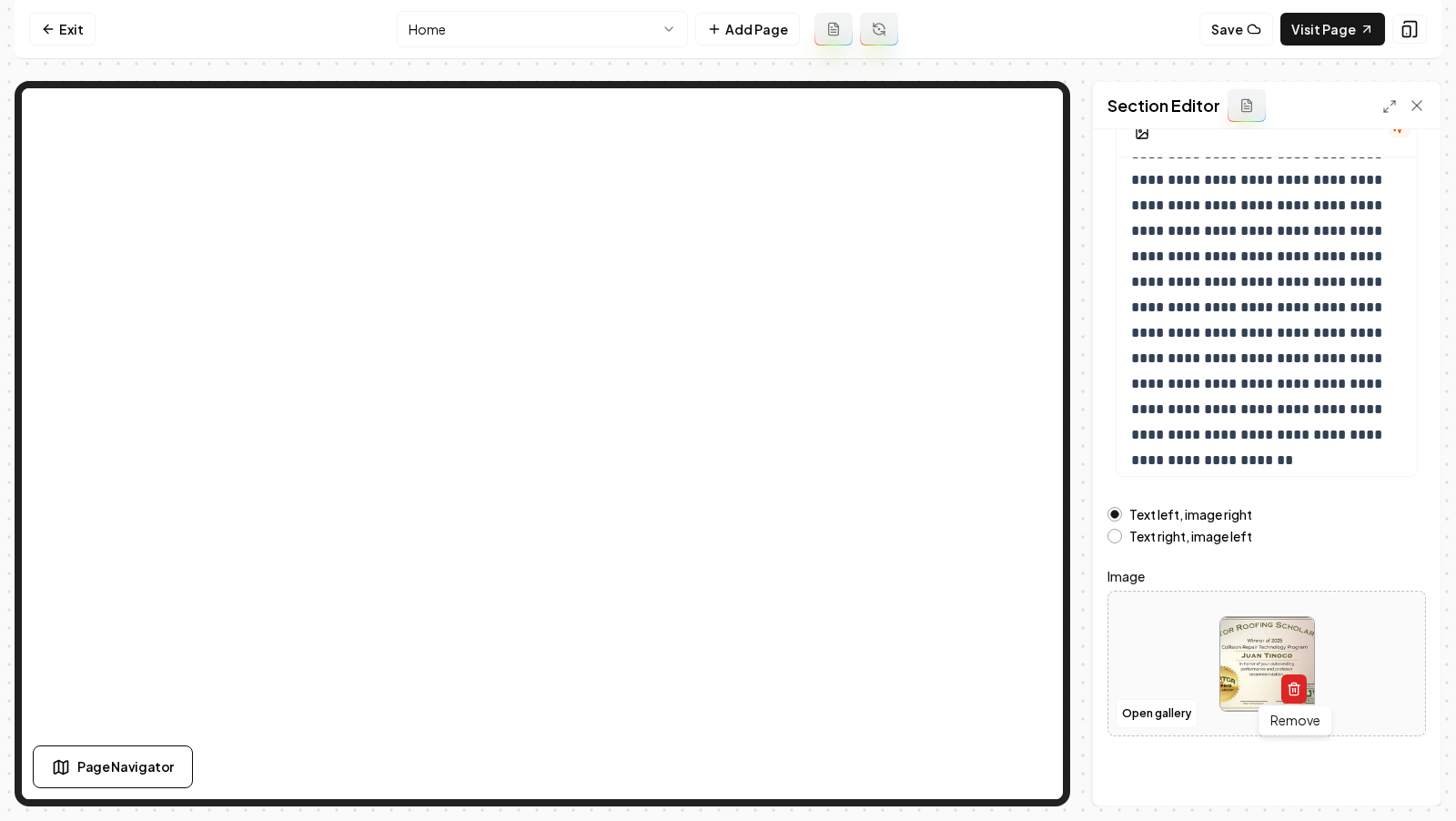
click at [1291, 693] on icon "button" at bounding box center [1293, 689] width 15 height 15
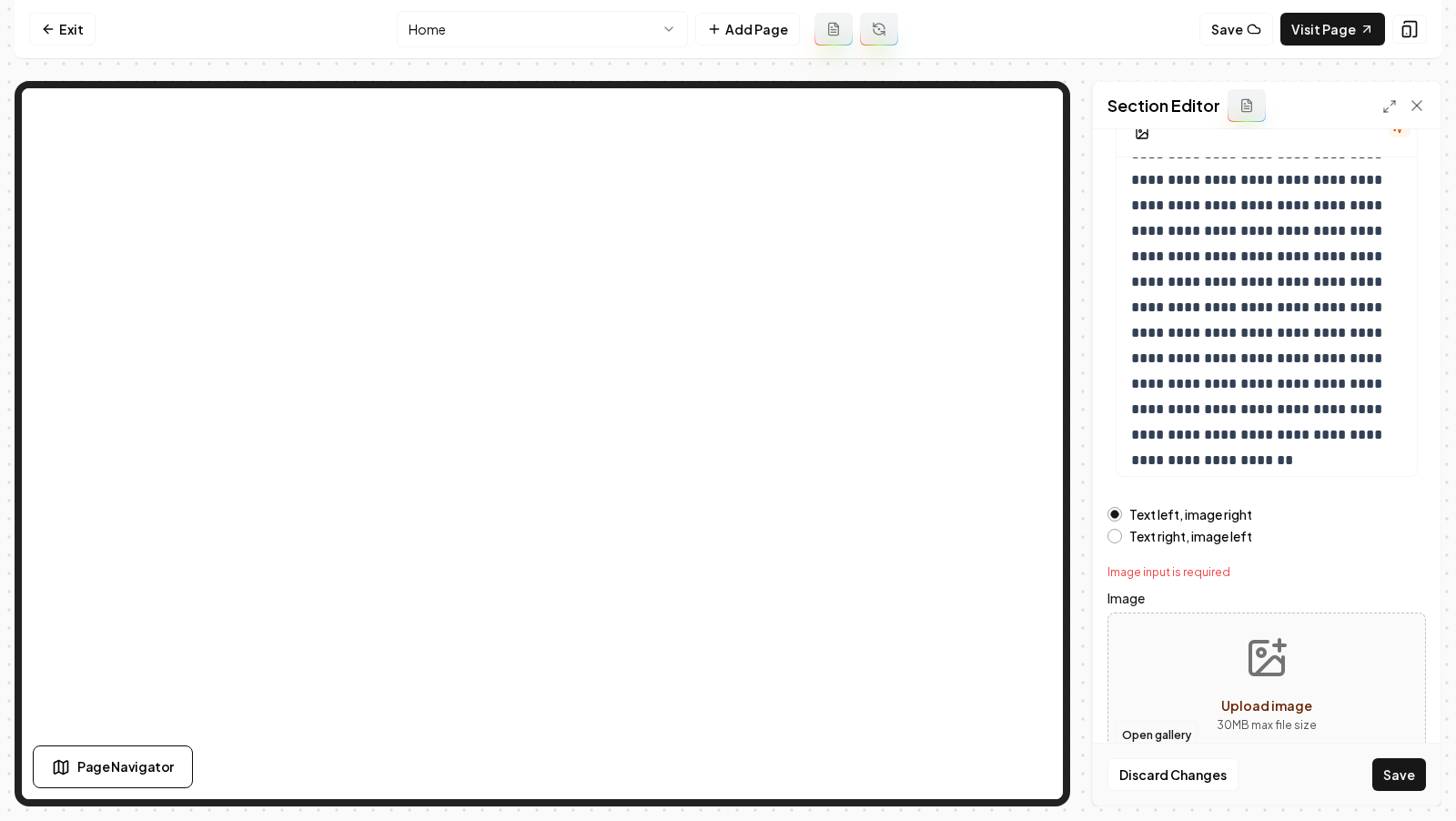
click at [1141, 721] on button "Open gallery" at bounding box center [1156, 736] width 81 height 29
click at [1245, 667] on icon "Upload image" at bounding box center [1267, 657] width 44 height 44
type input "**********"
click at [1397, 781] on button "Save" at bounding box center [1399, 774] width 54 height 32
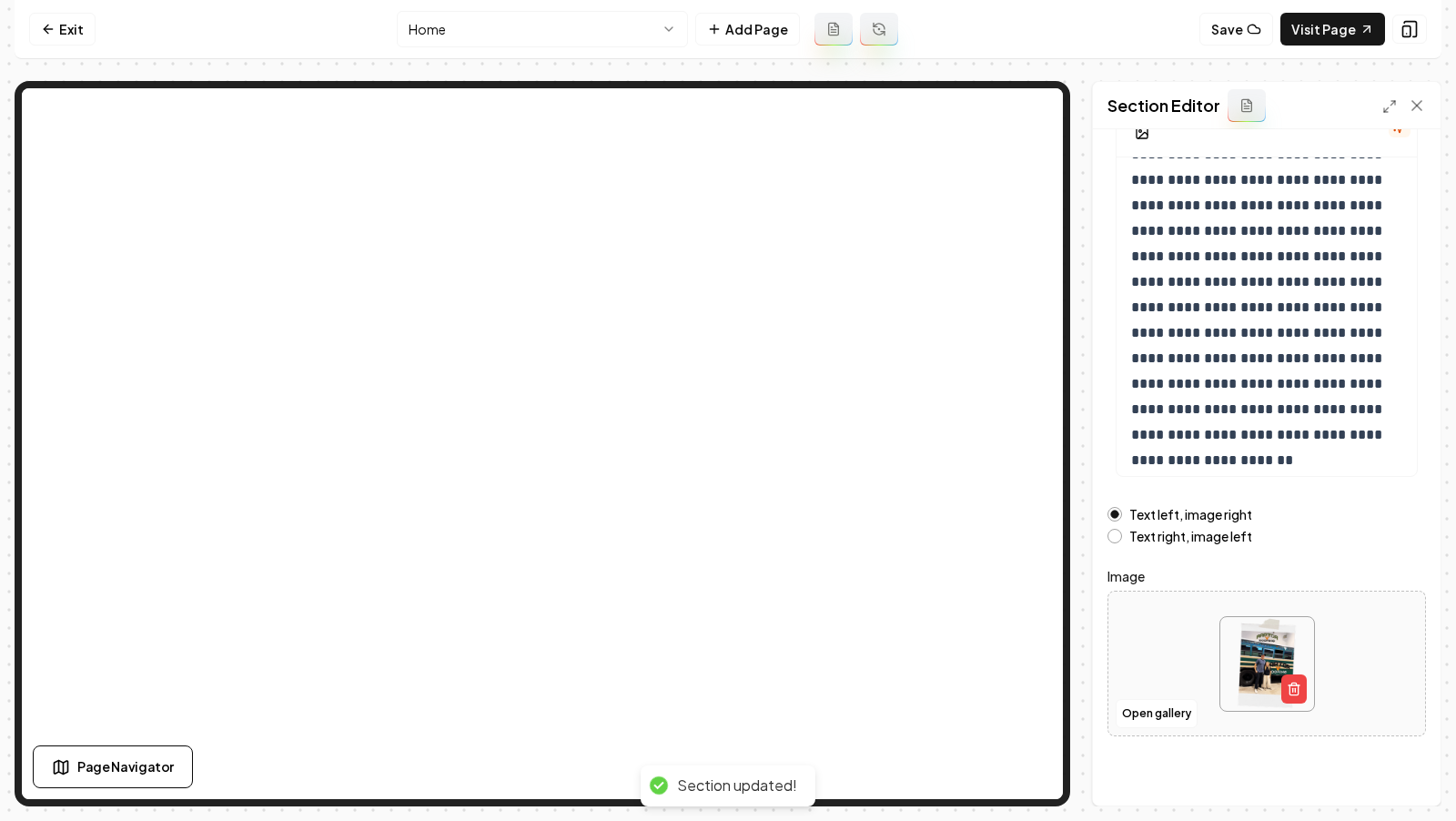
scroll to position [0, 0]
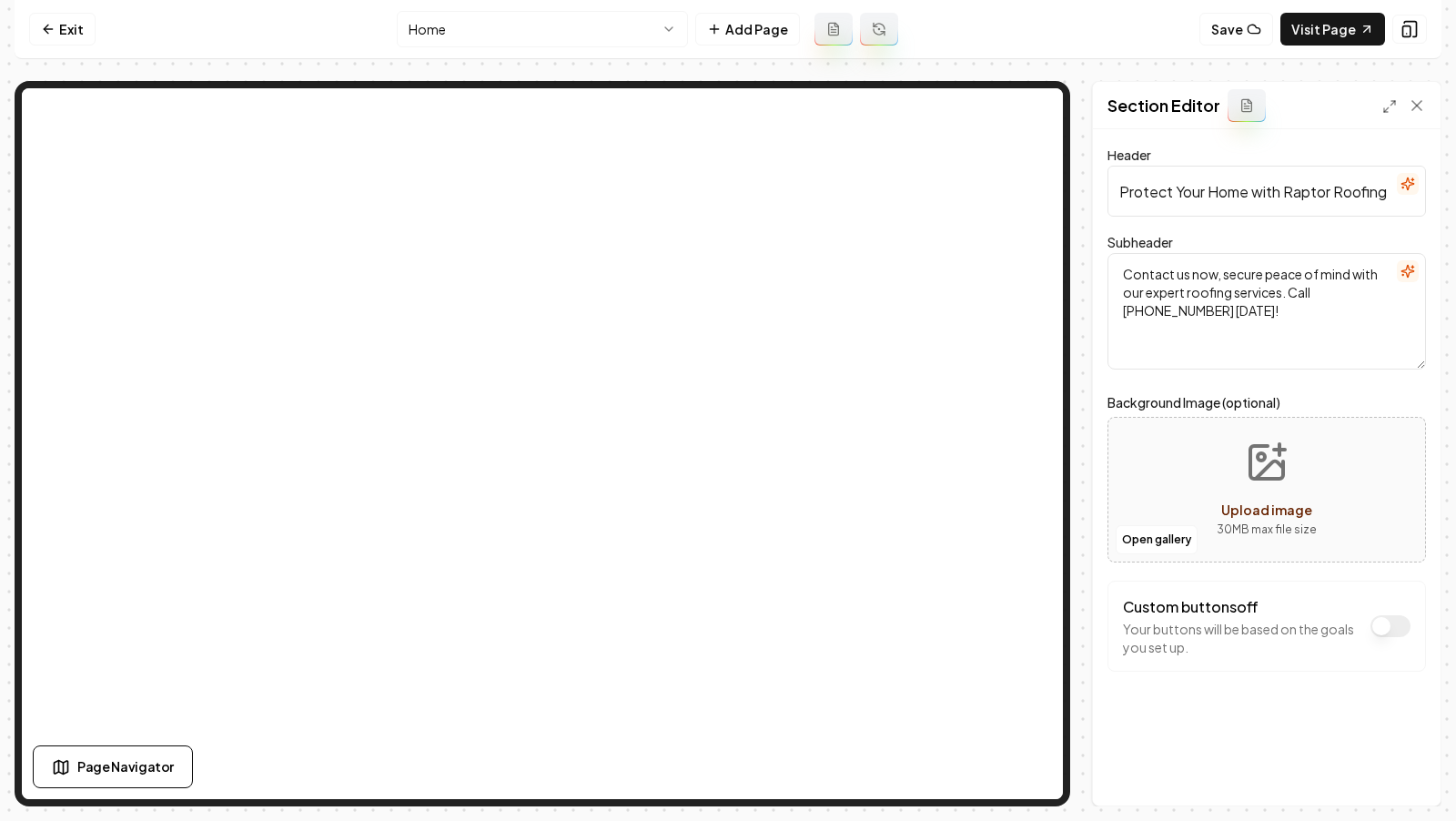
click at [1229, 455] on button "Upload image 30 MB max file size" at bounding box center [1267, 489] width 130 height 128
type input "**********"
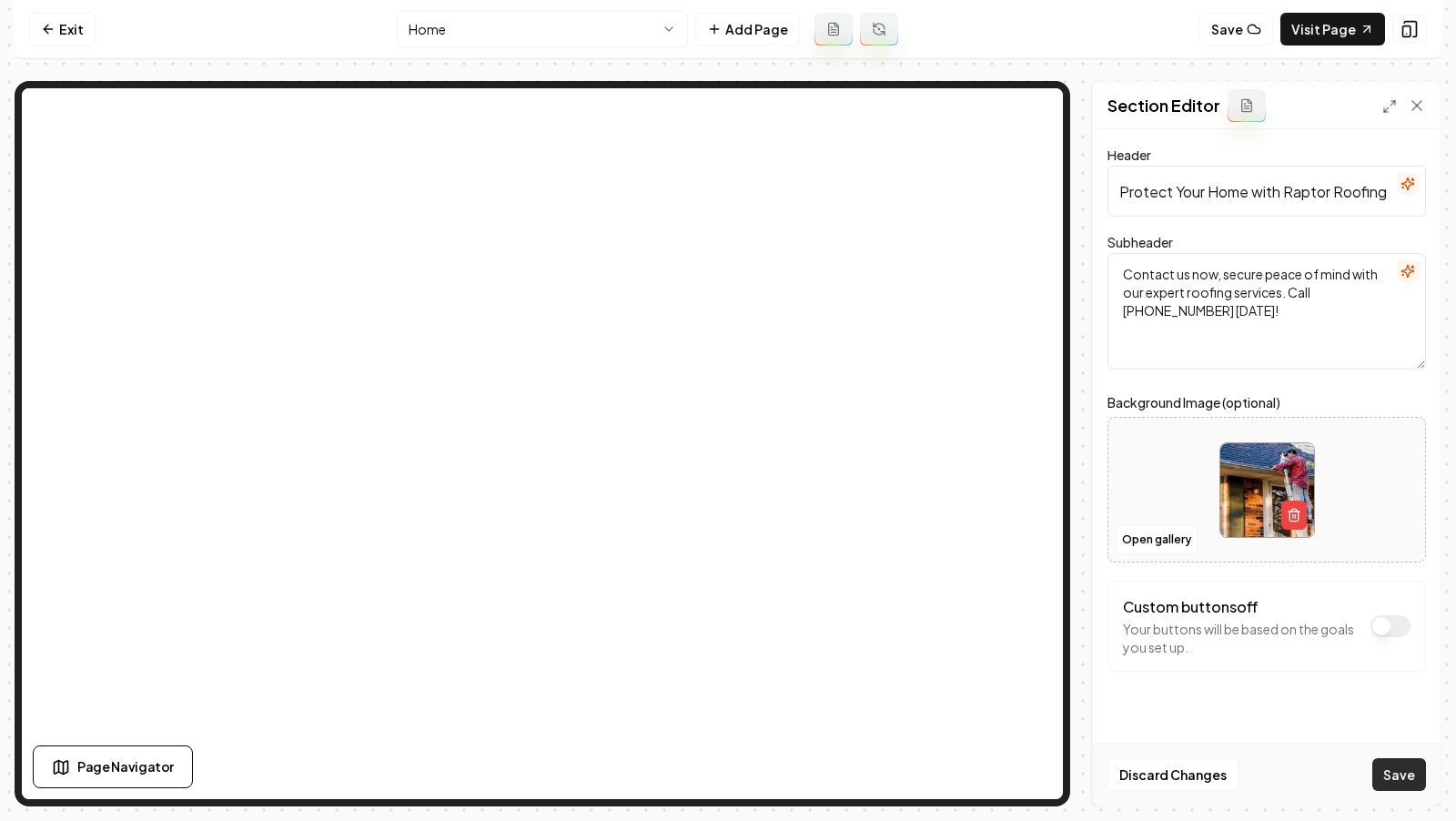
click at [1386, 775] on button "Save" at bounding box center [1399, 774] width 54 height 32
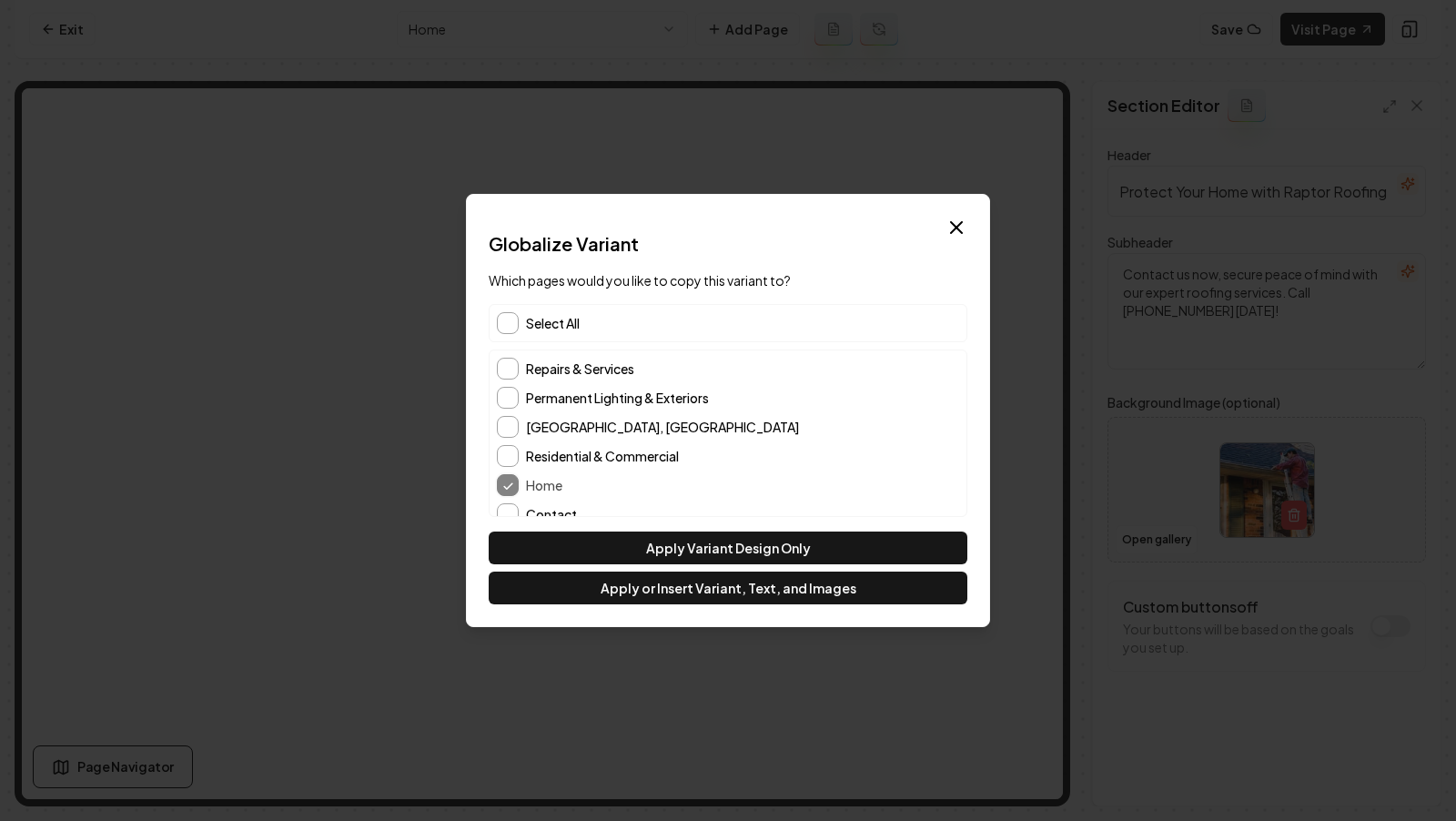
click at [562, 329] on span "Select All" at bounding box center [552, 323] width 54 height 19
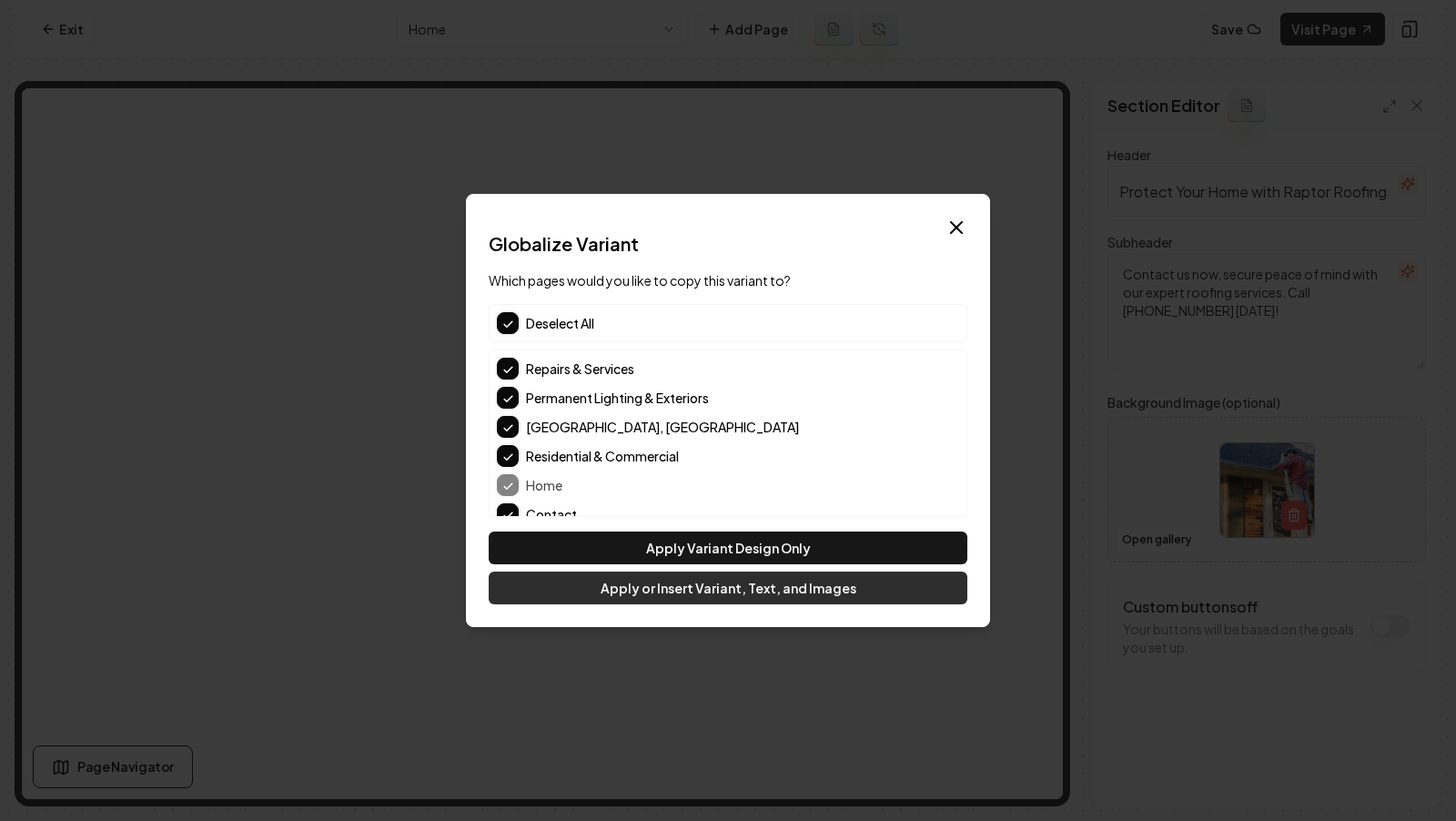
click at [708, 601] on button "Apply or Insert Variant, Text, and Images" at bounding box center [728, 587] width 479 height 32
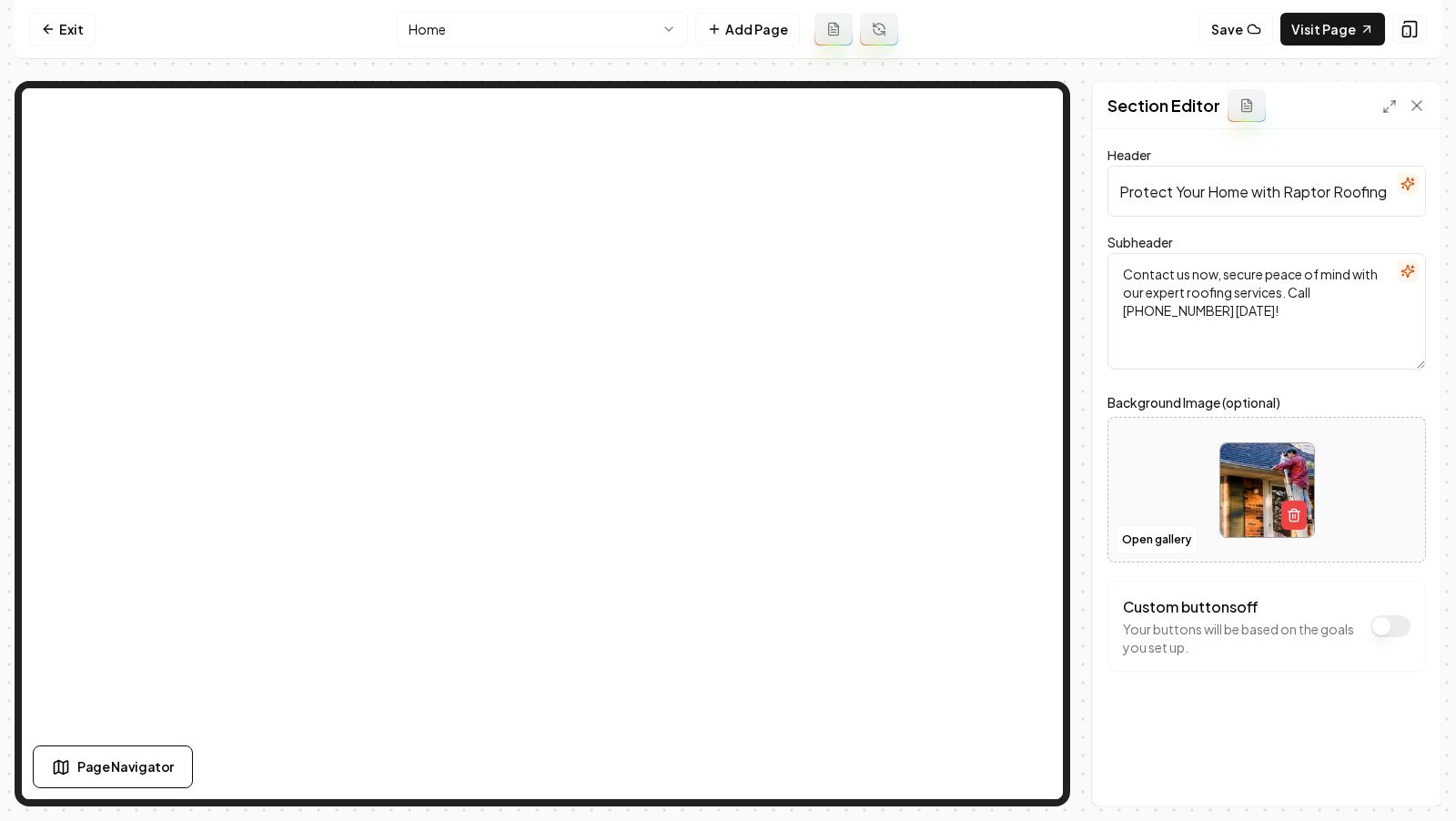
click at [541, 38] on html "Computer Required This feature is only available on a computer. Please switch t…" at bounding box center [728, 410] width 1456 height 821
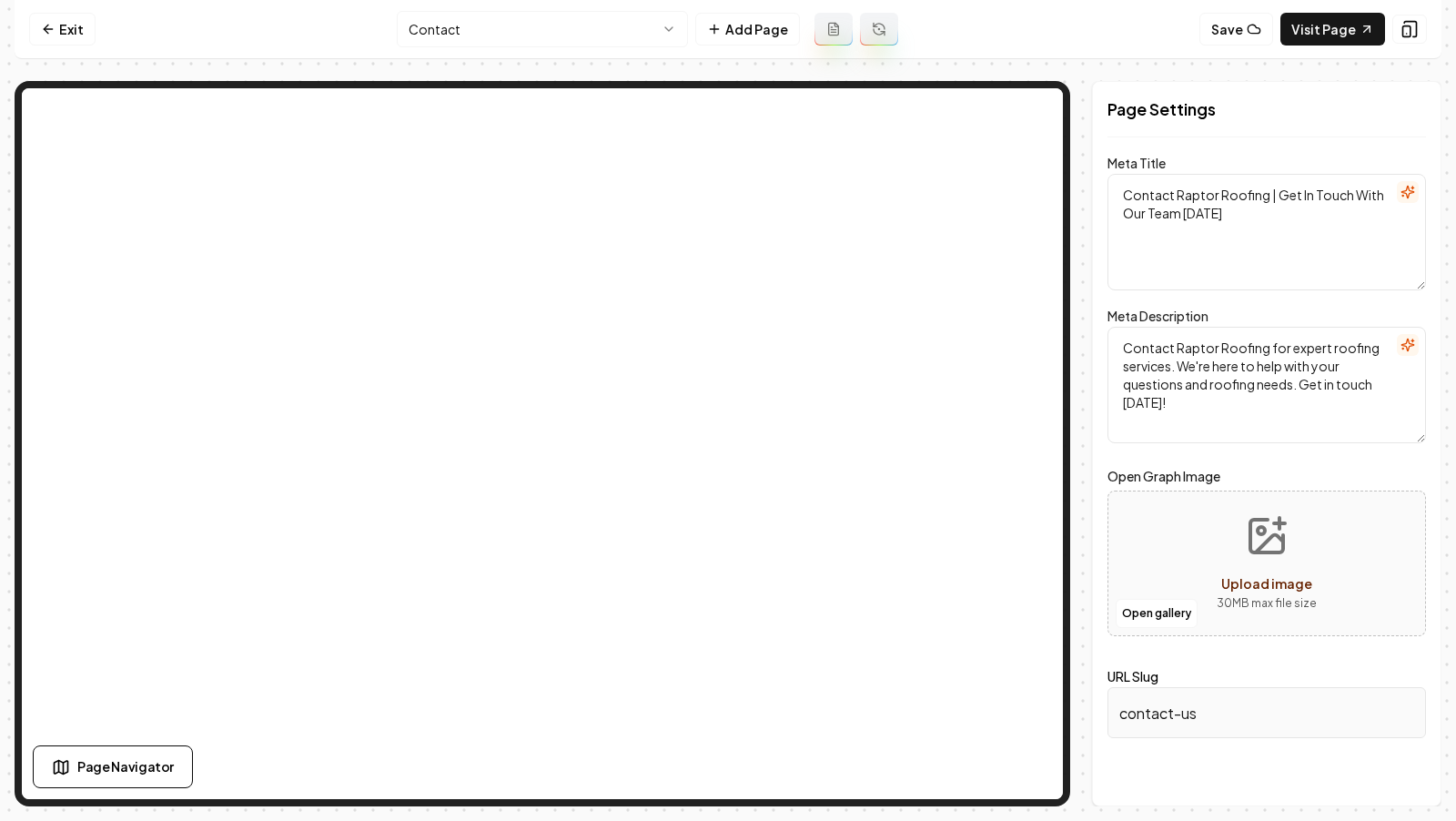
click at [470, 28] on html "Computer Required This feature is only available on a computer. Please switch t…" at bounding box center [728, 410] width 1456 height 821
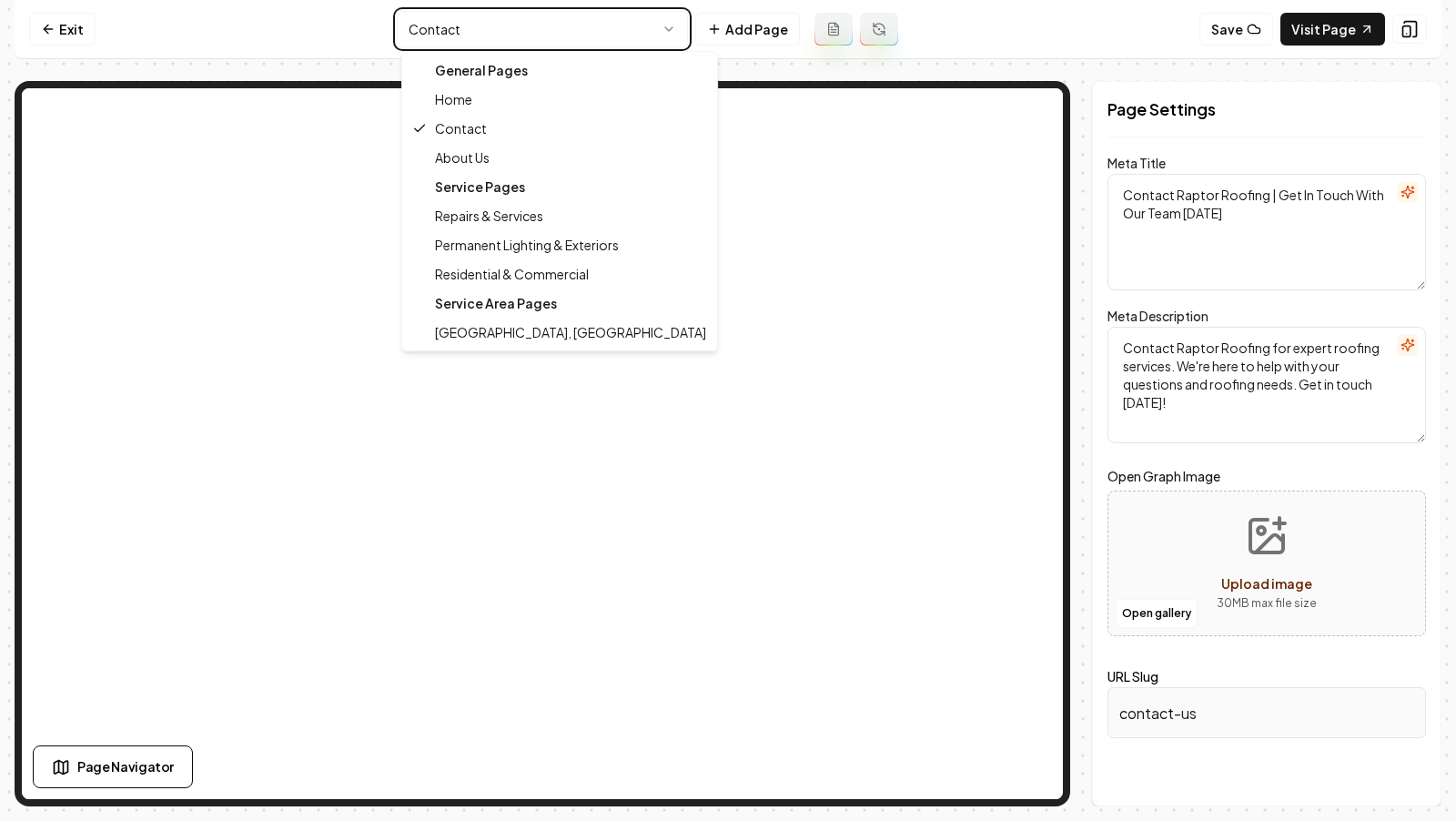
type textarea "Expert Roofing Services | Raptor Roofing"
type textarea "Experienced roofing services in your community! Discover Raptor Roofing's dedic…"
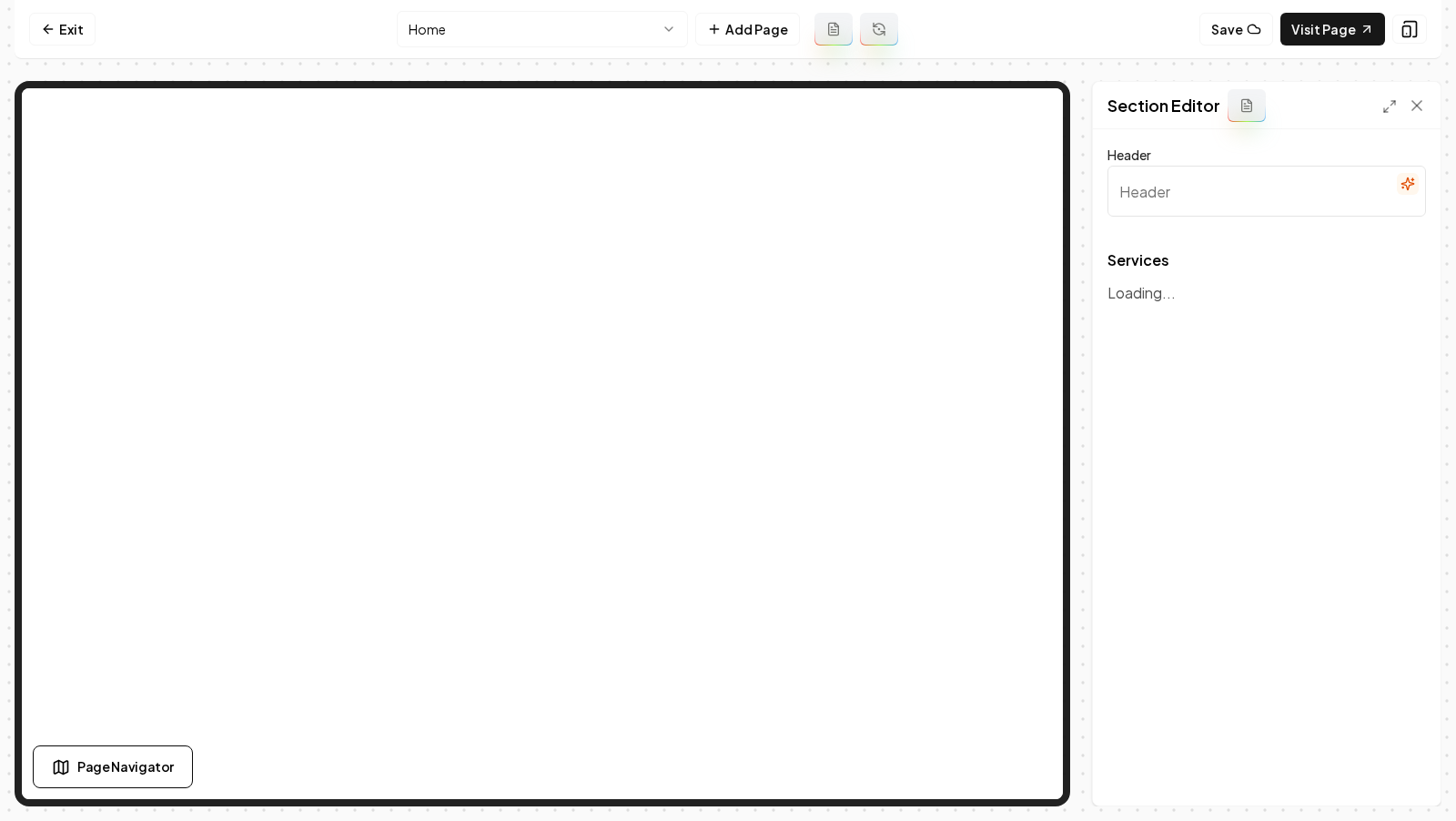
type input "Expert Roofing Solutions"
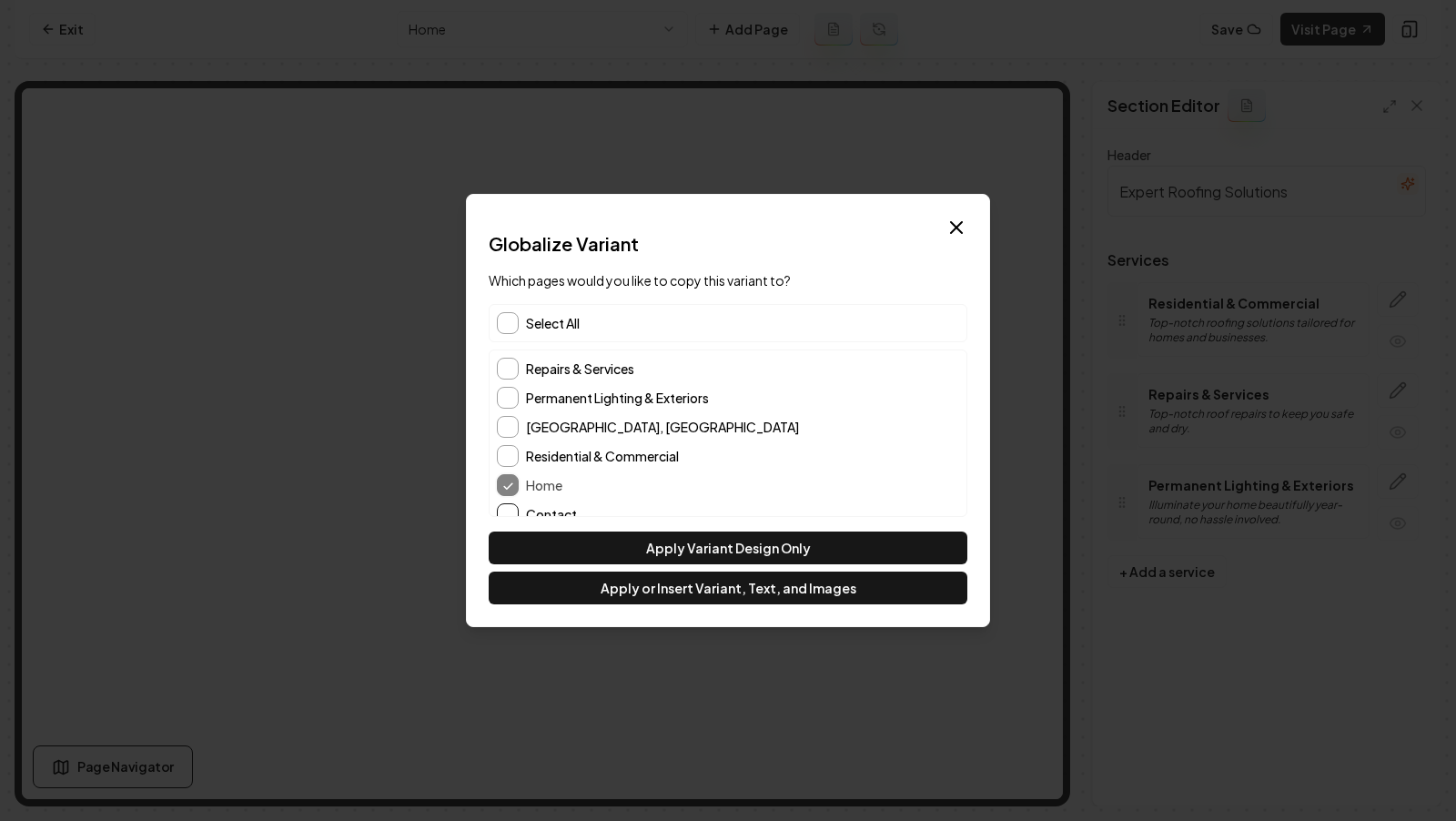
click at [511, 508] on button "Contact" at bounding box center [507, 514] width 22 height 22
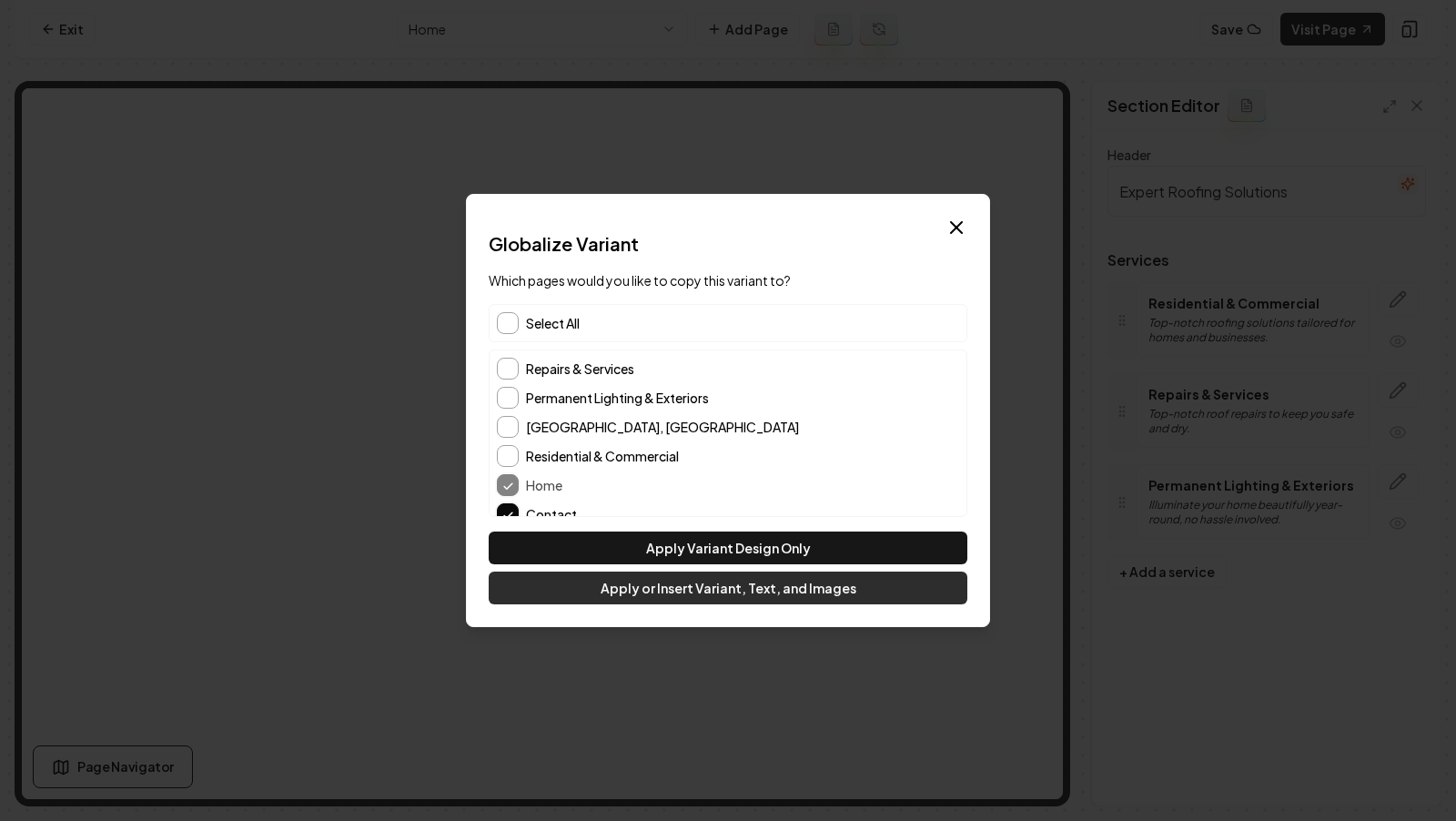
click at [637, 596] on button "Apply or Insert Variant, Text, and Images" at bounding box center [728, 587] width 479 height 32
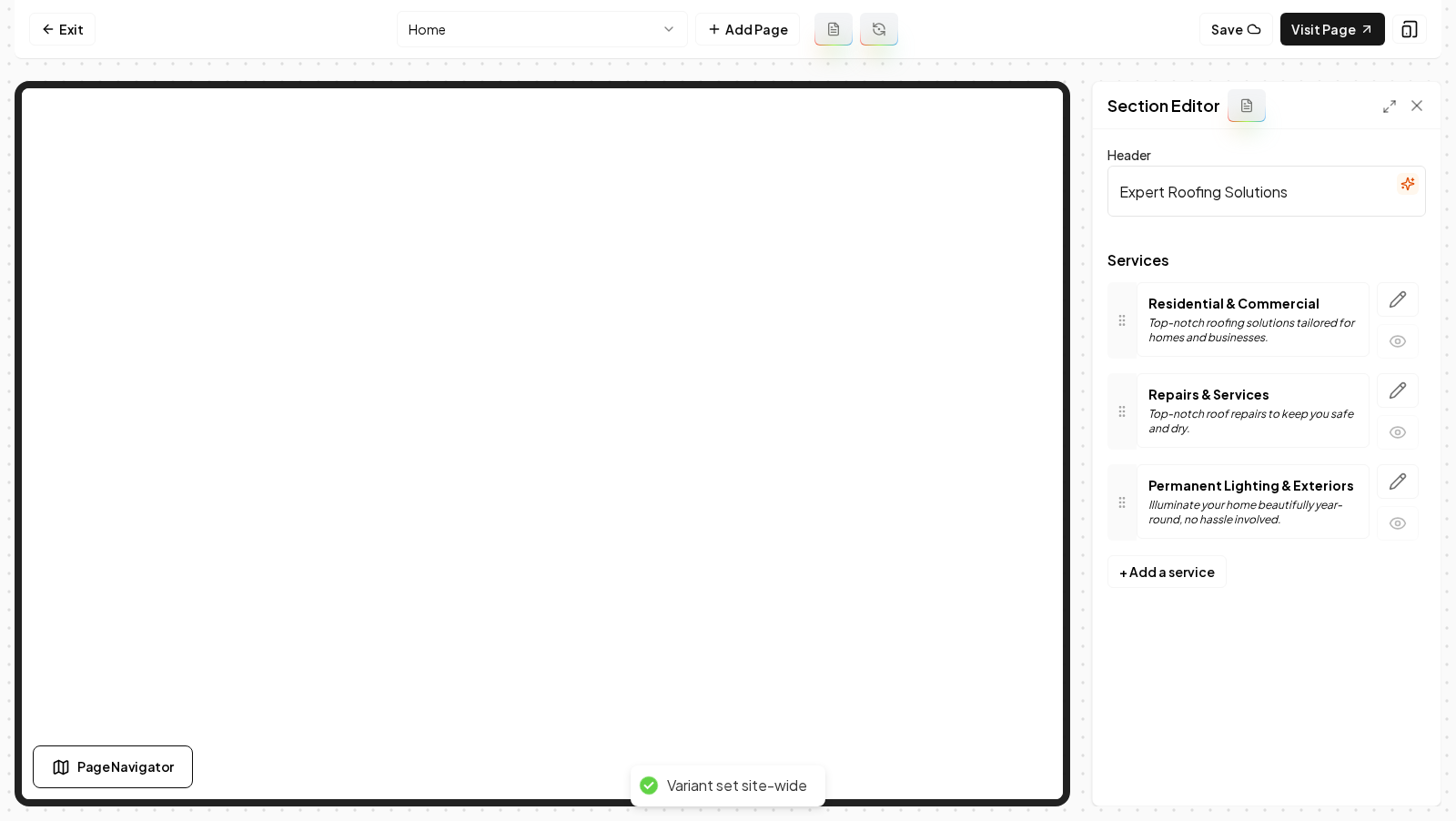
click at [612, 19] on html "Computer Required This feature is only available on a computer. Please switch t…" at bounding box center [728, 410] width 1456 height 821
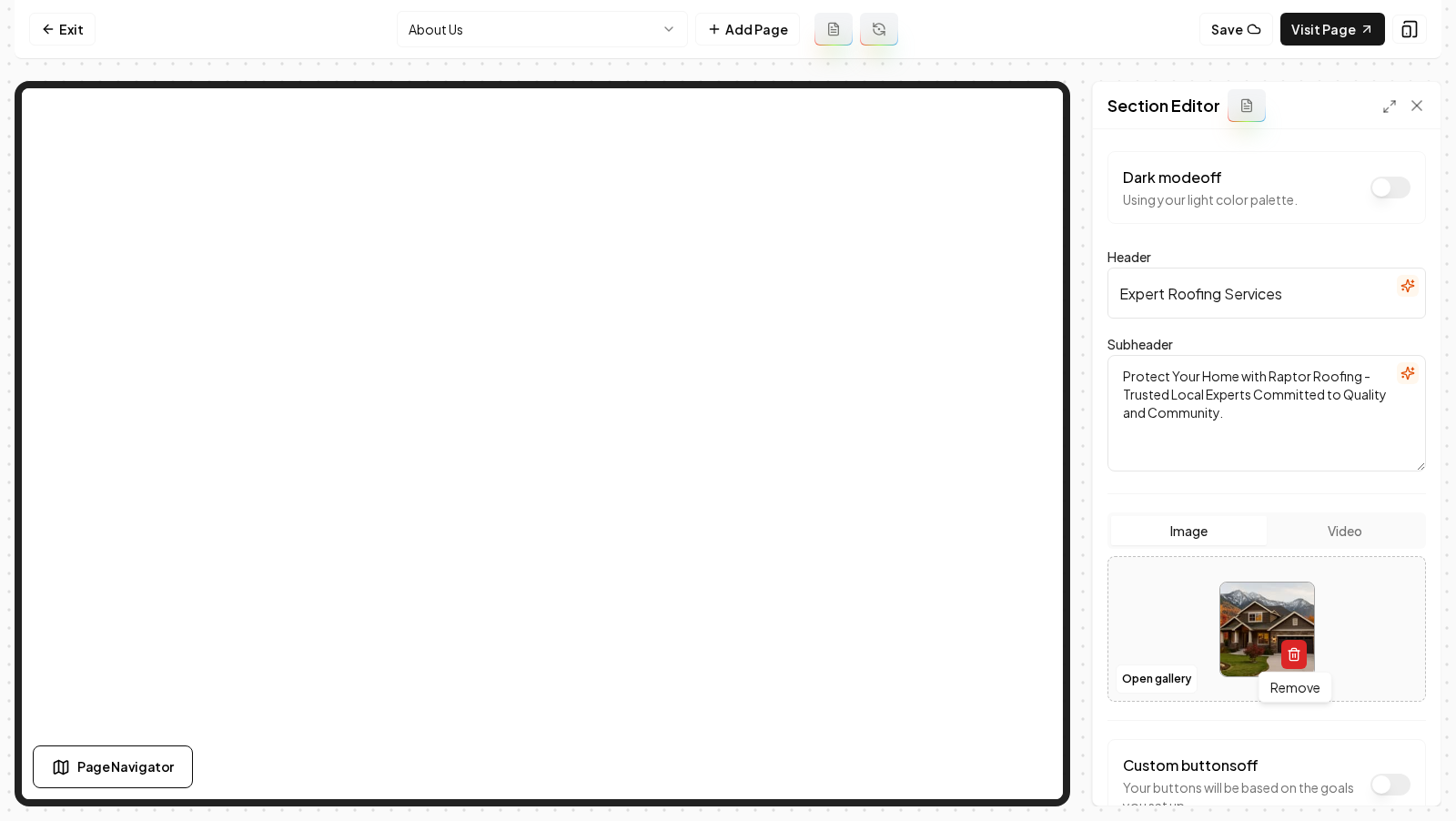
click at [1293, 649] on icon "button" at bounding box center [1293, 653] width 15 height 15
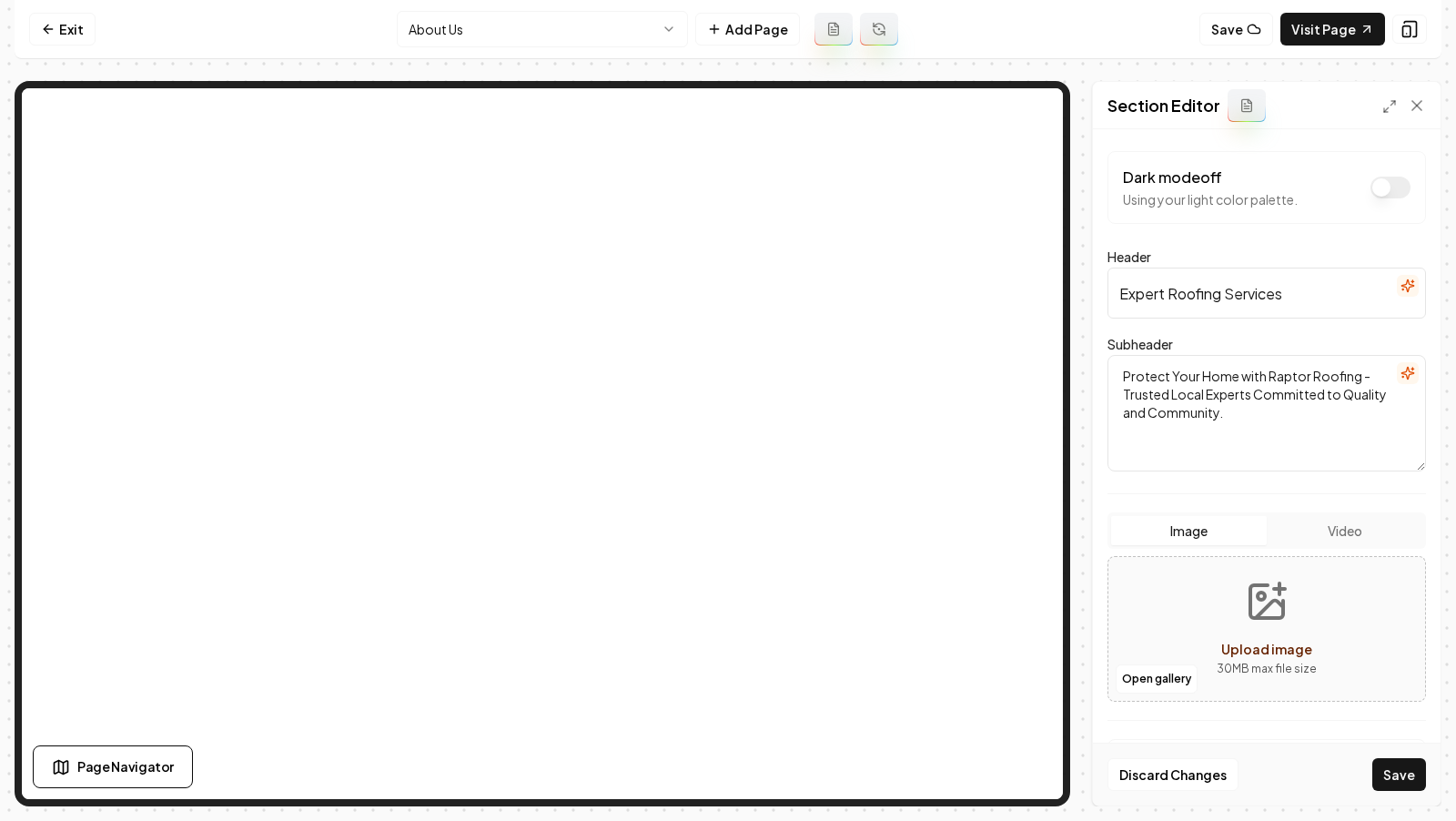
click at [1258, 613] on icon "Upload image" at bounding box center [1270, 609] width 27 height 18
type input "**********"
click at [1389, 776] on button "Save" at bounding box center [1399, 774] width 54 height 32
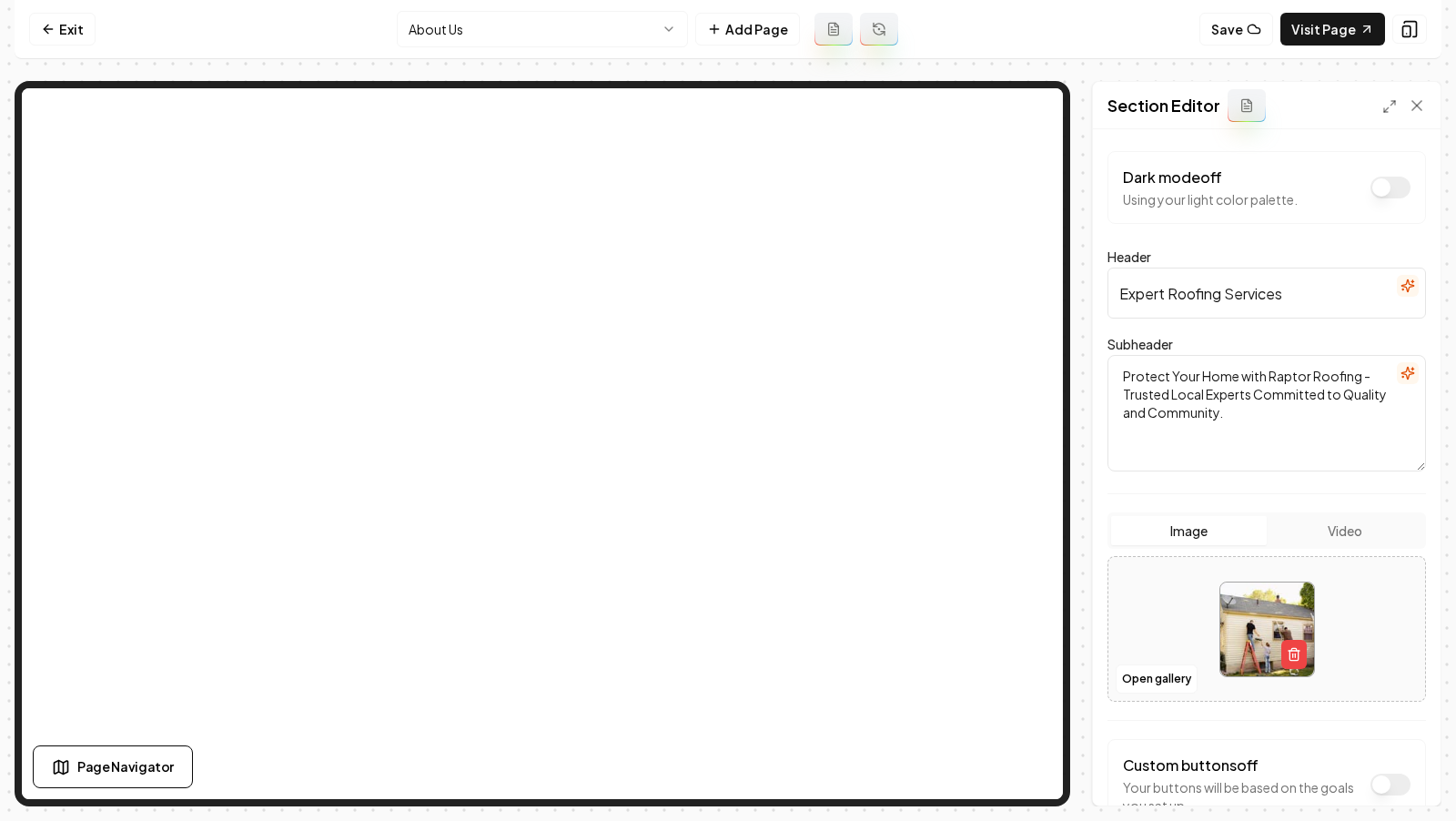
click at [454, 27] on html "Computer Required This feature is only available on a computer. Please switch t…" at bounding box center [728, 410] width 1456 height 821
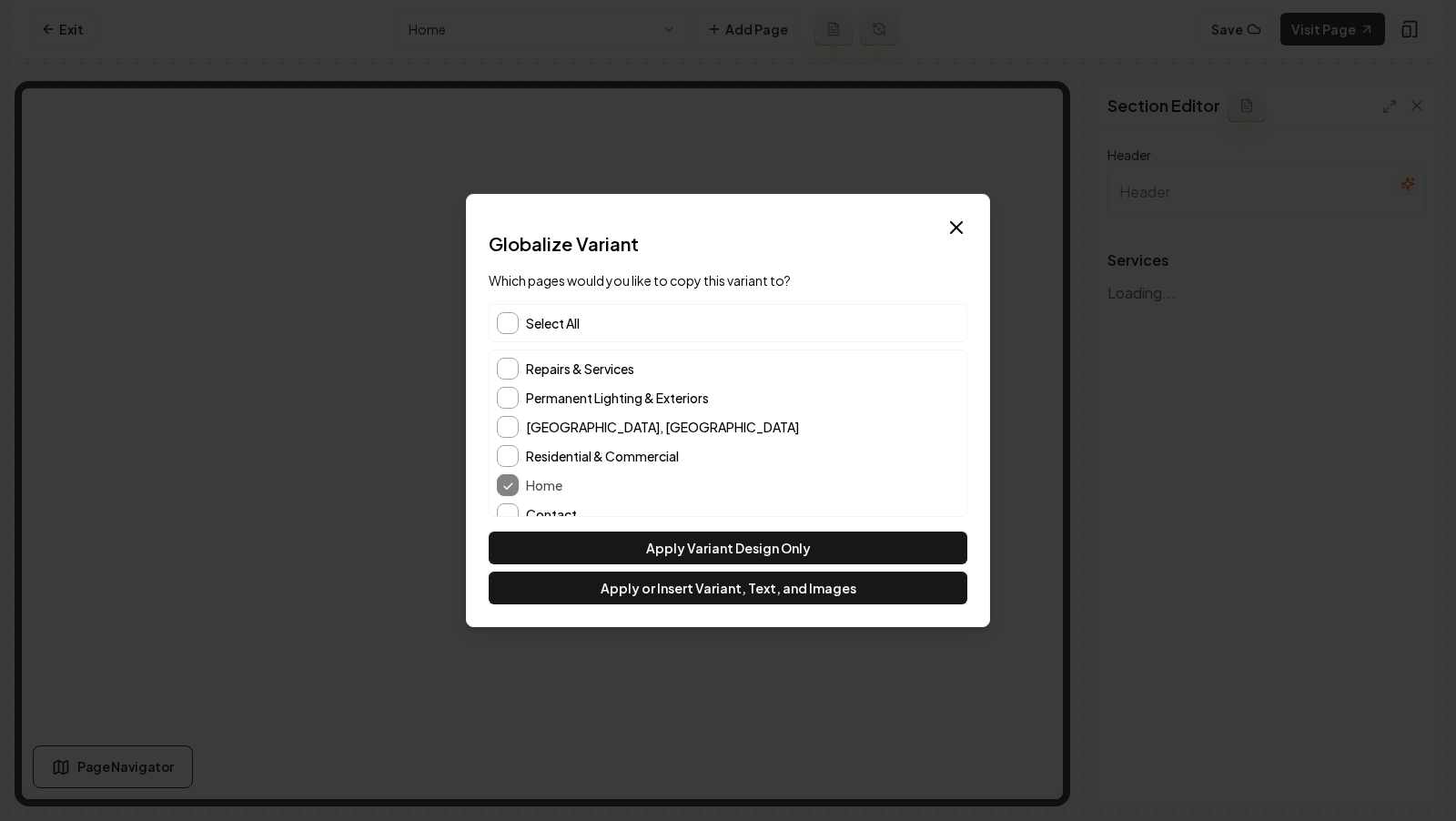
scroll to position [44, 0]
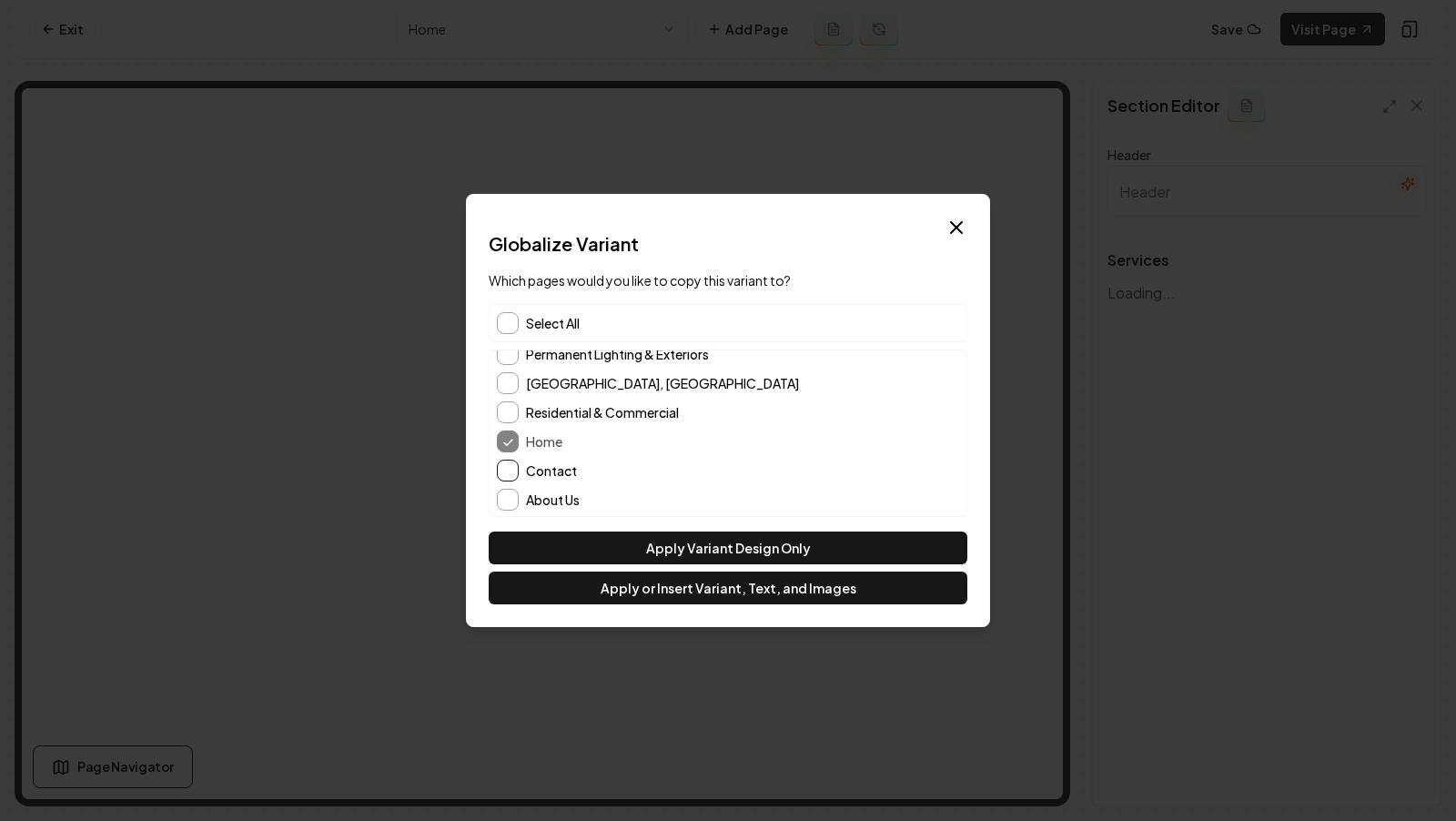
click at [508, 470] on button "Contact" at bounding box center [507, 470] width 22 height 22
type input "Expert Roofing Solutions"
click at [508, 493] on button "About Us" at bounding box center [507, 499] width 22 height 22
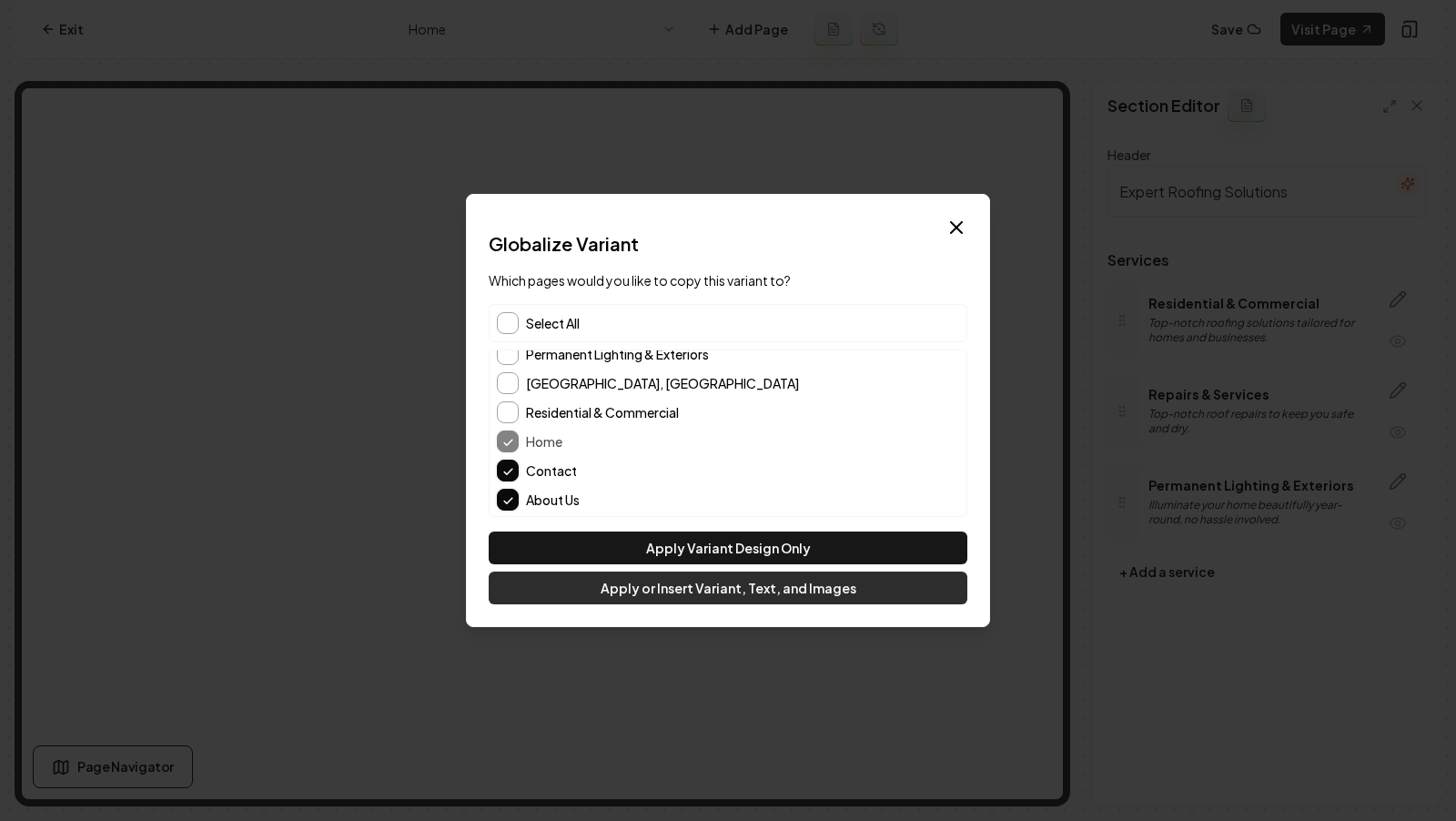
click at [622, 590] on button "Apply or Insert Variant, Text, and Images" at bounding box center [728, 587] width 479 height 32
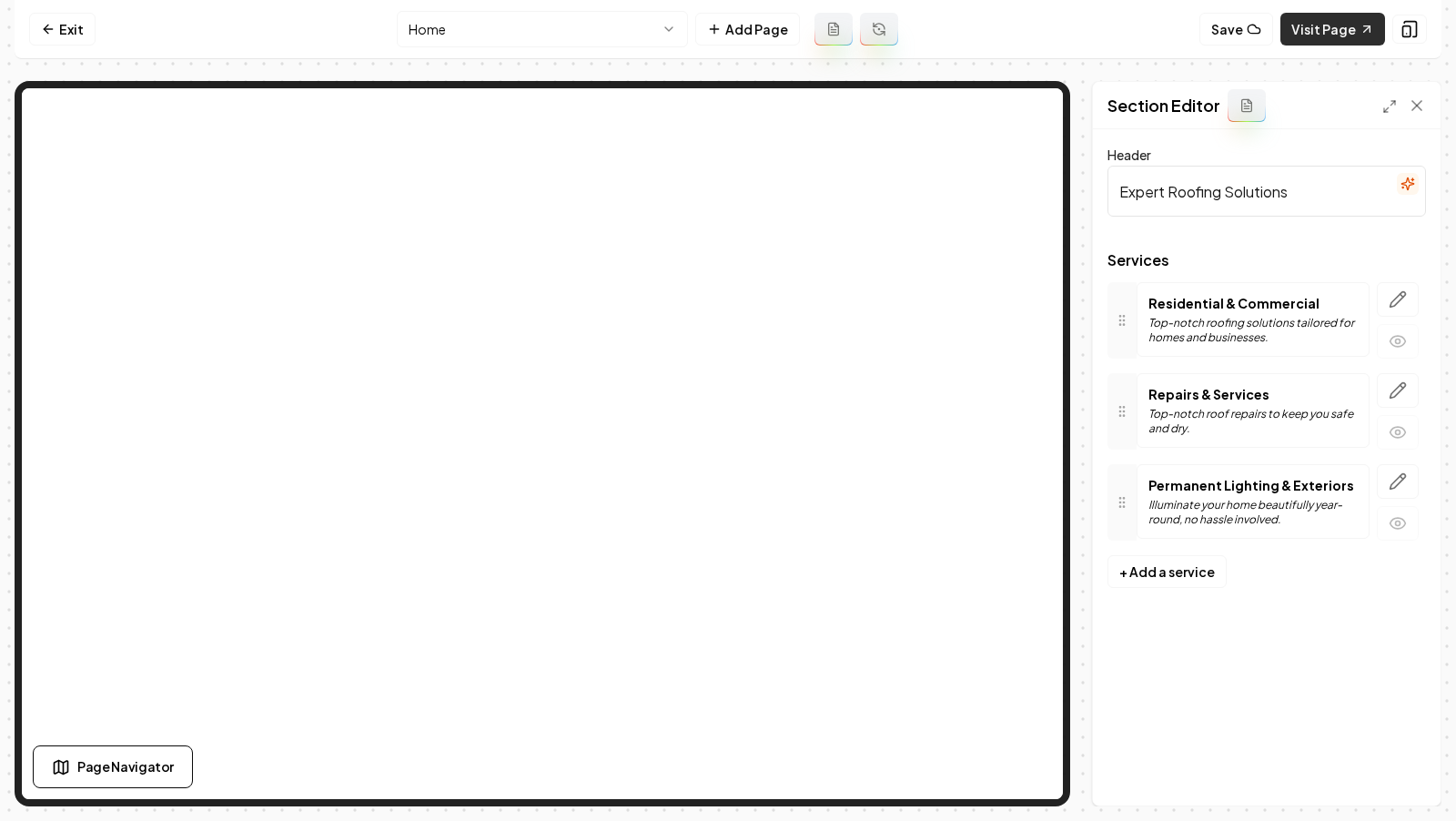
click at [1322, 25] on link "Visit Page" at bounding box center [1332, 28] width 105 height 32
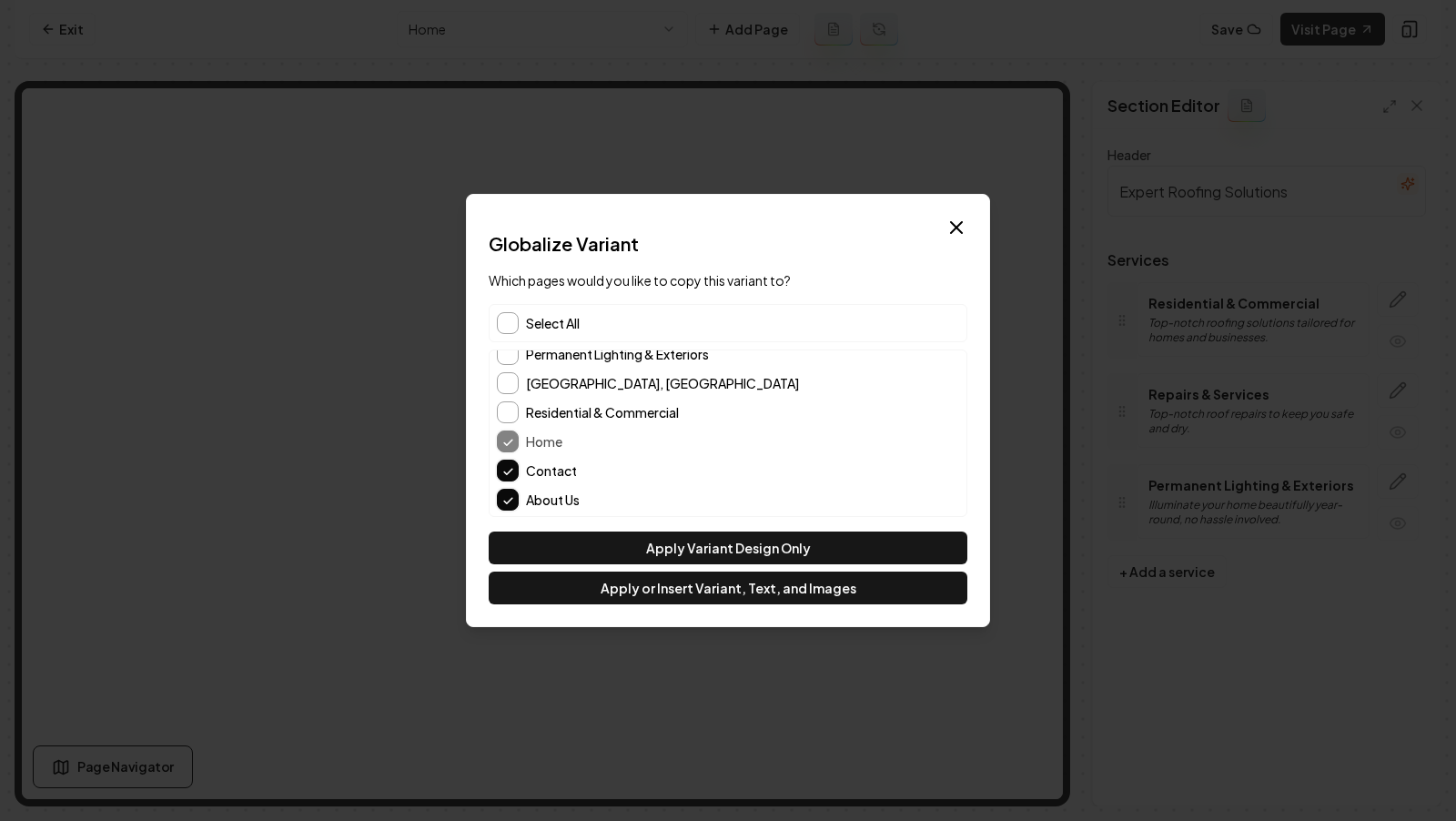
scroll to position [43, 0]
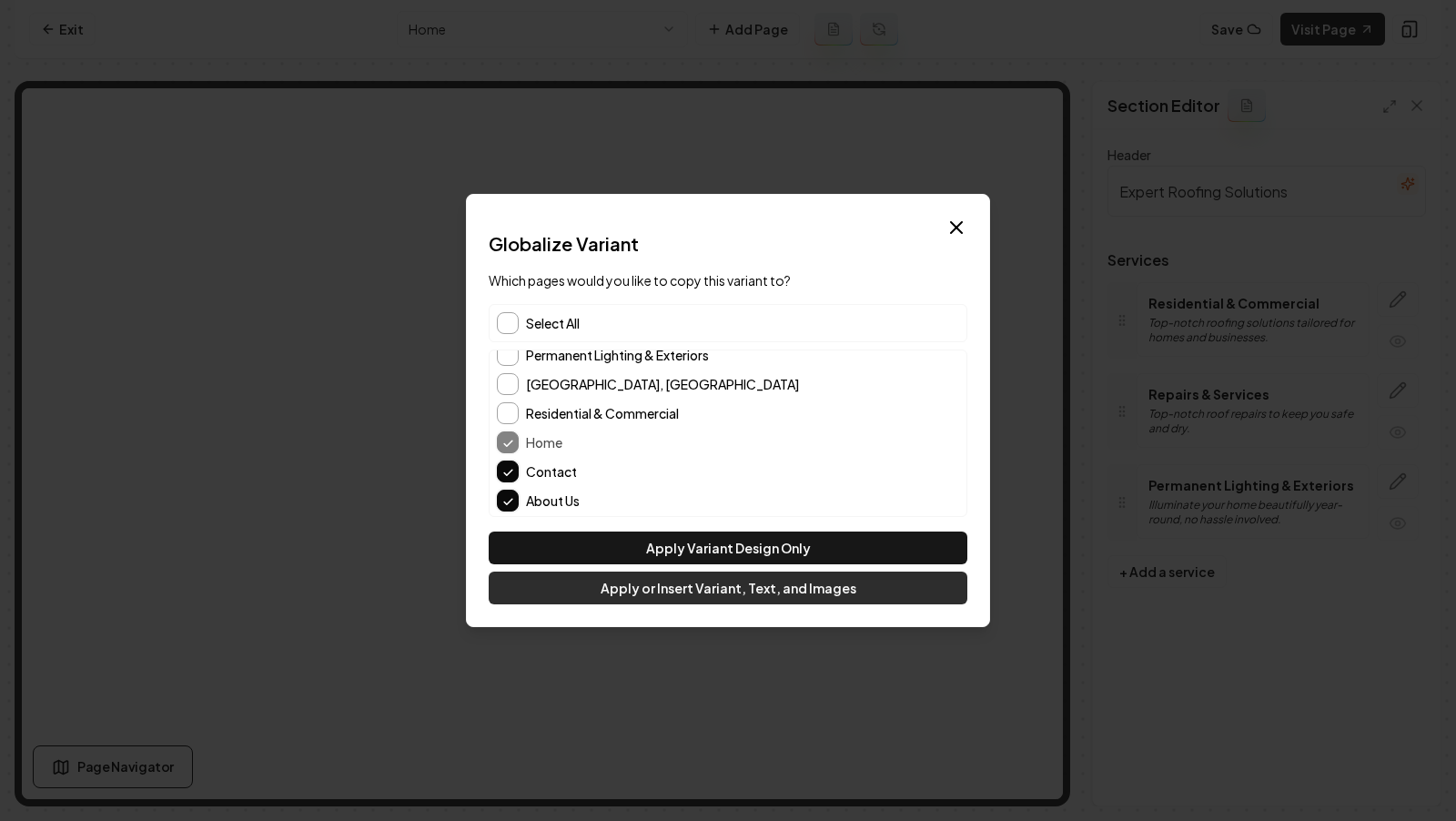
click at [631, 596] on button "Apply or Insert Variant, Text, and Images" at bounding box center [728, 587] width 479 height 32
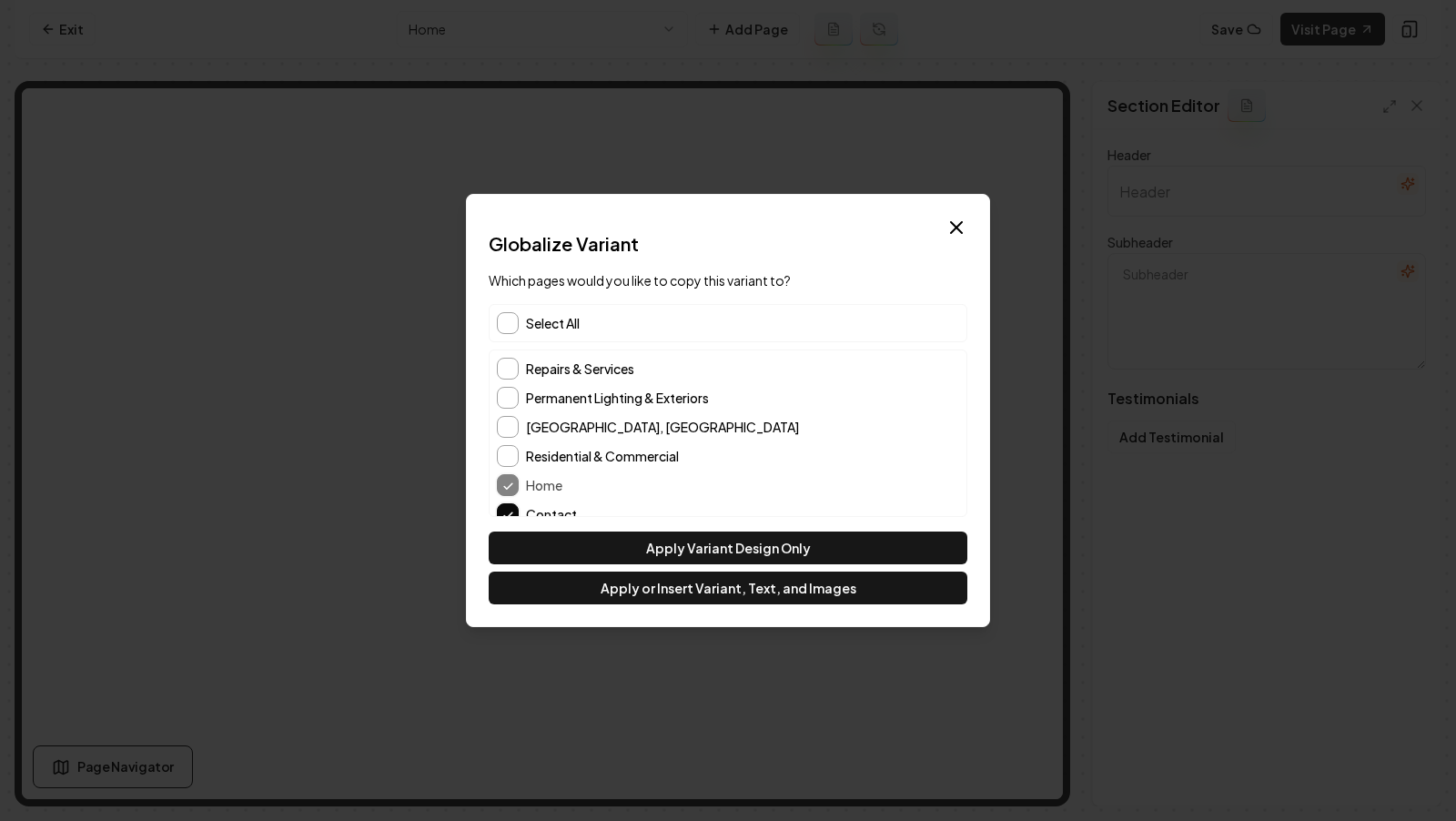
type input "Roofing stories from neighbors"
type textarea "Read how we’ve made a difference in local homes"
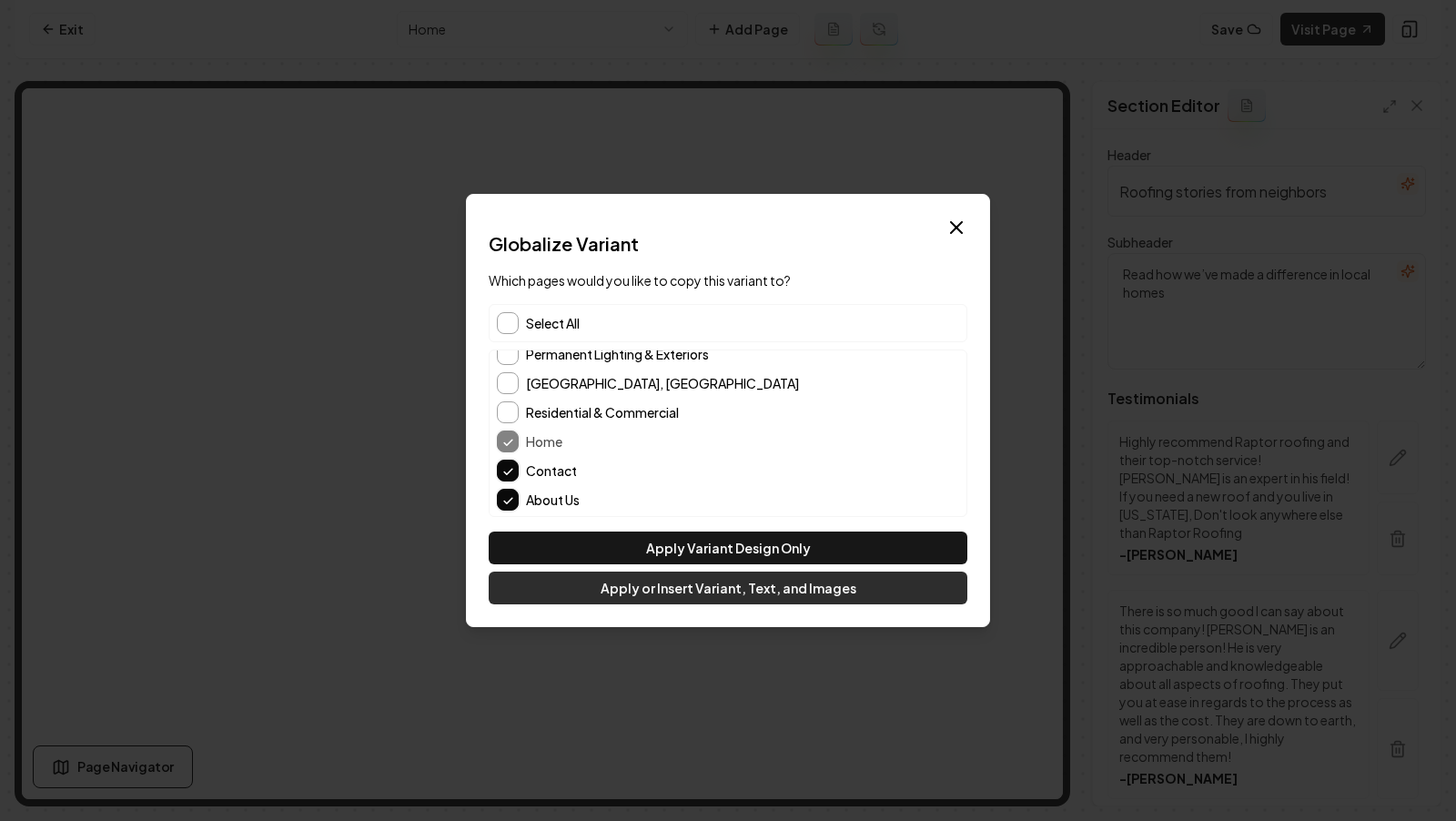
click at [692, 588] on button "Apply or Insert Variant, Text, and Images" at bounding box center [728, 587] width 479 height 32
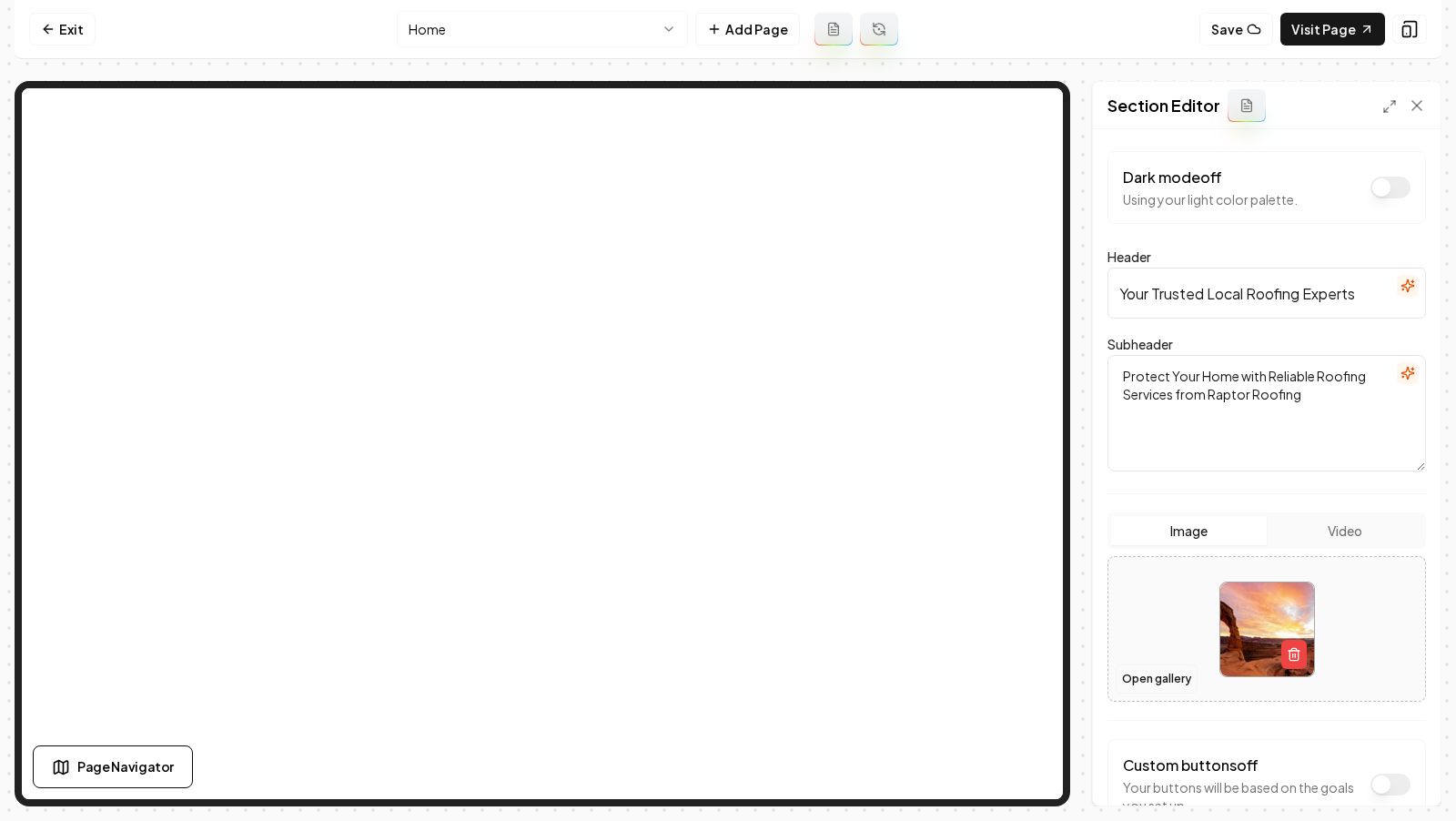
click at [1159, 664] on button "Open gallery" at bounding box center [1156, 679] width 81 height 29
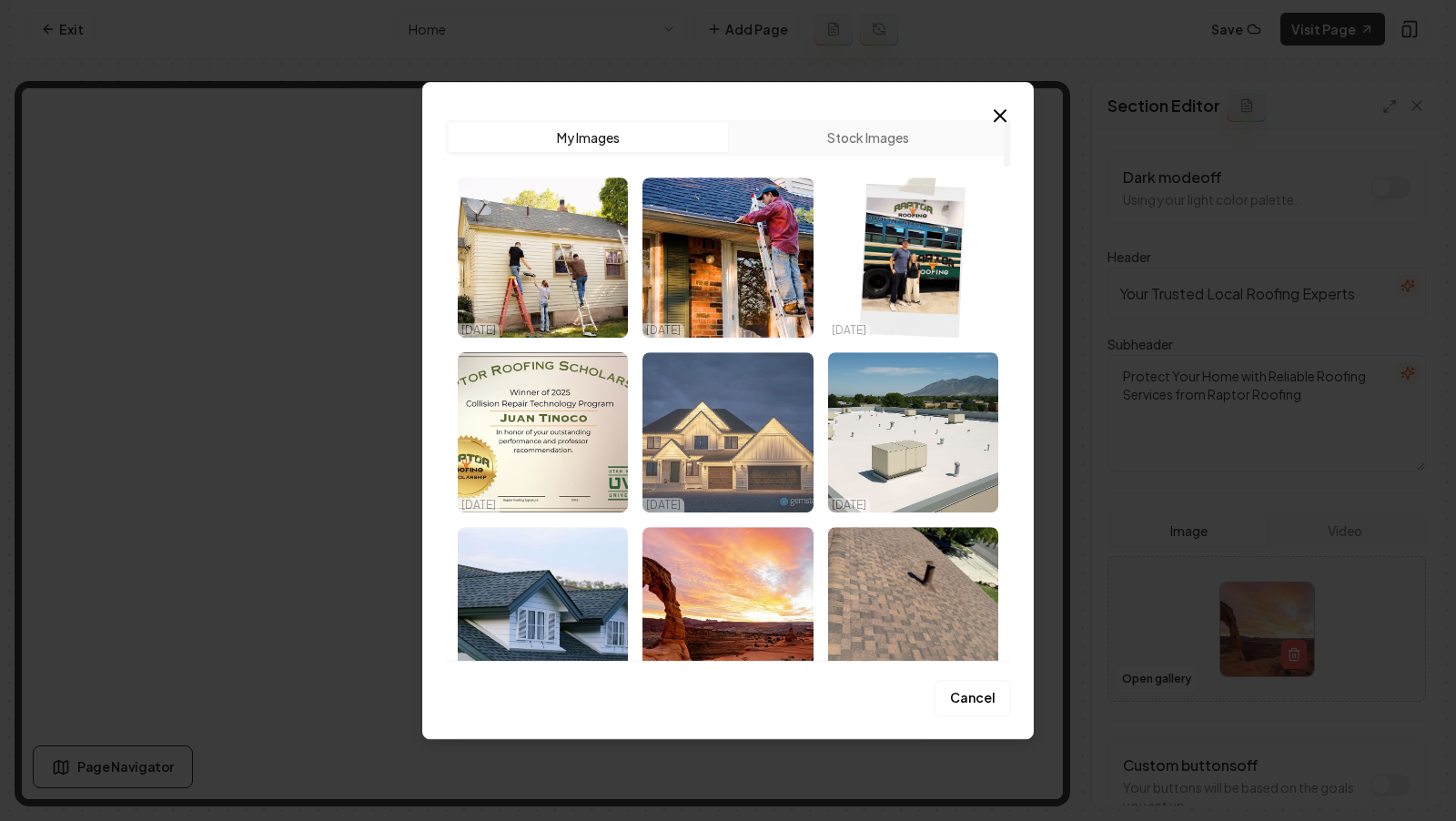
click at [718, 439] on img "Select image image_68e942ee5c7cd75eb8e53e38.jpg" at bounding box center [727, 432] width 170 height 160
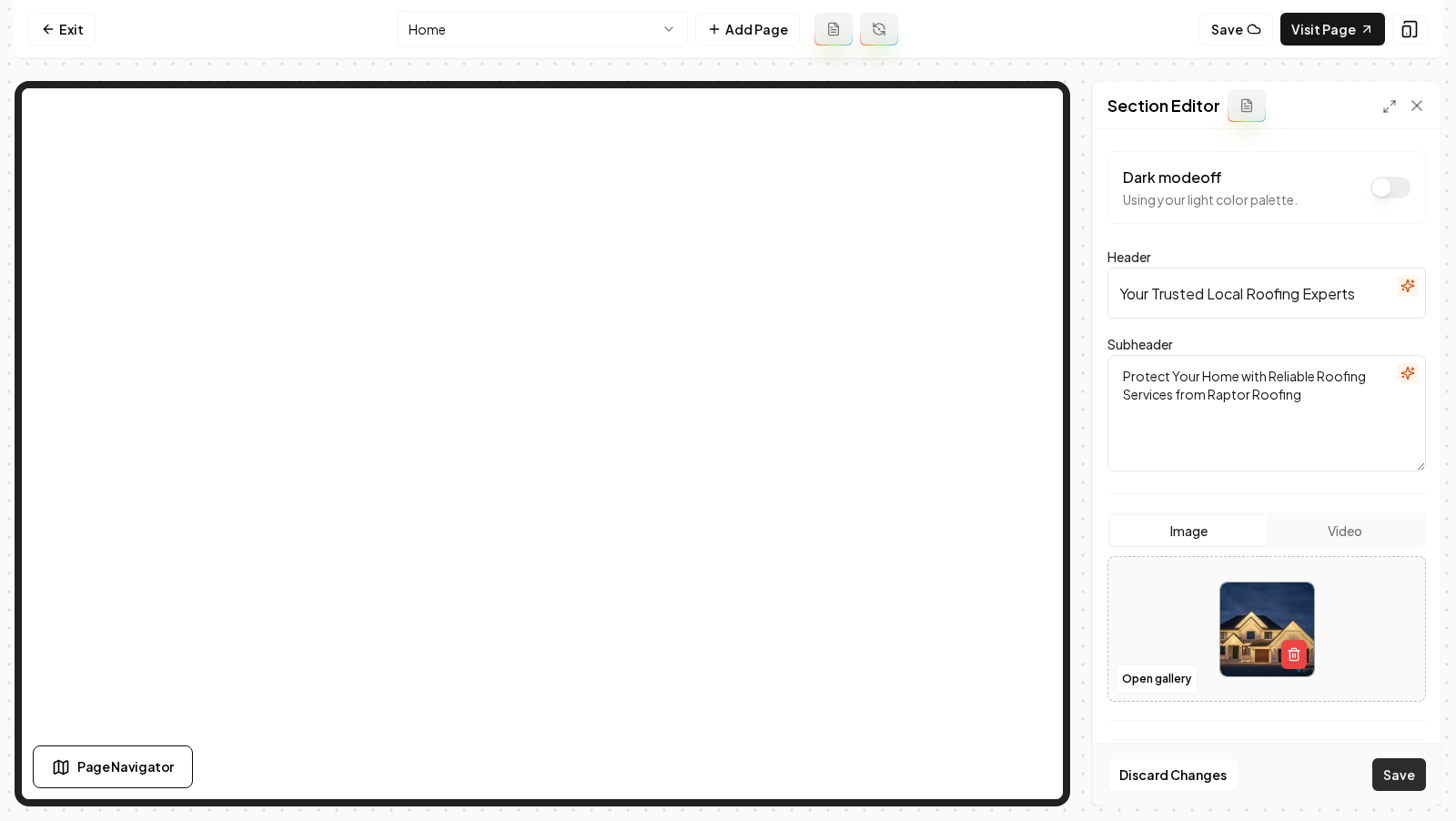
click at [1393, 765] on button "Save" at bounding box center [1399, 774] width 54 height 32
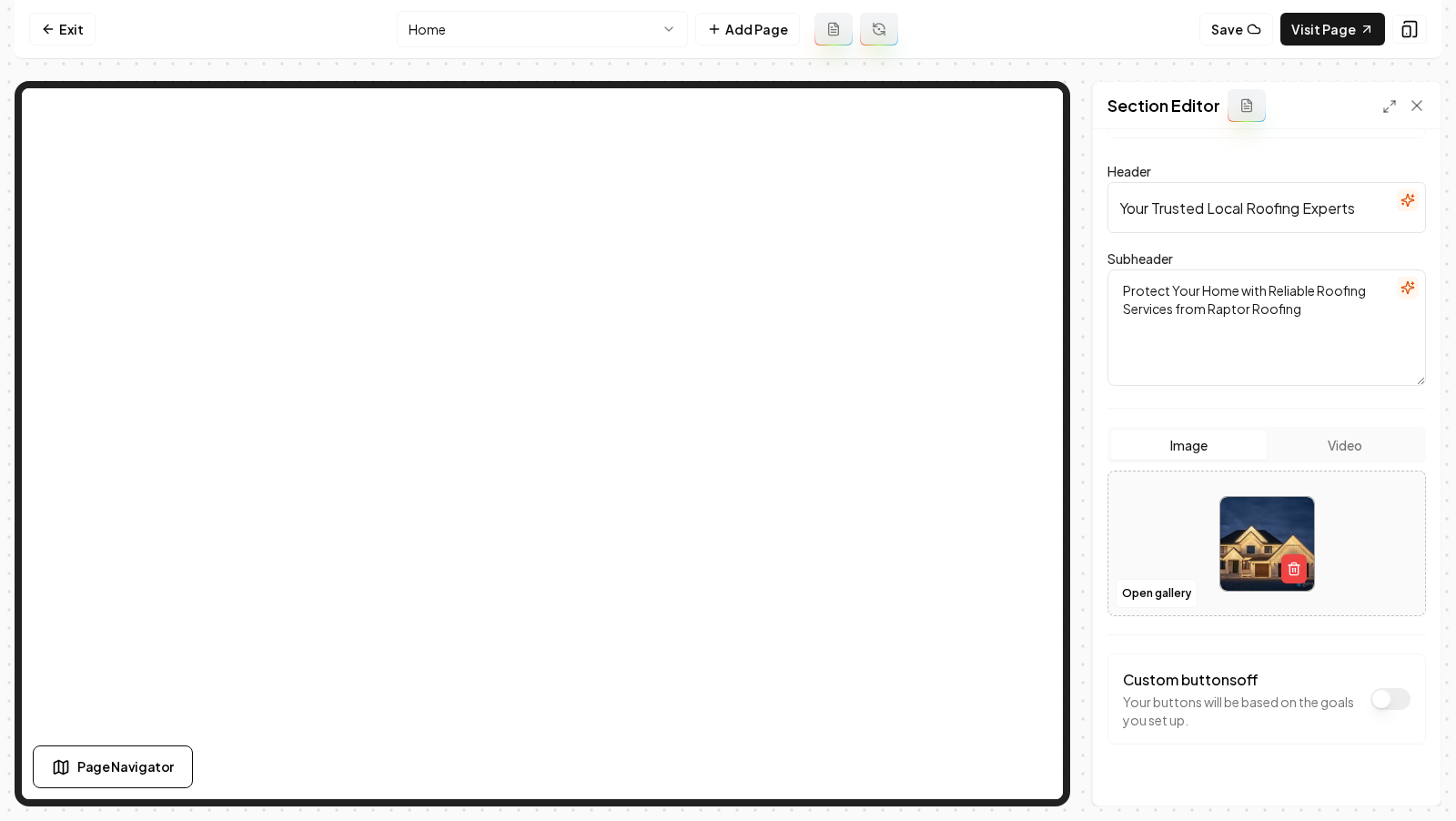
scroll to position [115, 0]
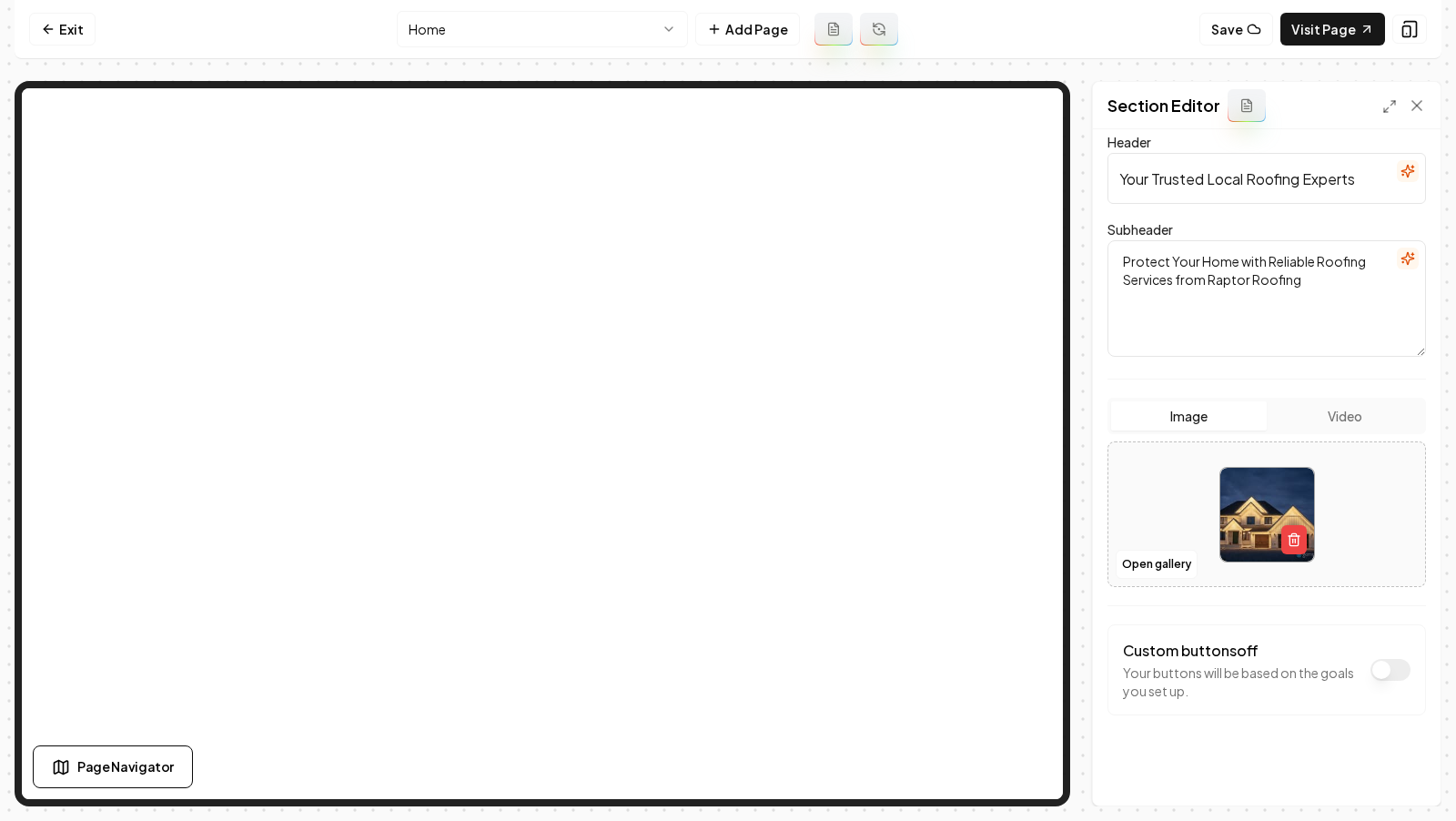
click at [1112, 557] on div at bounding box center [1267, 514] width 317 height 125
click at [1286, 536] on icon "button" at bounding box center [1293, 539] width 15 height 15
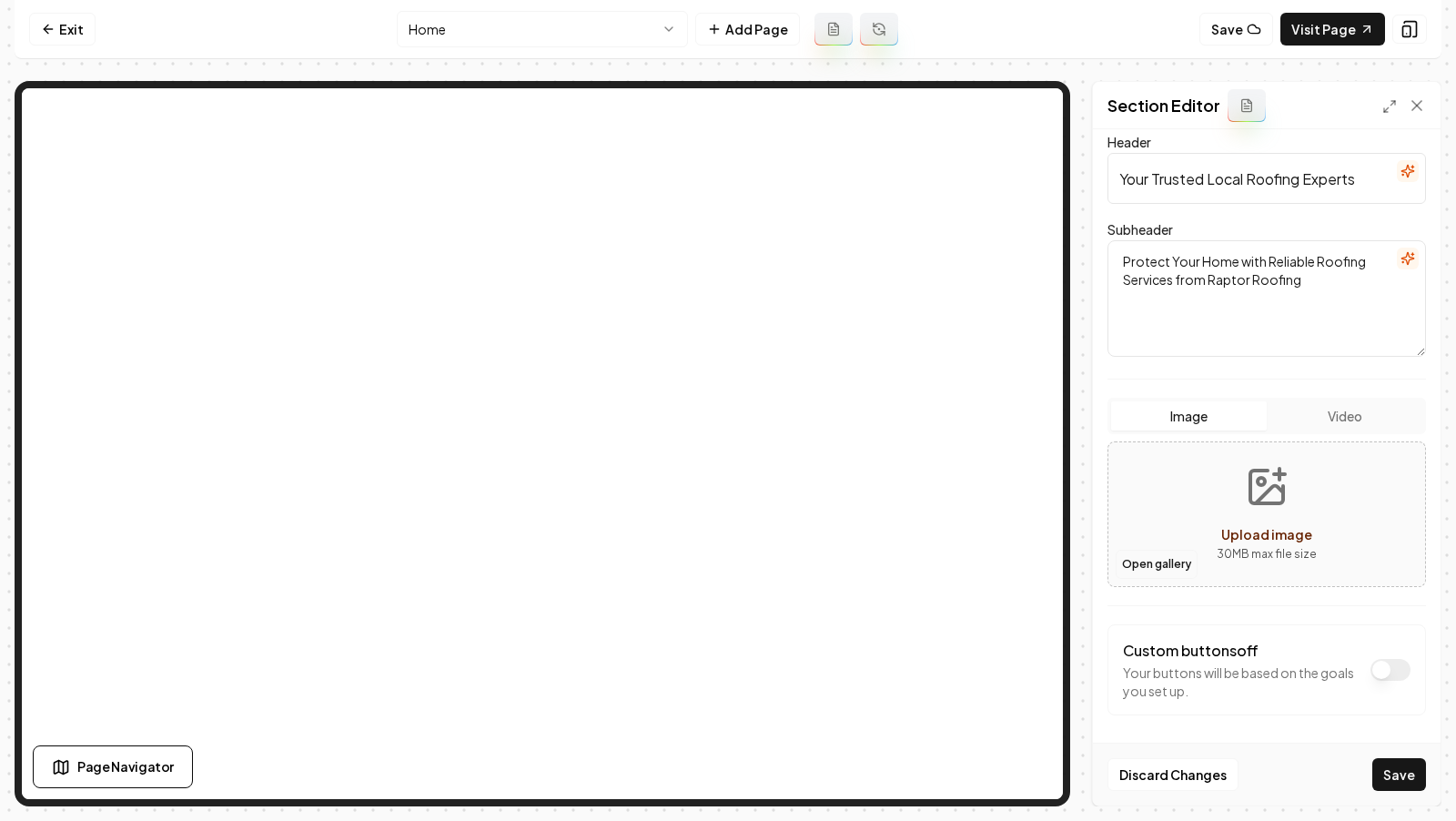
click at [1146, 551] on button "Open gallery" at bounding box center [1156, 564] width 81 height 29
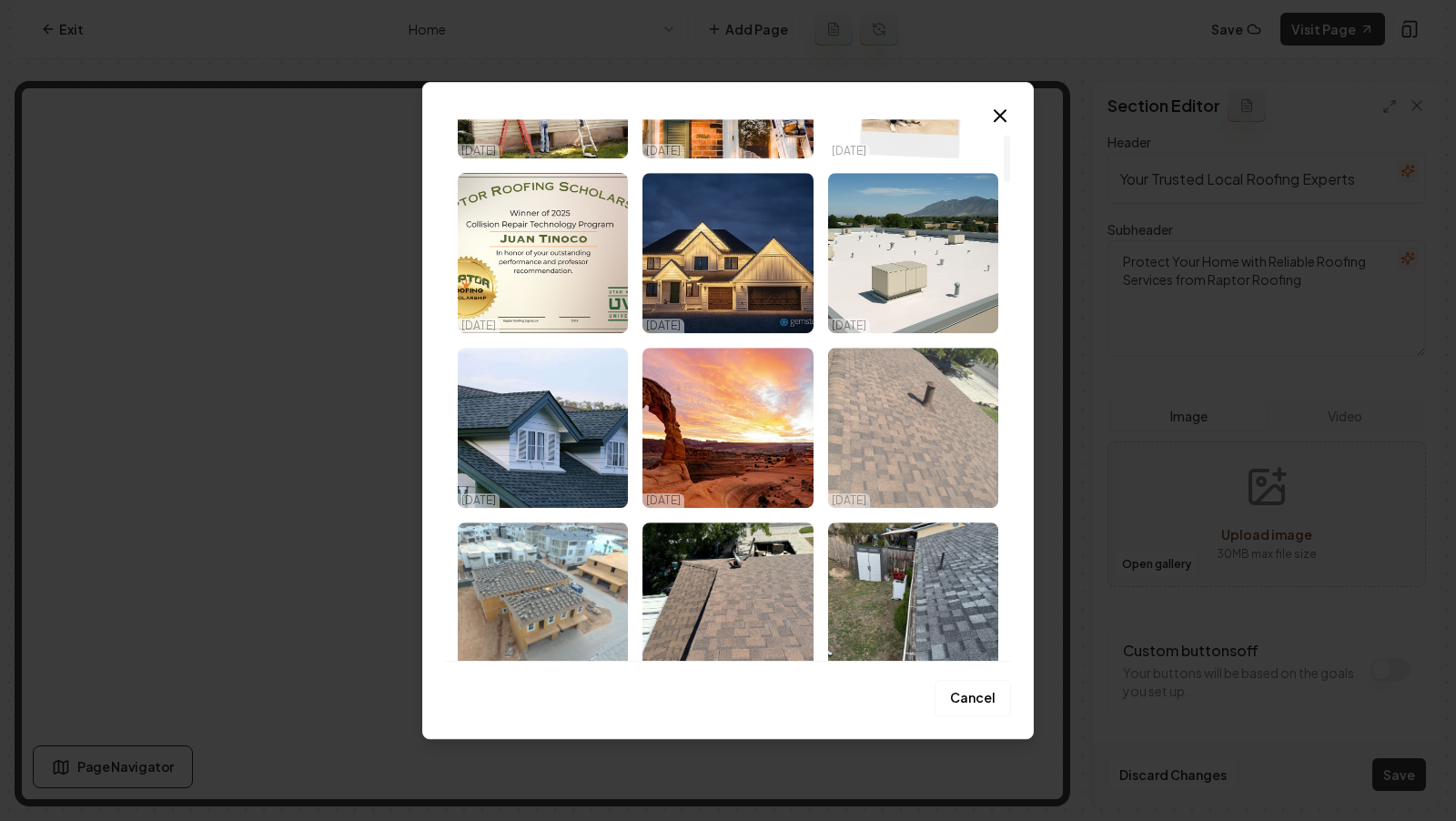
scroll to position [180, 0]
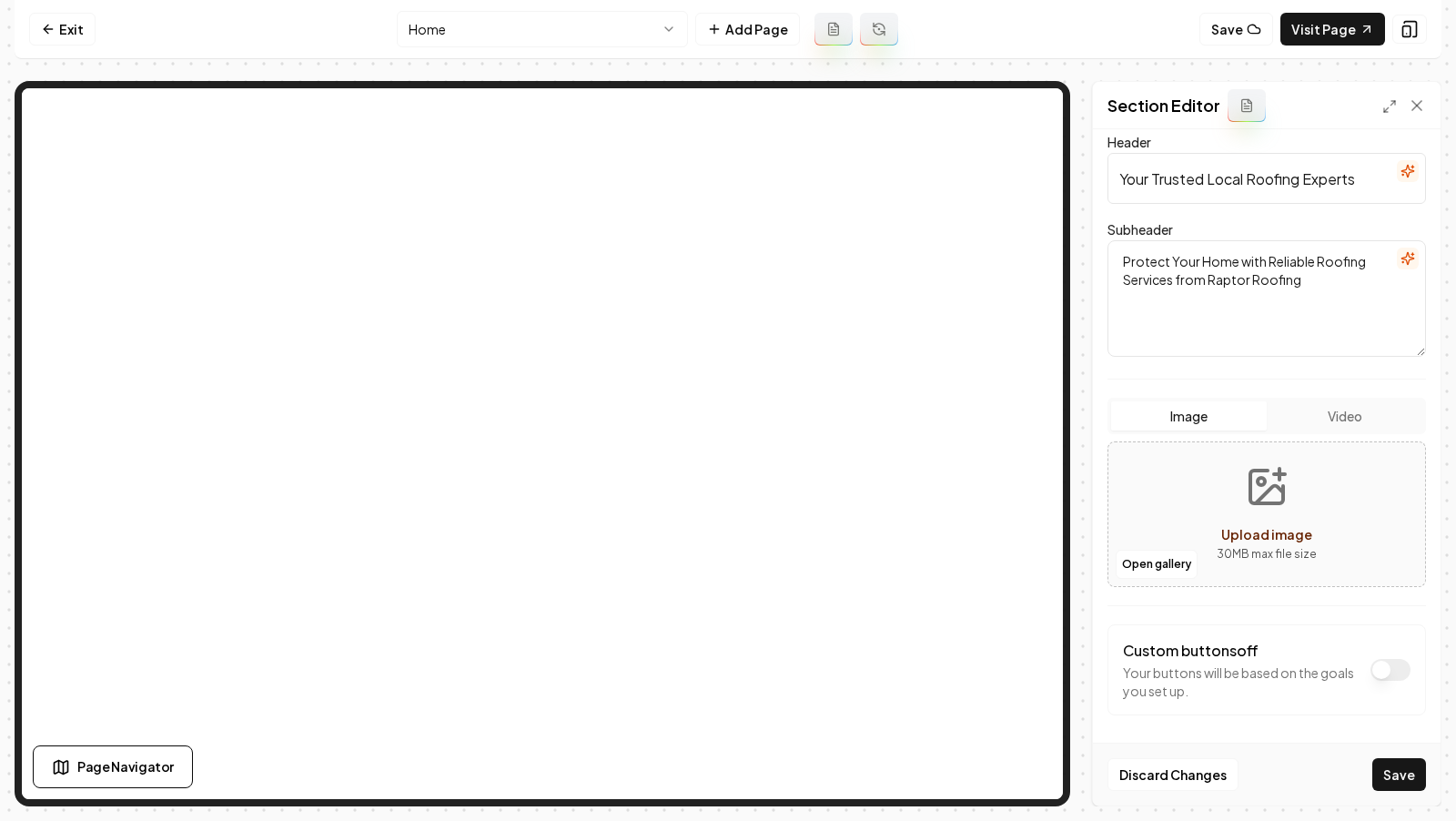
click at [1259, 494] on icon "Upload image" at bounding box center [1267, 487] width 44 height 44
type input "**********"
click at [1398, 778] on button "Save" at bounding box center [1399, 774] width 54 height 32
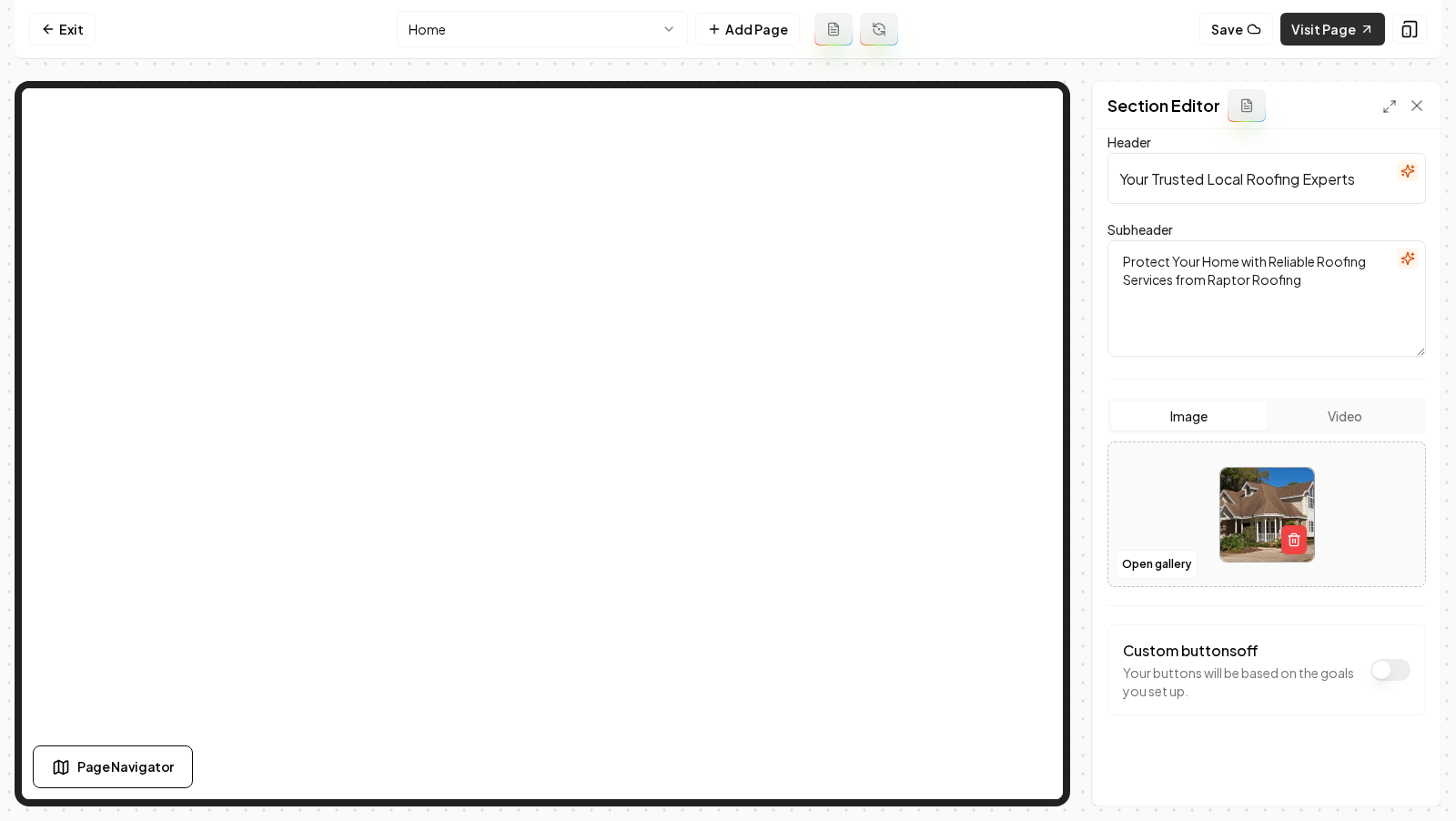
click at [1307, 31] on link "Visit Page" at bounding box center [1332, 28] width 105 height 32
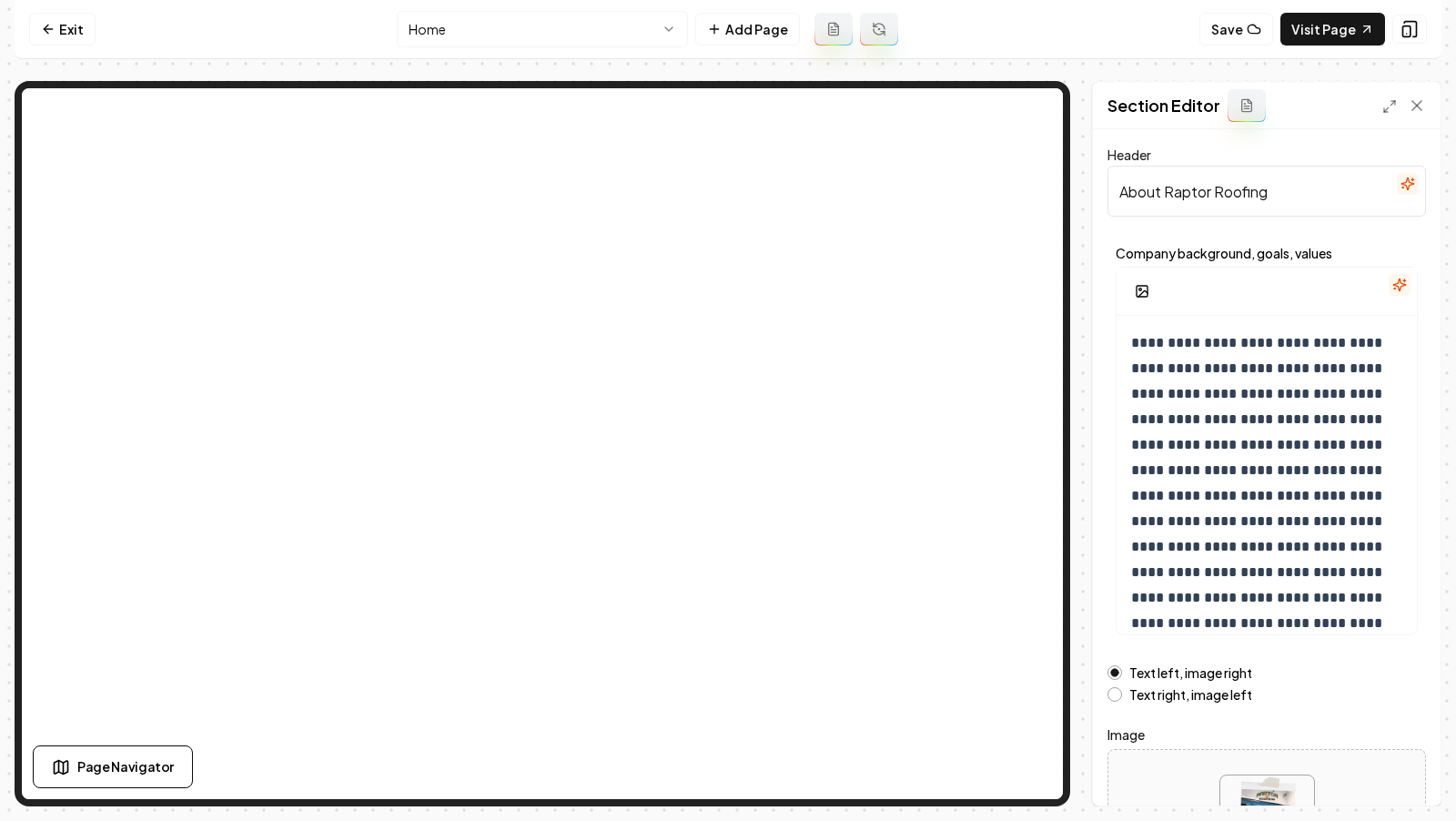
scroll to position [158, 0]
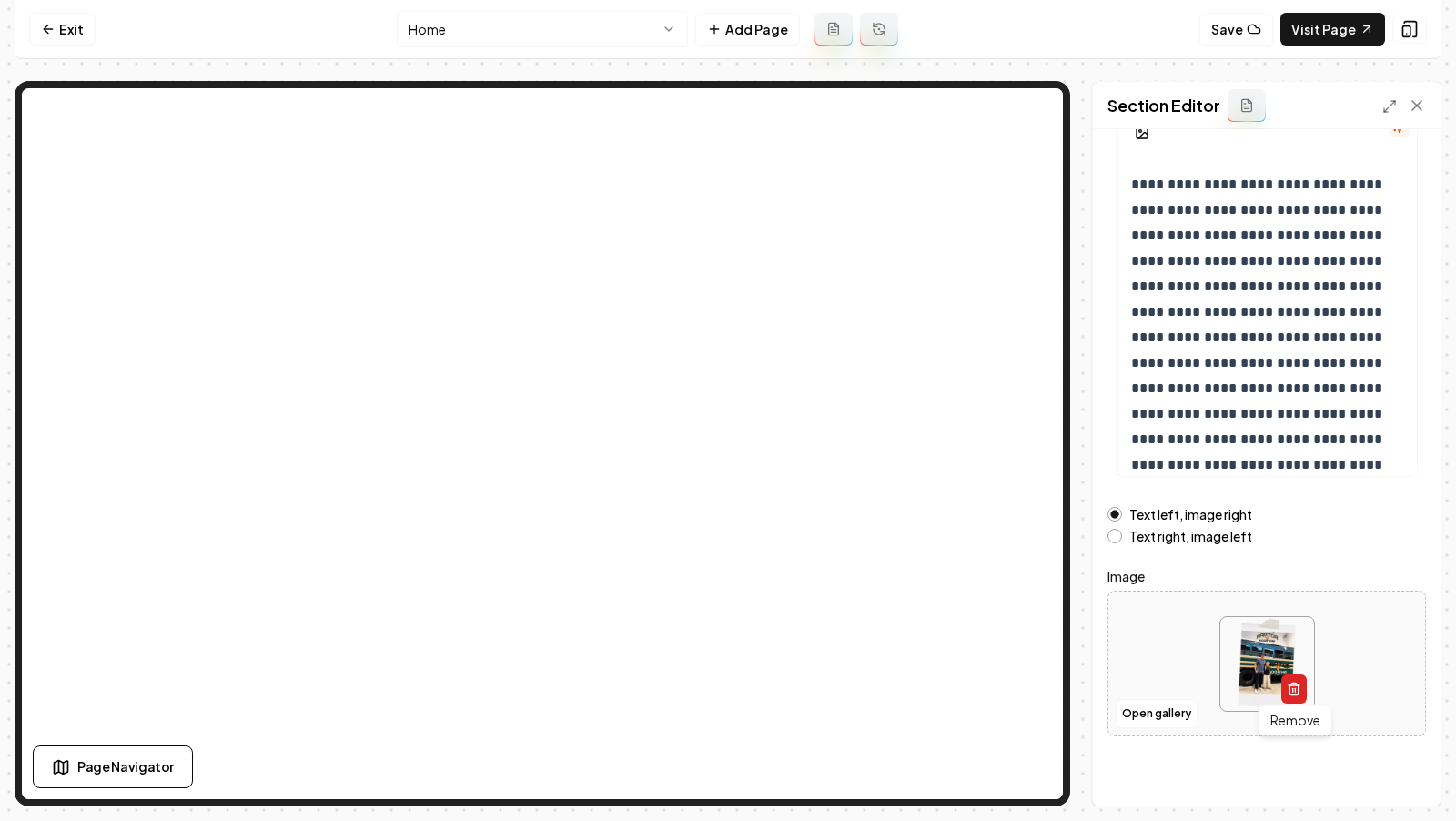
click at [1296, 684] on icon "button" at bounding box center [1293, 689] width 15 height 15
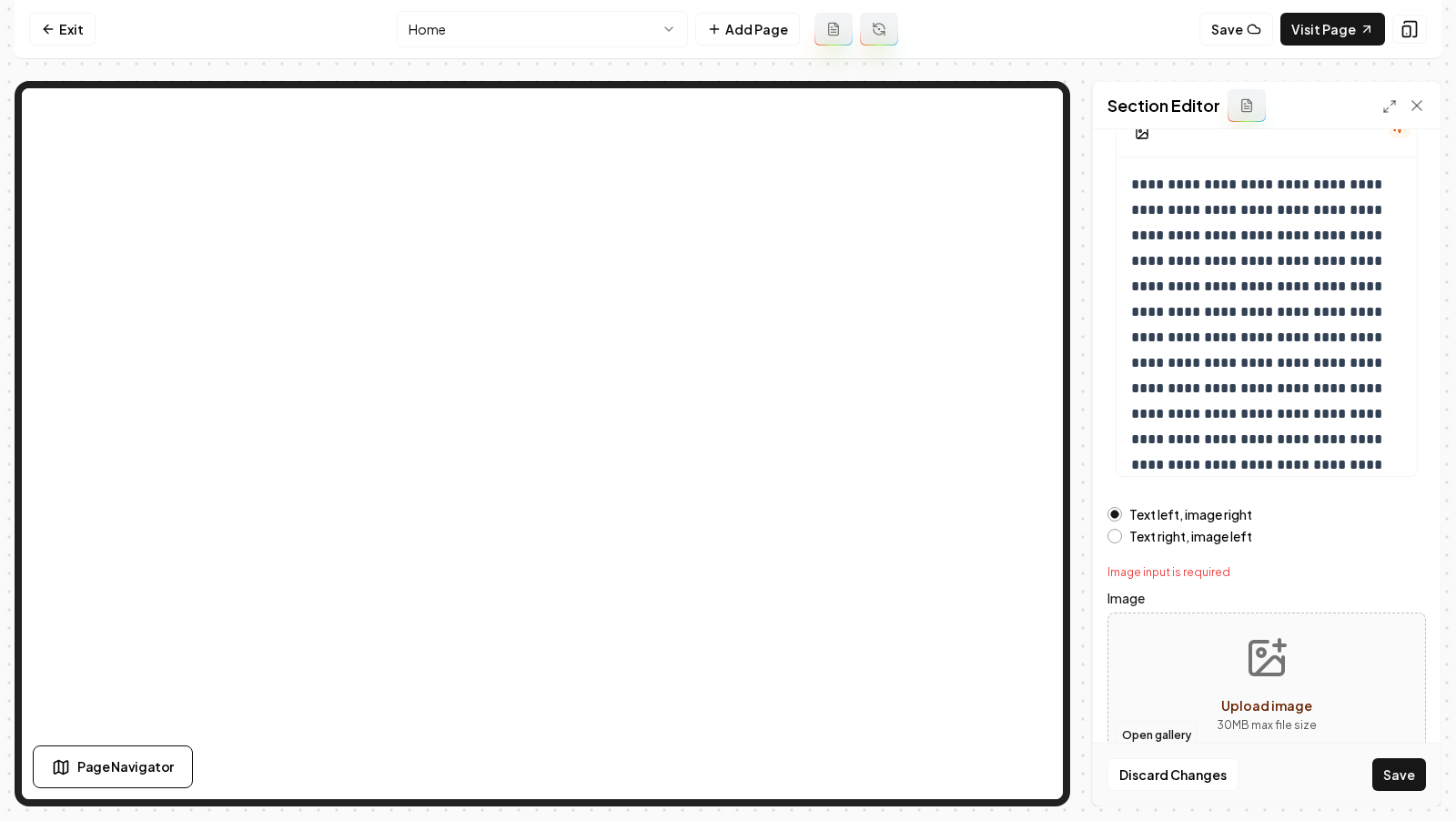
click at [1161, 730] on button "Open gallery" at bounding box center [1156, 736] width 81 height 29
click at [1268, 666] on icon "Upload image" at bounding box center [1267, 657] width 44 height 44
type input "**********"
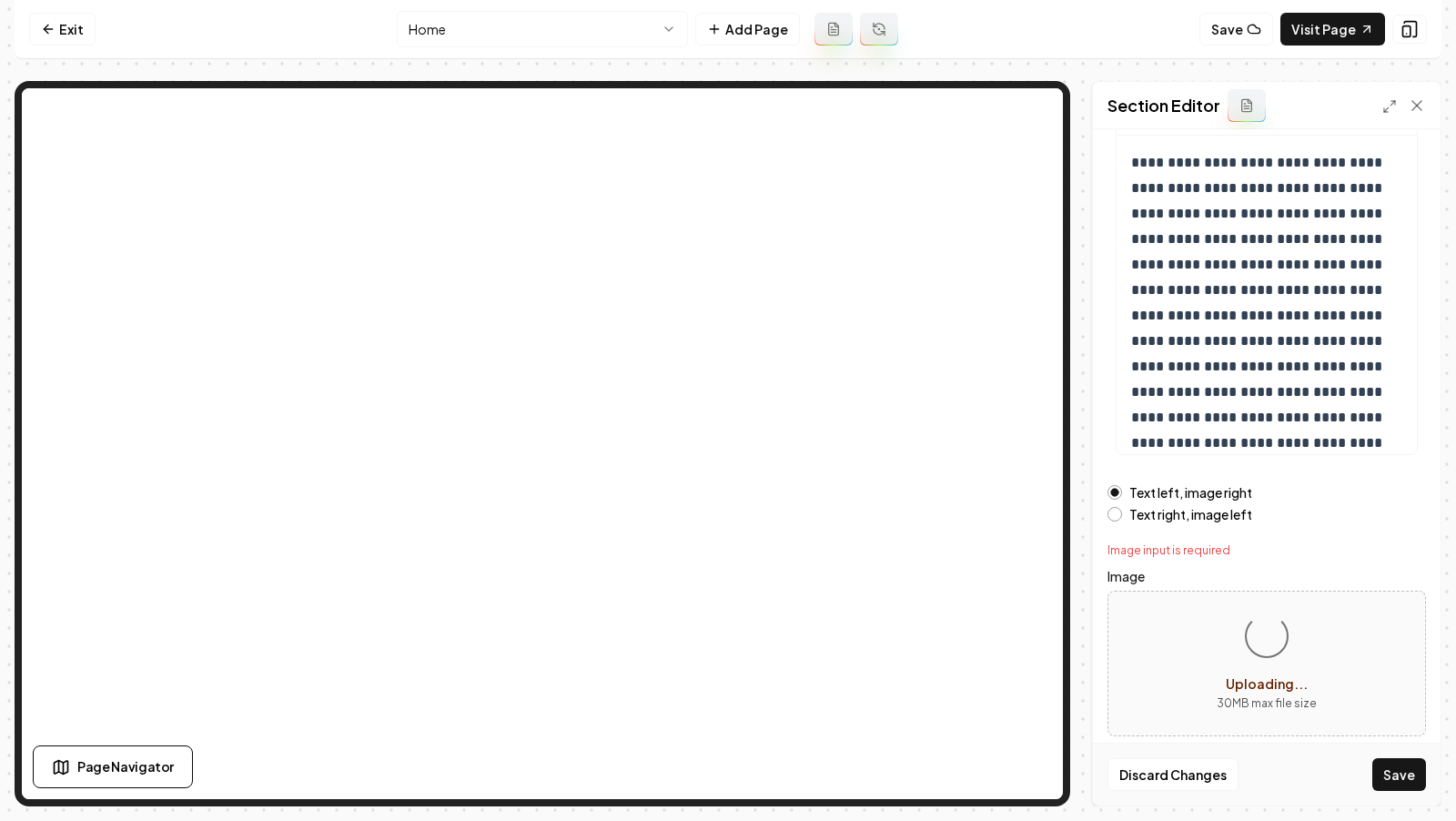
scroll to position [179, 0]
click at [1412, 786] on button "Save" at bounding box center [1399, 774] width 54 height 32
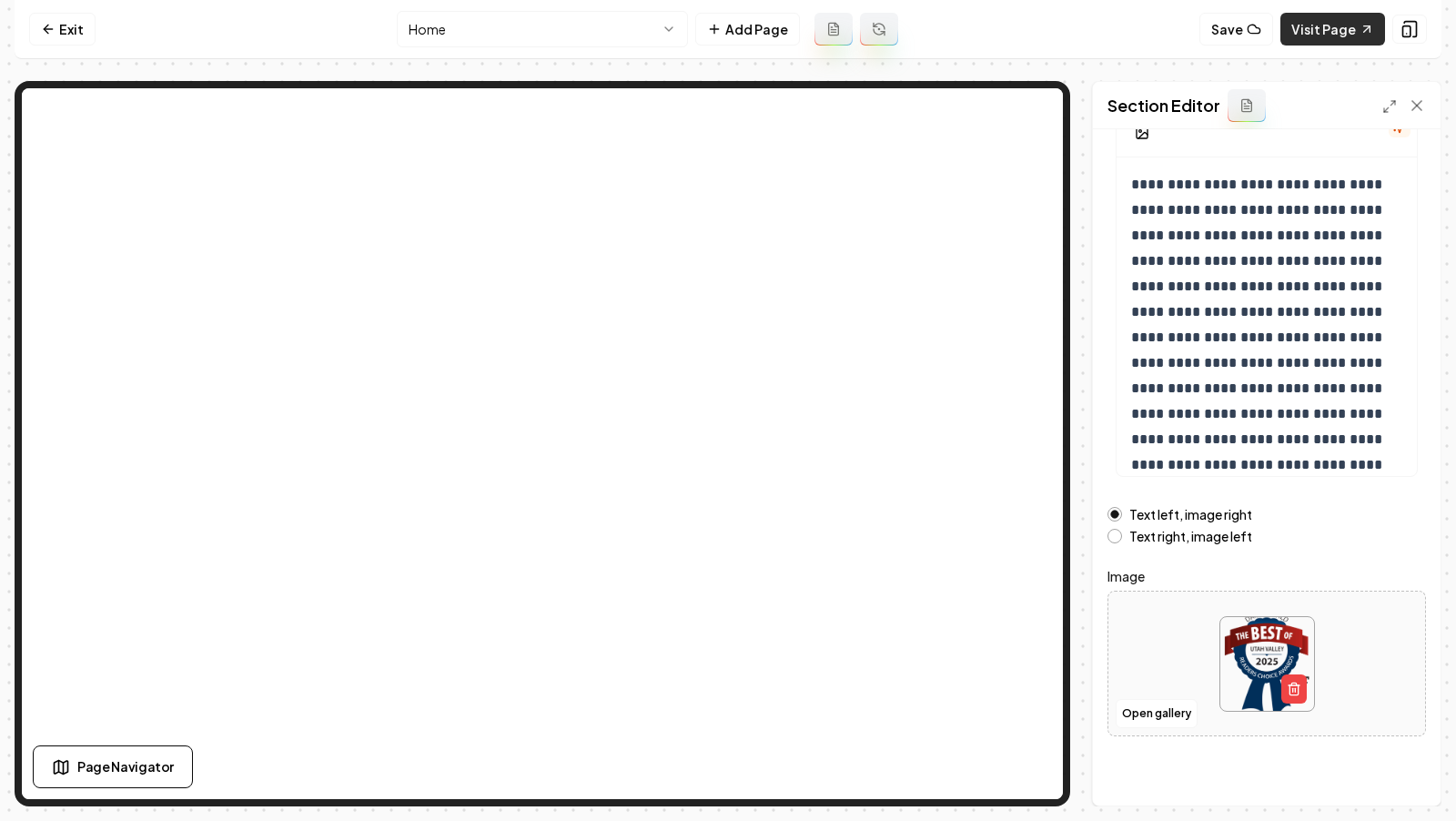
click at [1335, 25] on link "Visit Page" at bounding box center [1332, 28] width 105 height 32
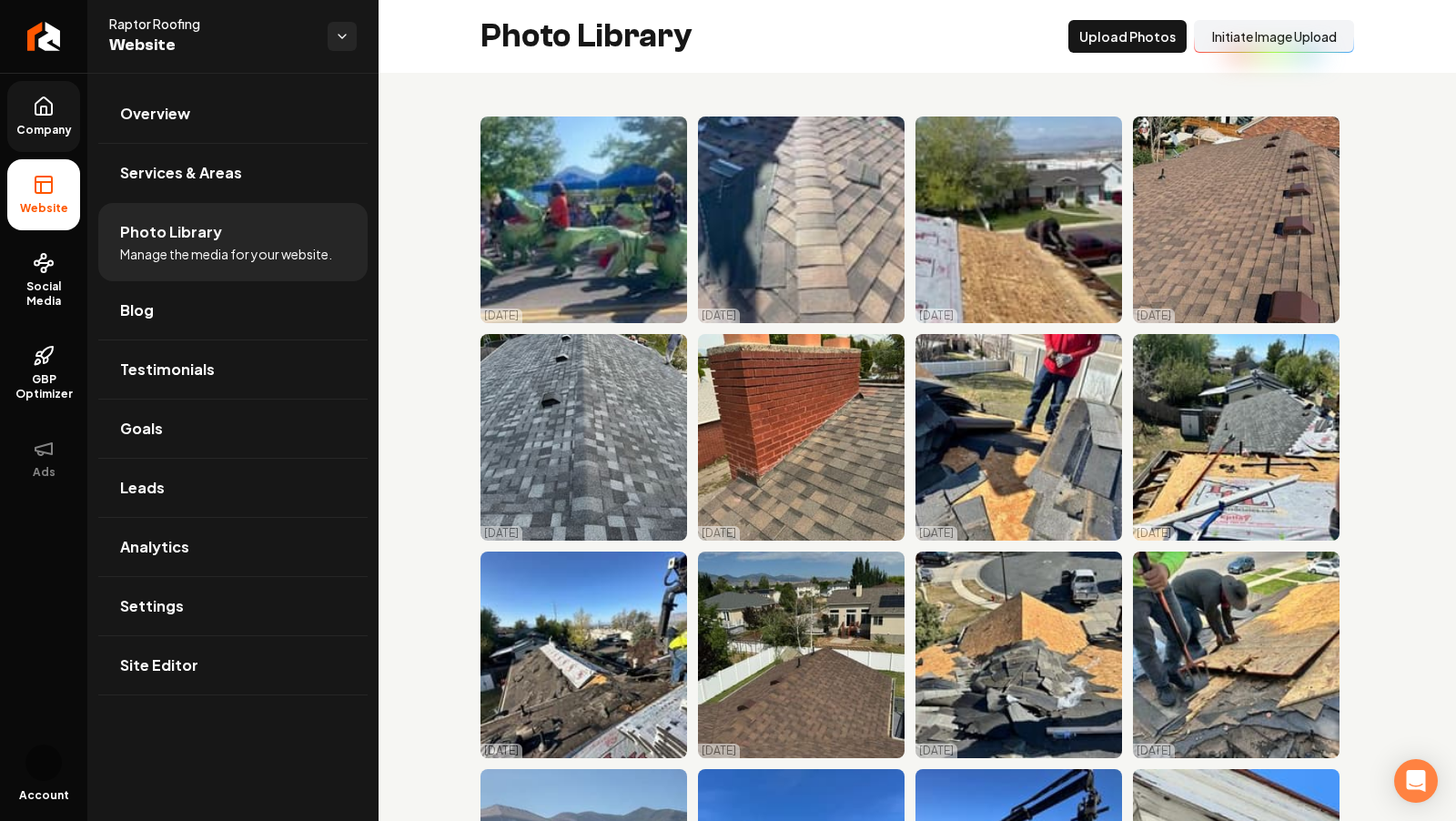
click at [34, 128] on span "Company" at bounding box center [43, 129] width 70 height 15
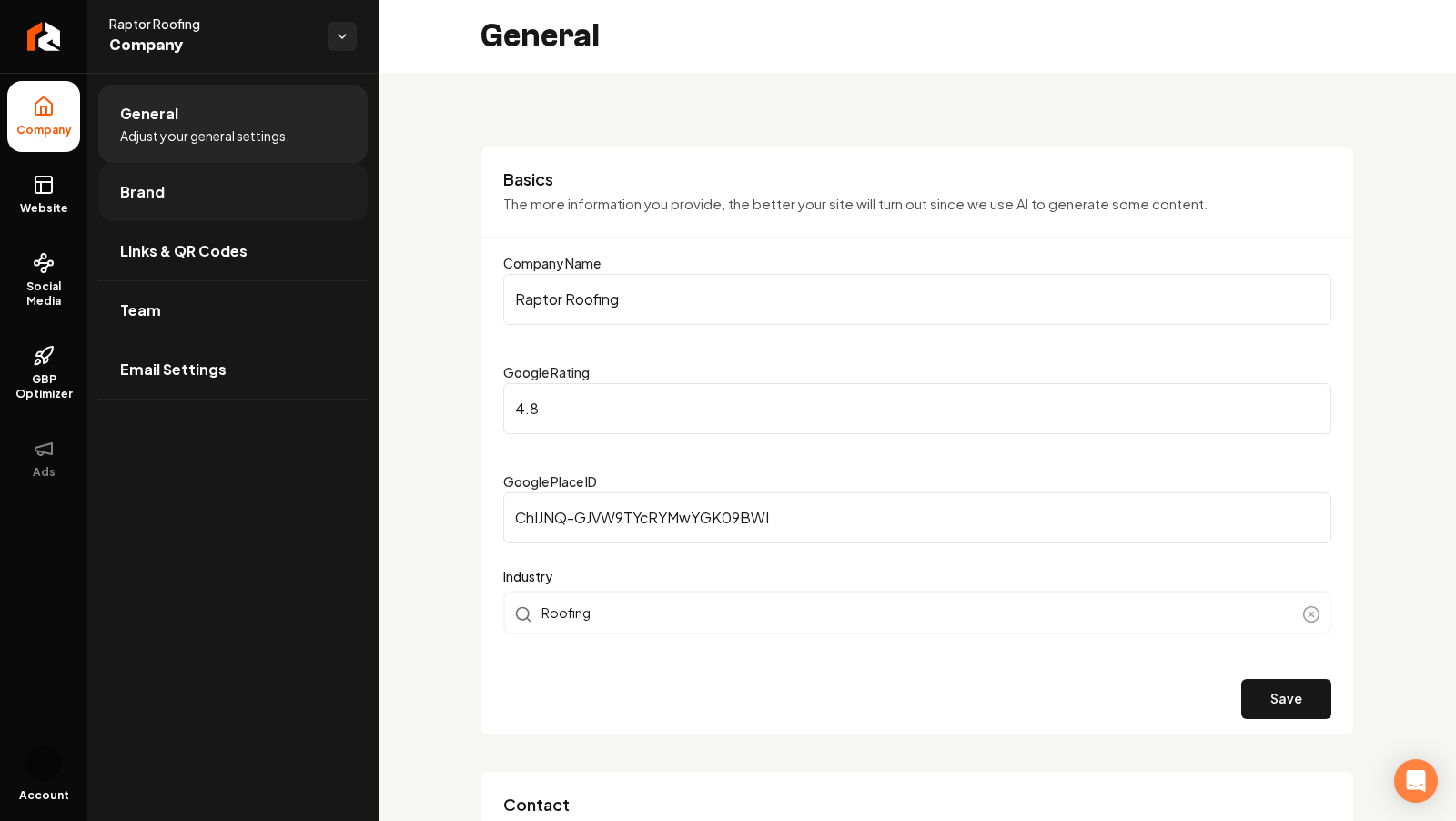
click at [131, 174] on link "Brand" at bounding box center [233, 191] width 270 height 58
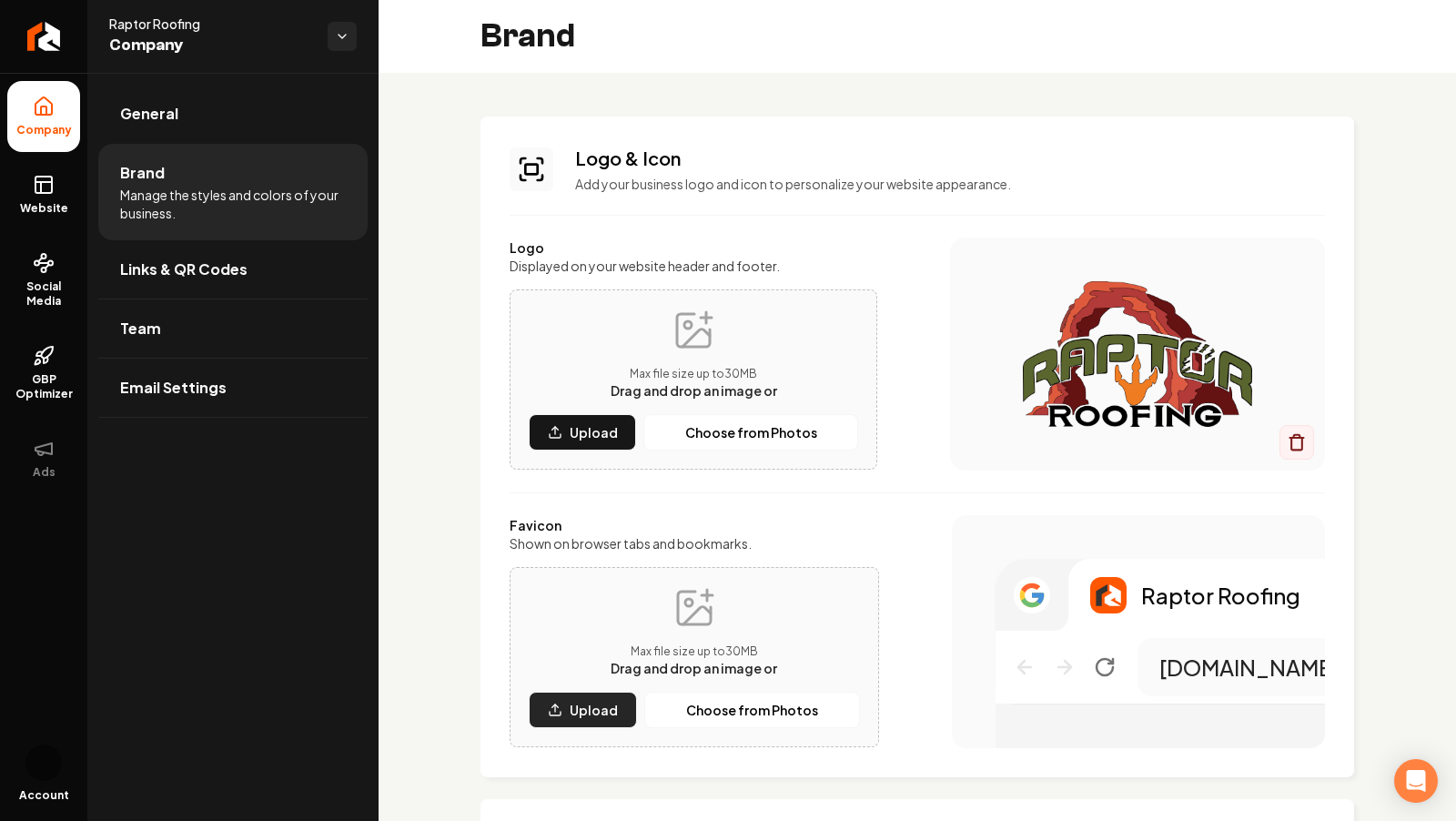
click at [592, 716] on p "Upload" at bounding box center [594, 709] width 48 height 19
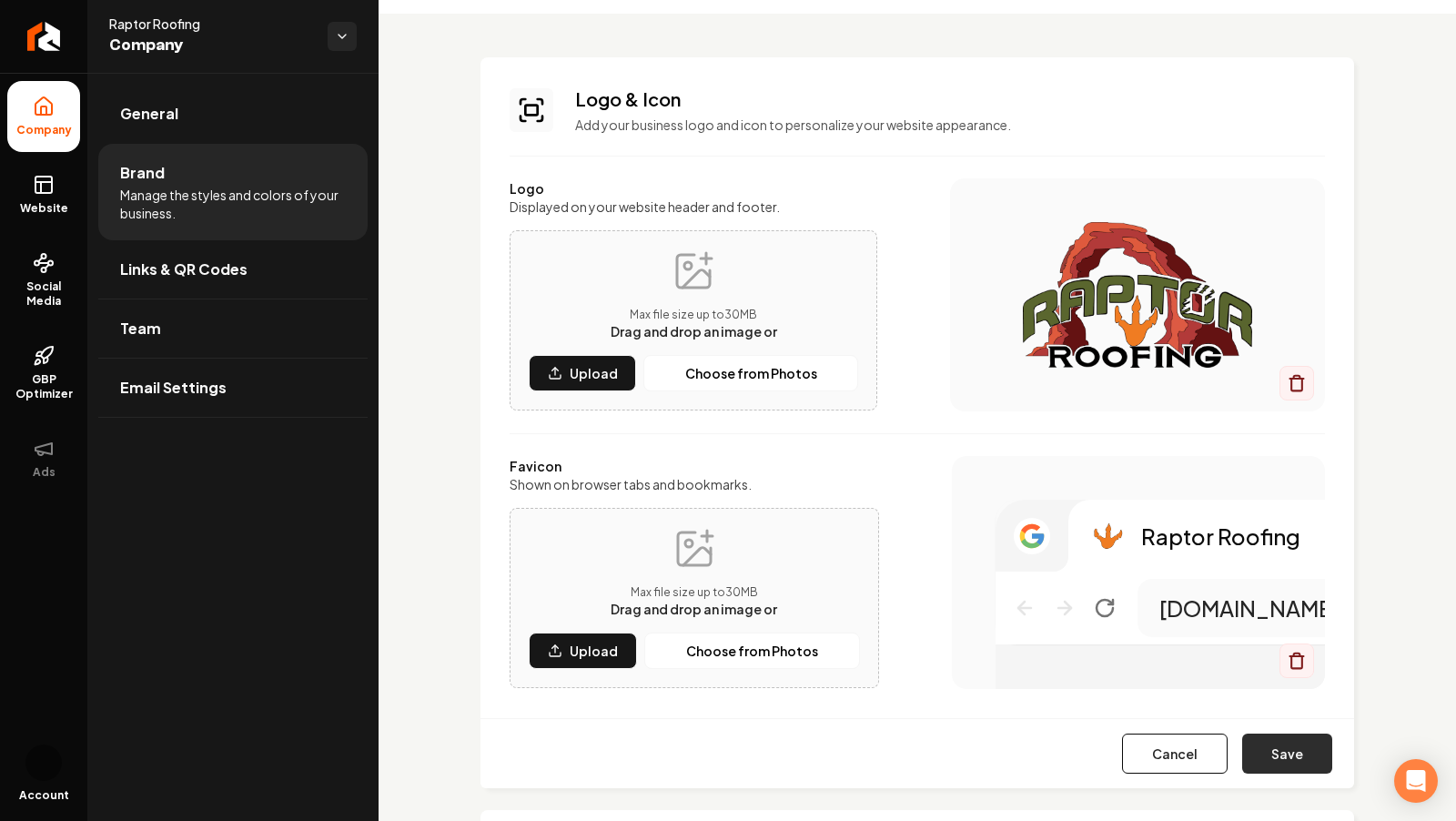
click at [1310, 757] on button "Save" at bounding box center [1287, 753] width 90 height 40
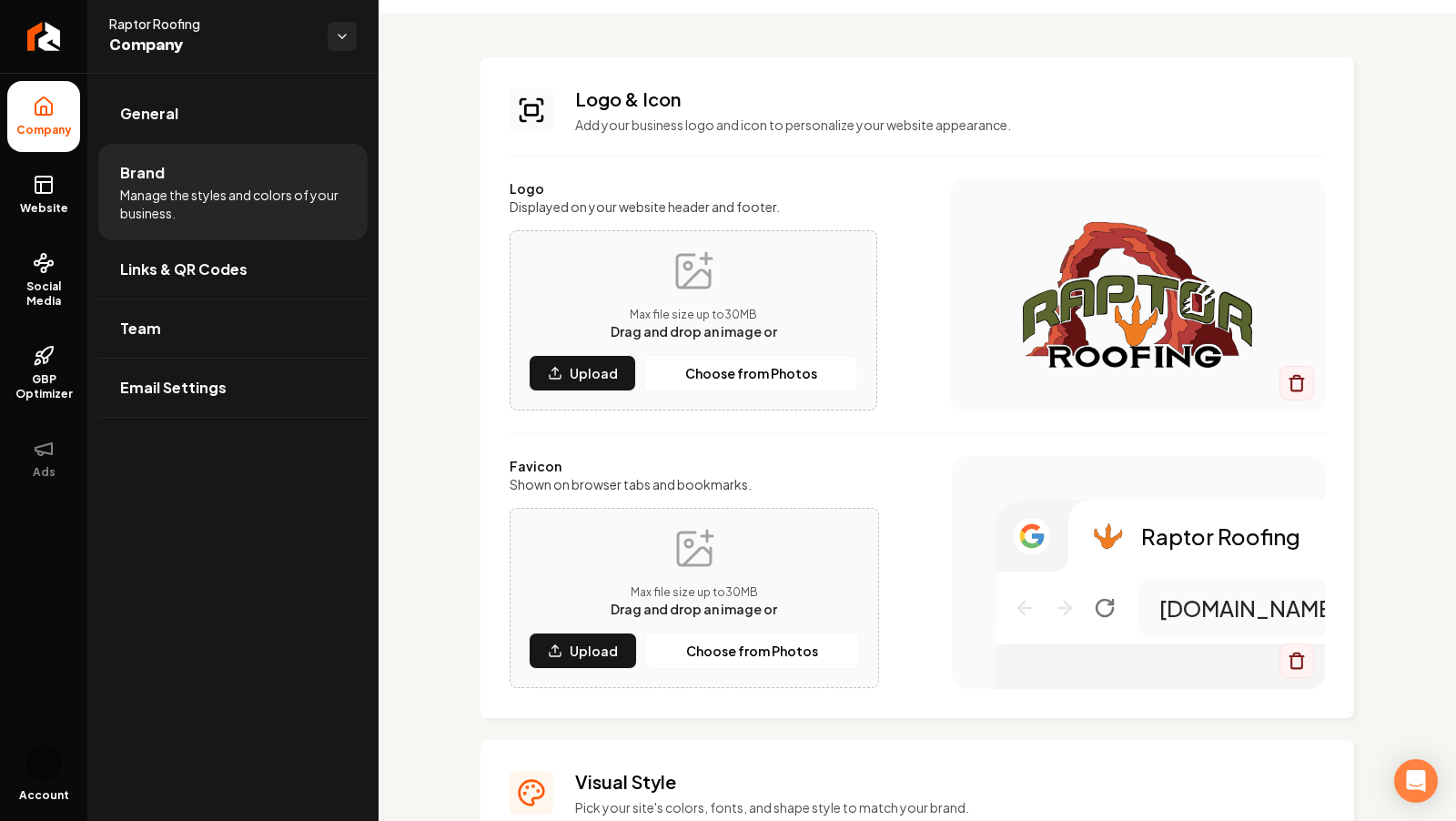
click at [1001, 411] on div "Logo Displayed on your website header and footer. Max file size up to 30 MB Dra…" at bounding box center [916, 434] width 815 height 510
click at [562, 665] on button "Upload" at bounding box center [583, 650] width 108 height 36
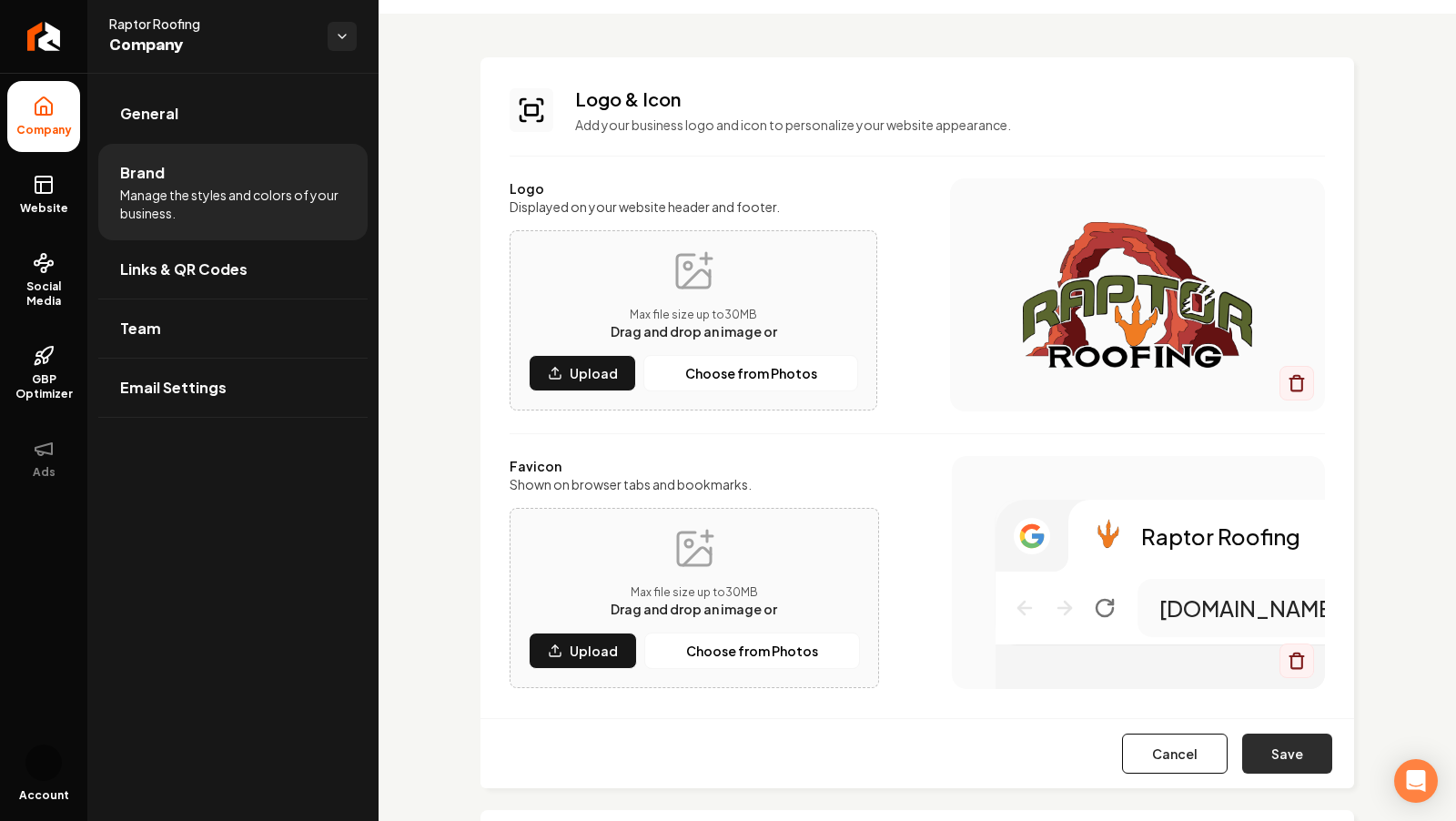
click at [1302, 758] on button "Save" at bounding box center [1287, 753] width 90 height 40
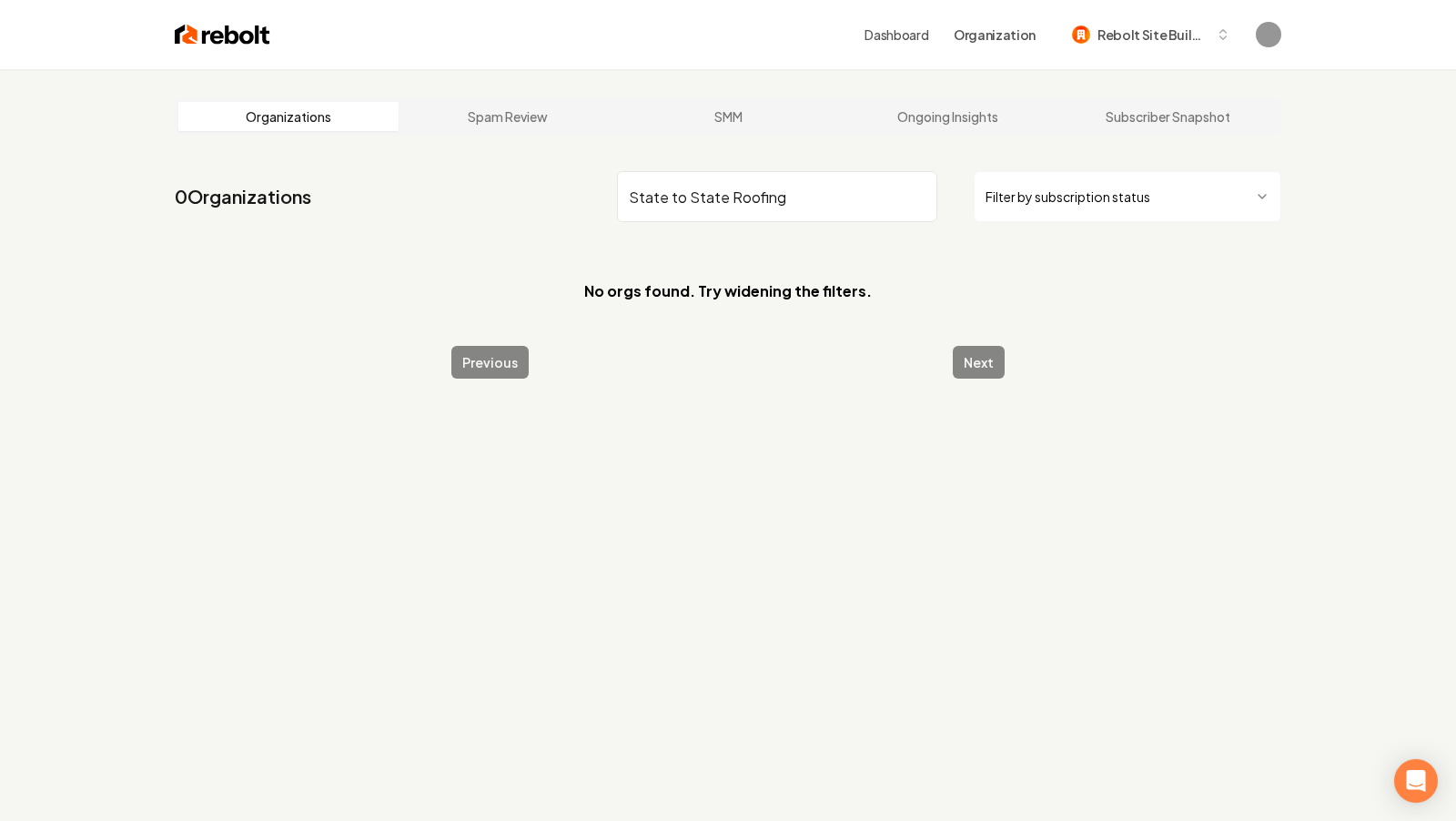
click at [654, 204] on input "State to State Roofing" at bounding box center [777, 196] width 320 height 51
click at [768, 201] on input "State to State Roofing" at bounding box center [777, 196] width 320 height 51
click at [801, 201] on input "State to State Roofing" at bounding box center [777, 196] width 320 height 51
type input "State to State"
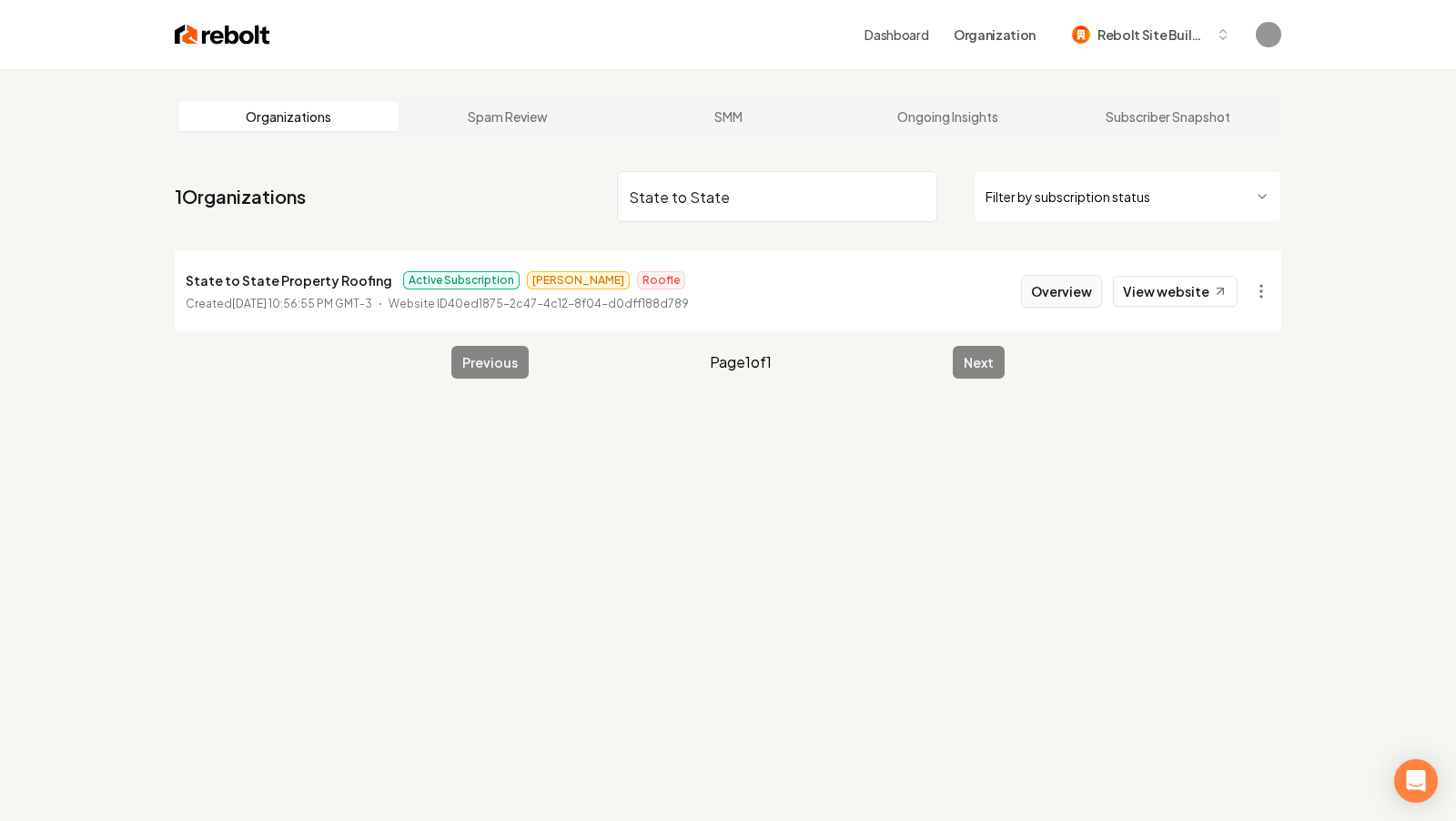
click at [1069, 294] on button "Overview" at bounding box center [1062, 290] width 81 height 32
